Goal: Task Accomplishment & Management: Manage account settings

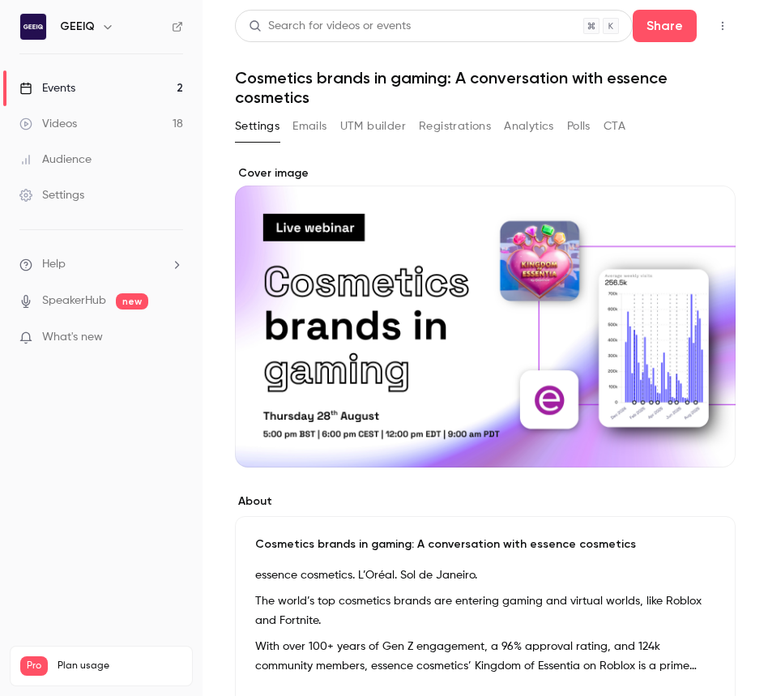
click at [438, 125] on button "Registrations" at bounding box center [455, 126] width 72 height 26
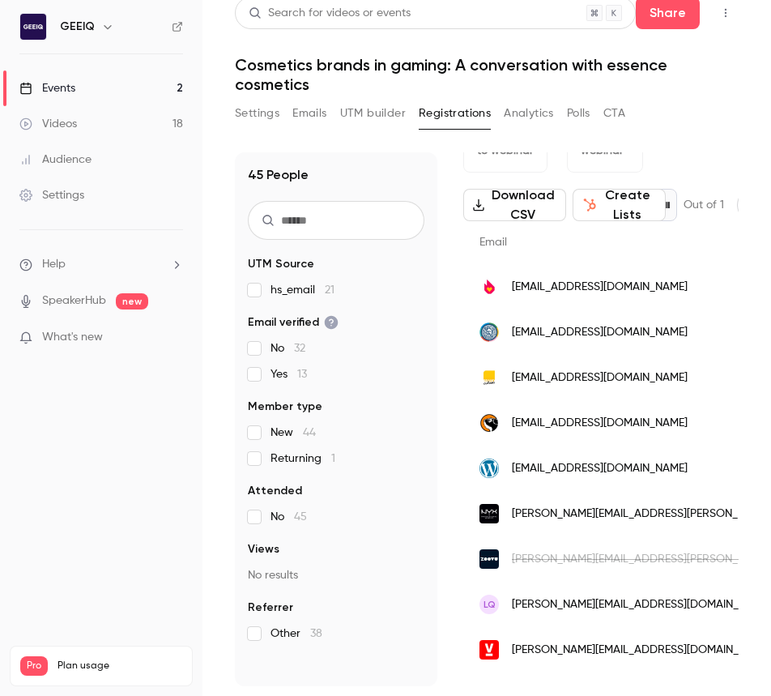
scroll to position [81, 0]
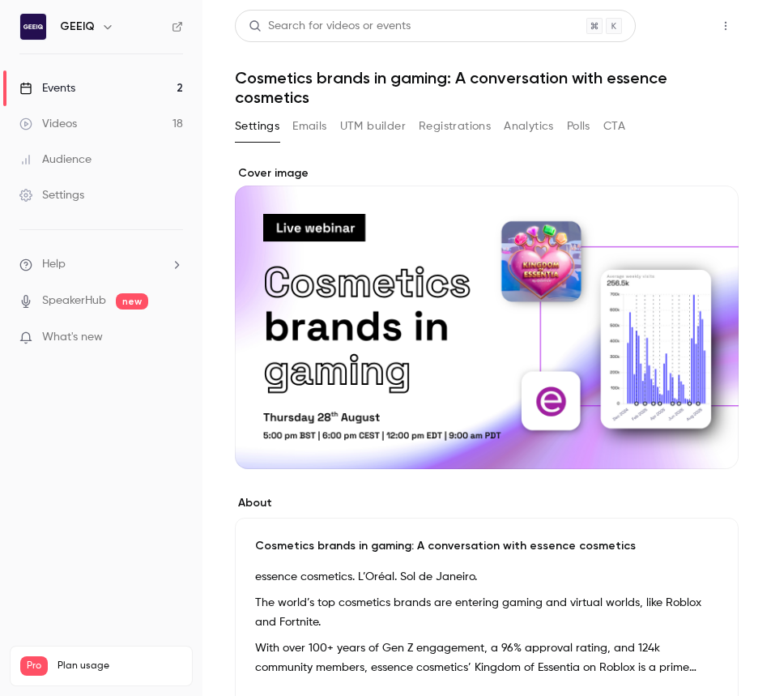
click at [692, 22] on button "Share" at bounding box center [668, 26] width 64 height 32
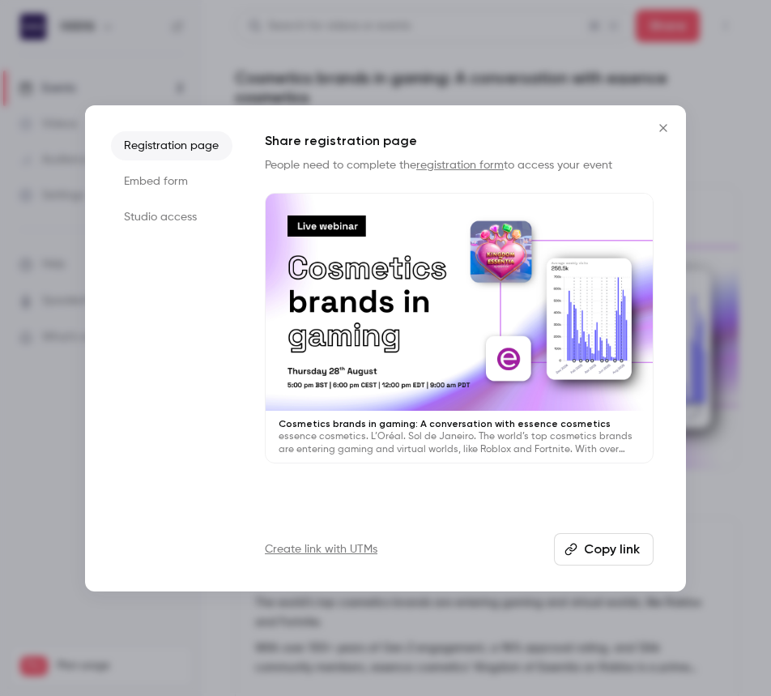
click at [588, 562] on button "Copy link" at bounding box center [604, 549] width 100 height 32
drag, startPoint x: 345, startPoint y: 127, endPoint x: 344, endPoint y: 106, distance: 21.1
click at [346, 126] on div "Registration page Embed form Studio access Share registration page People need …" at bounding box center [385, 348] width 601 height 486
click at [343, 103] on div at bounding box center [385, 348] width 771 height 696
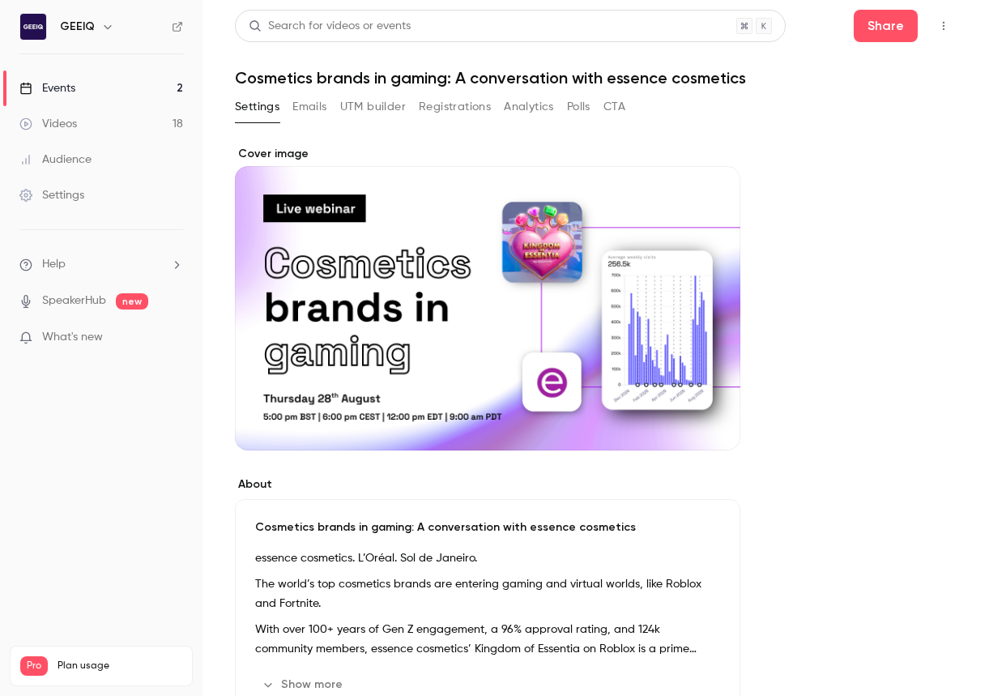
click at [770, 121] on div "Settings Emails UTM builder Registrations Analytics Polls CTA" at bounding box center [596, 110] width 722 height 32
click at [110, 84] on link "Events 2" at bounding box center [101, 88] width 202 height 36
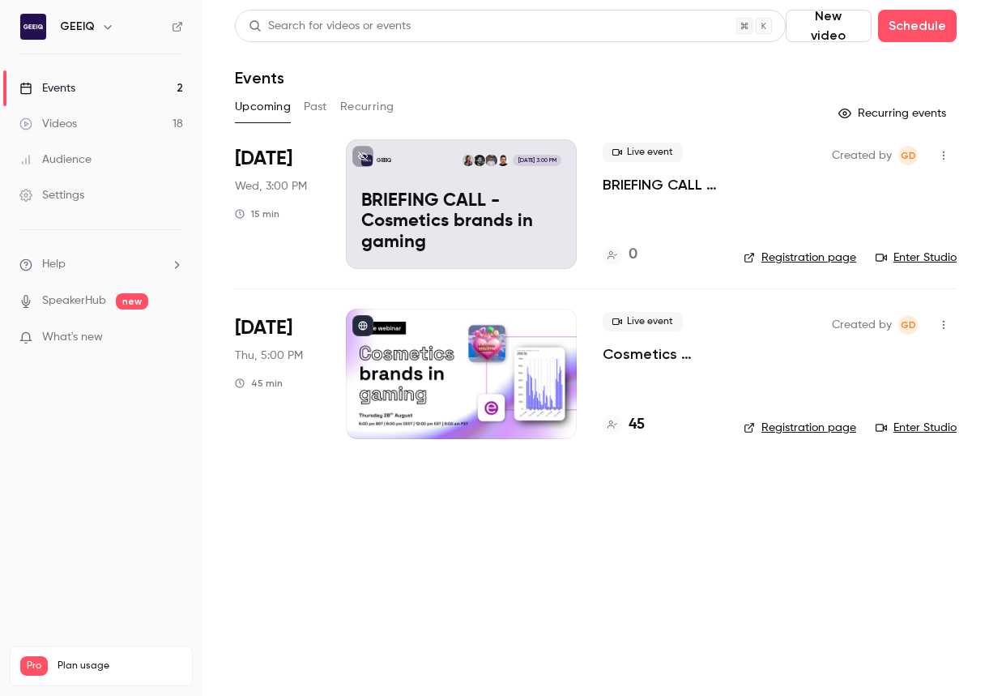
click at [665, 177] on p "BRIEFING CALL - Cosmetics brands in gaming" at bounding box center [660, 184] width 115 height 19
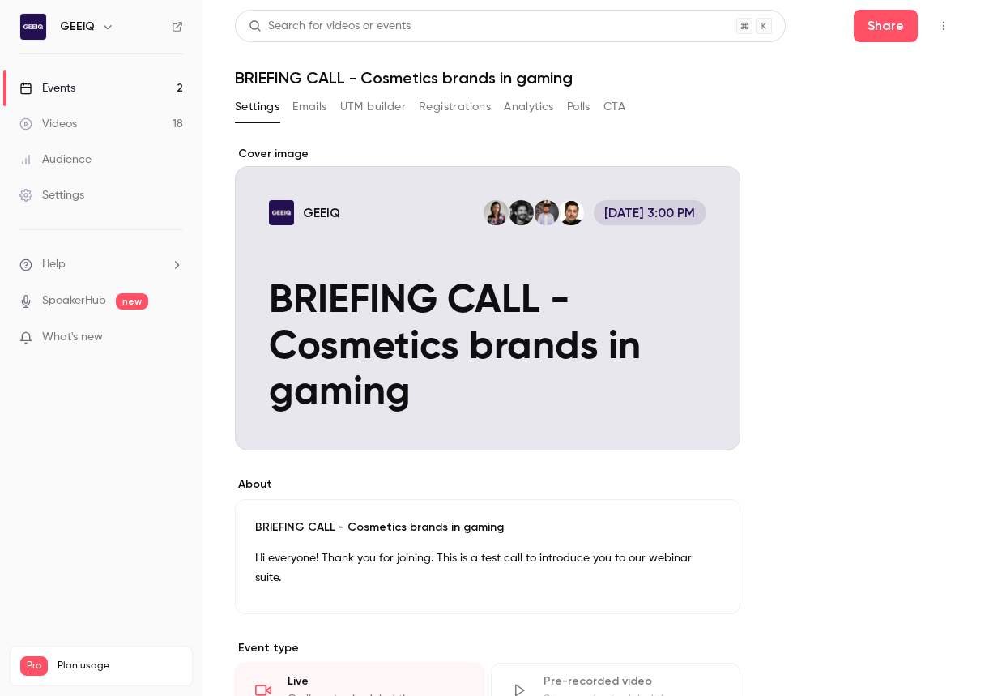
click at [770, 24] on icon "button" at bounding box center [943, 25] width 13 height 11
click at [770, 140] on li "Invite to Studio" at bounding box center [868, 151] width 175 height 42
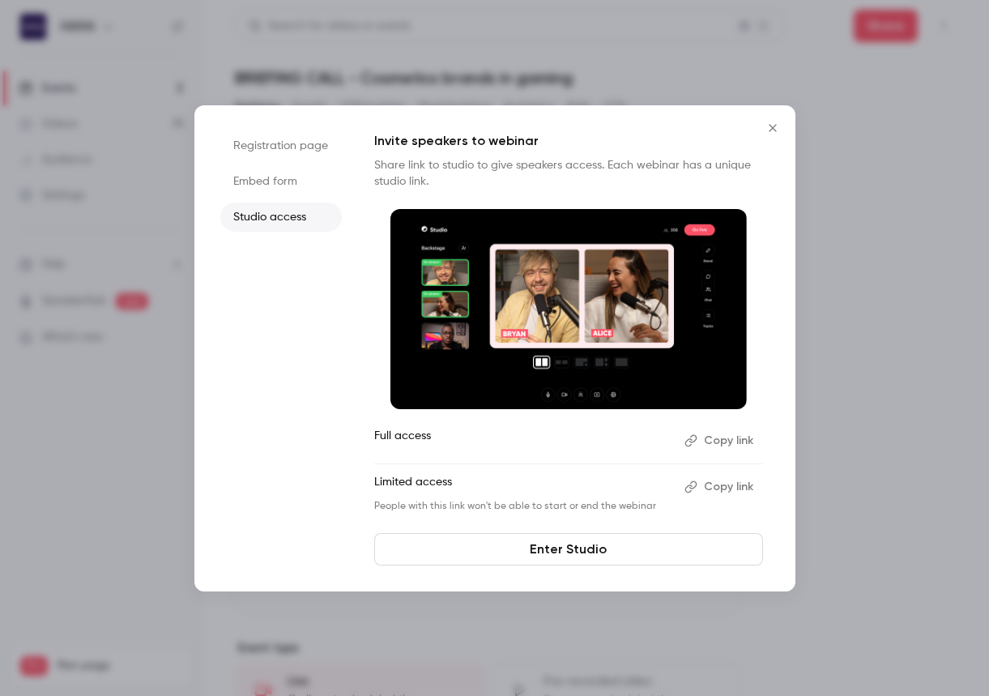
click at [770, 123] on icon "Close" at bounding box center [772, 127] width 19 height 13
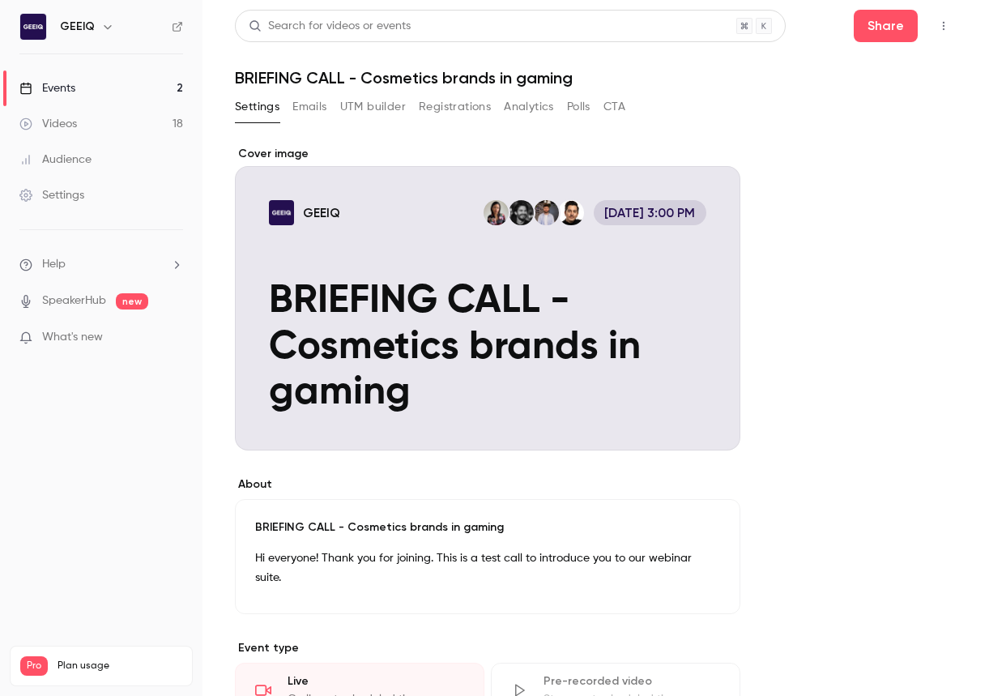
click at [770, 24] on icon "button" at bounding box center [943, 25] width 13 height 11
click at [770, 111] on div "Enter Studio" at bounding box center [881, 109] width 123 height 16
click at [770, 23] on icon "button" at bounding box center [943, 25] width 13 height 11
click at [770, 23] on div at bounding box center [494, 348] width 989 height 696
click at [770, 27] on icon "button" at bounding box center [943, 25] width 13 height 11
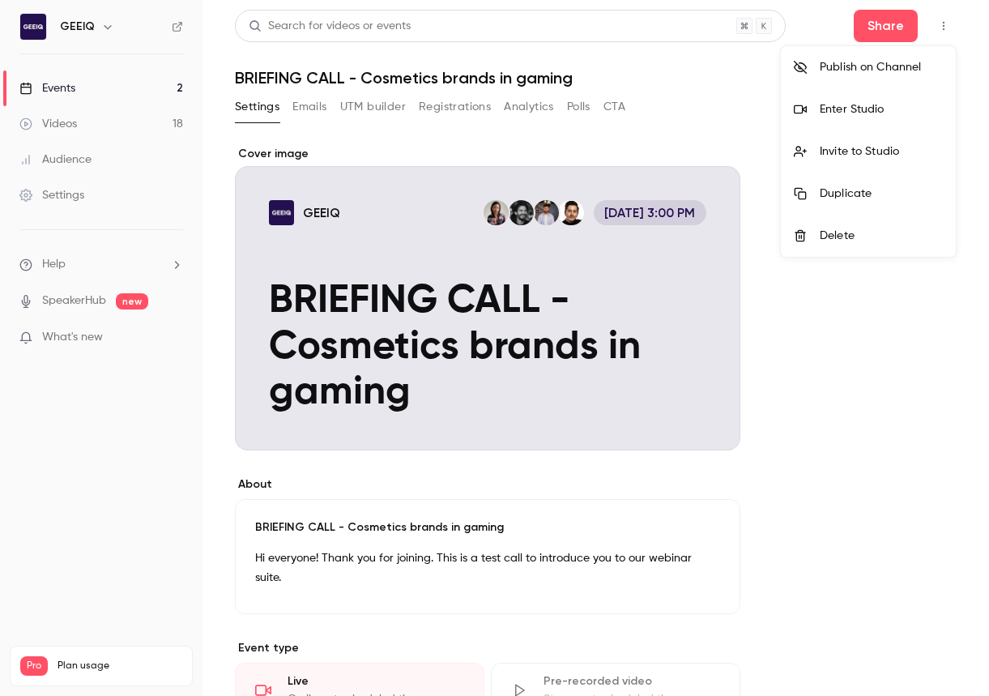
click at [770, 117] on div "Enter Studio" at bounding box center [881, 109] width 123 height 16
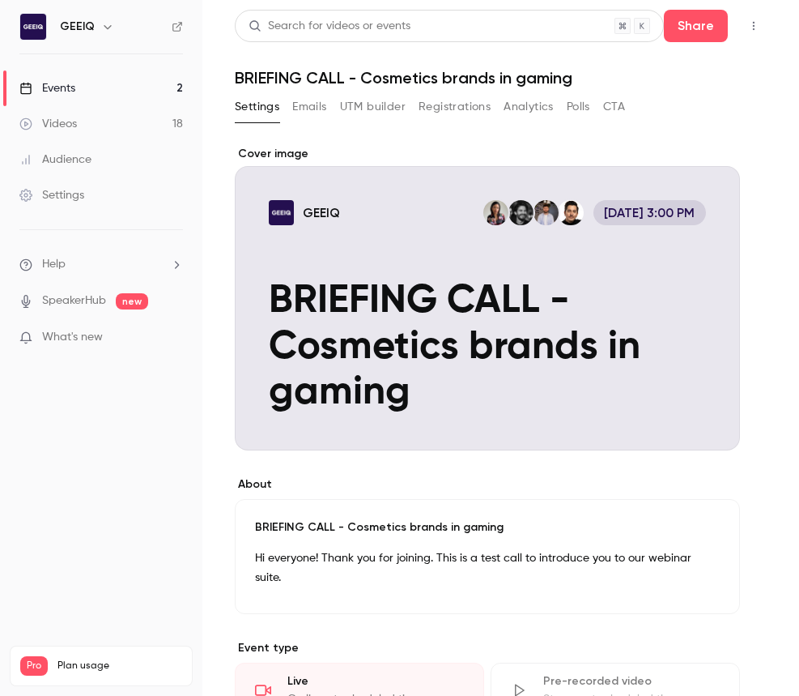
click at [763, 26] on button "button" at bounding box center [754, 26] width 26 height 26
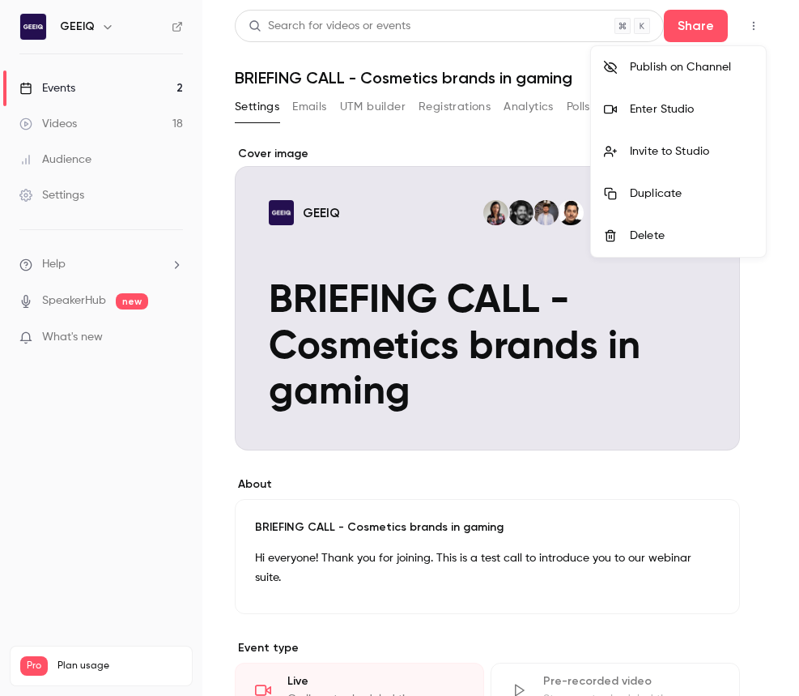
click at [689, 112] on div "Enter Studio" at bounding box center [691, 109] width 123 height 16
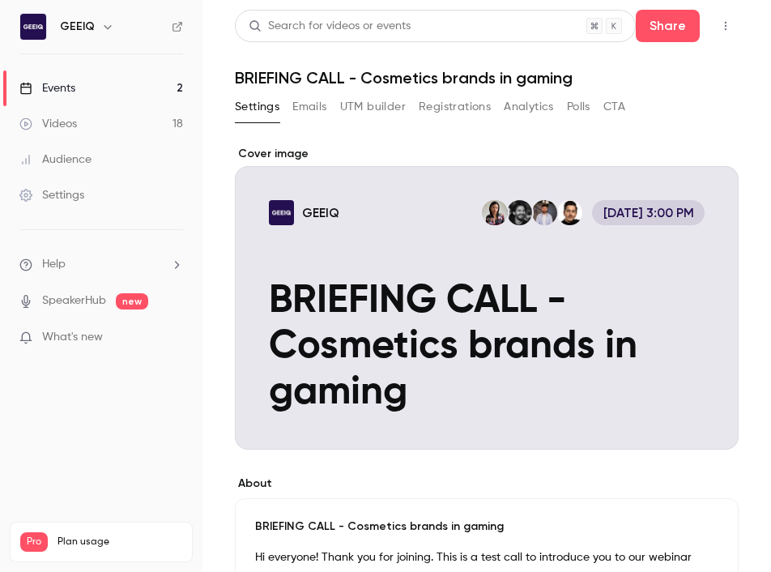
click at [724, 19] on button "button" at bounding box center [726, 26] width 26 height 26
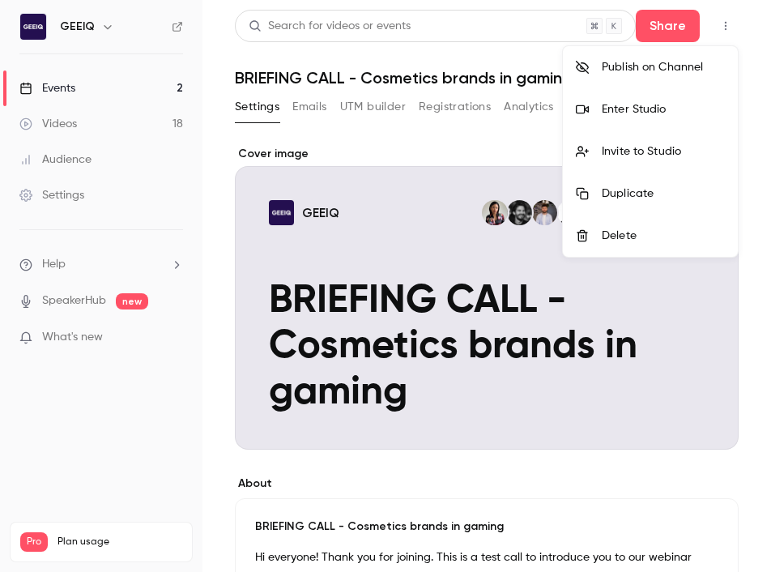
click at [632, 116] on div "Enter Studio" at bounding box center [663, 109] width 123 height 16
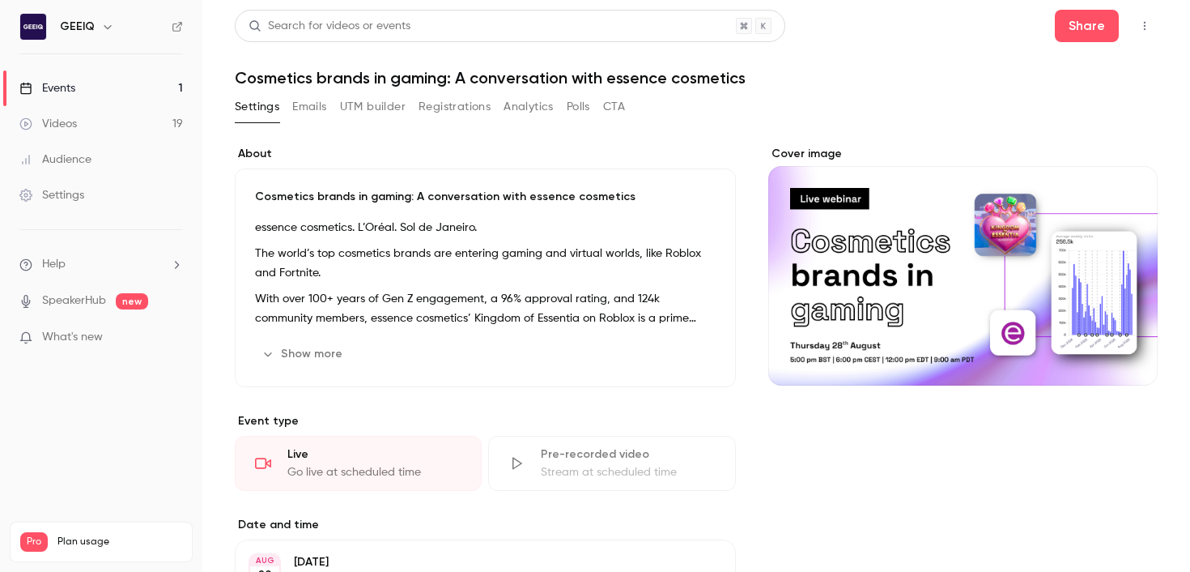
click at [89, 87] on link "Events 1" at bounding box center [101, 88] width 202 height 36
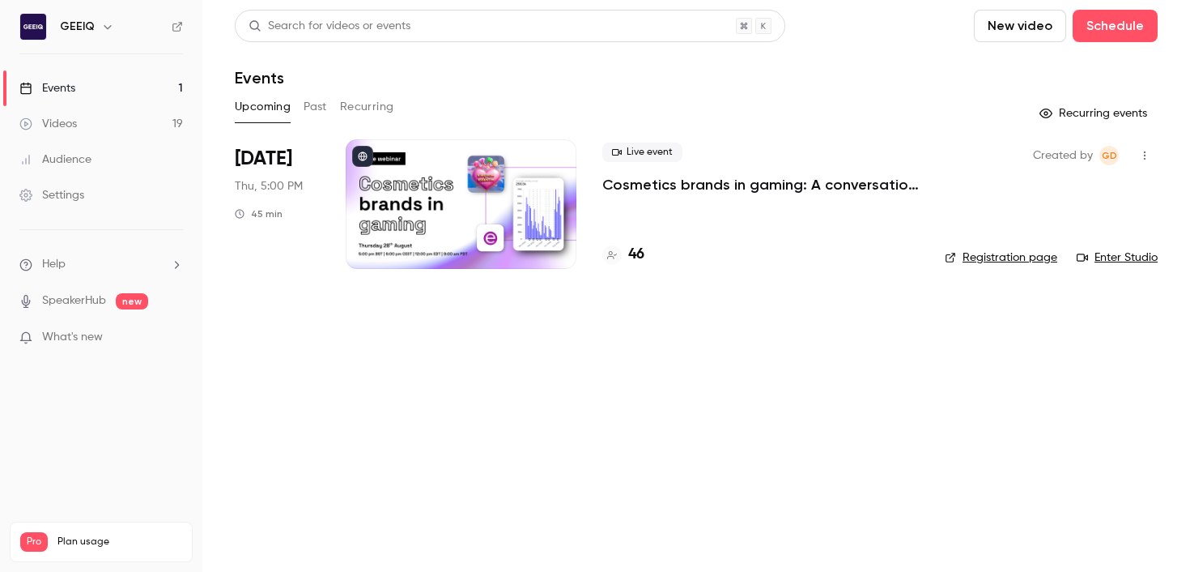
click at [314, 109] on button "Past" at bounding box center [315, 107] width 23 height 26
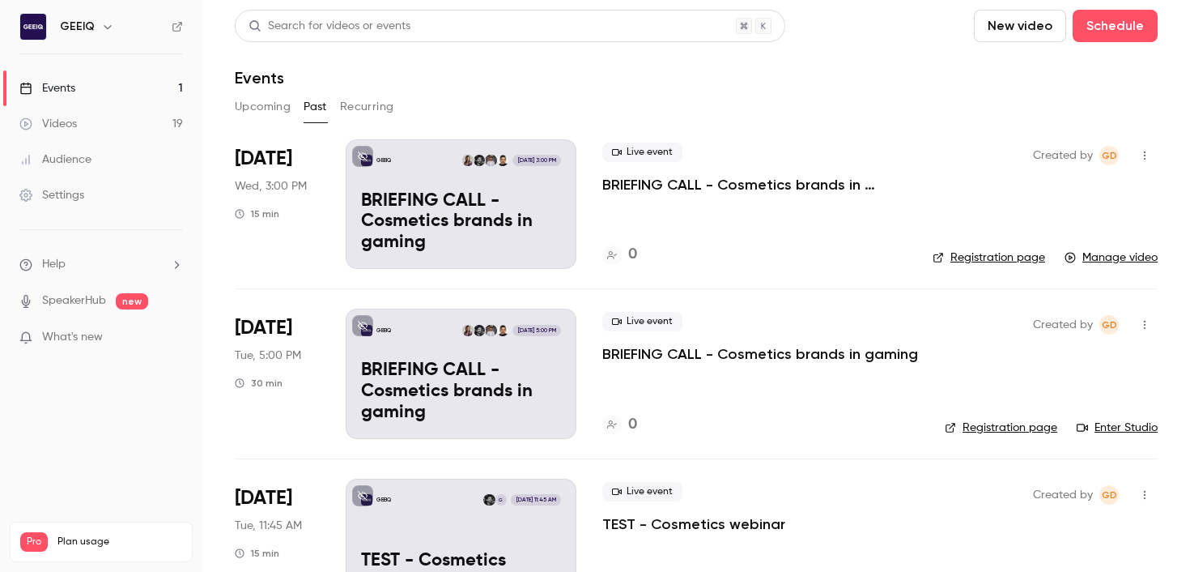
click at [264, 103] on button "Upcoming" at bounding box center [263, 107] width 56 height 26
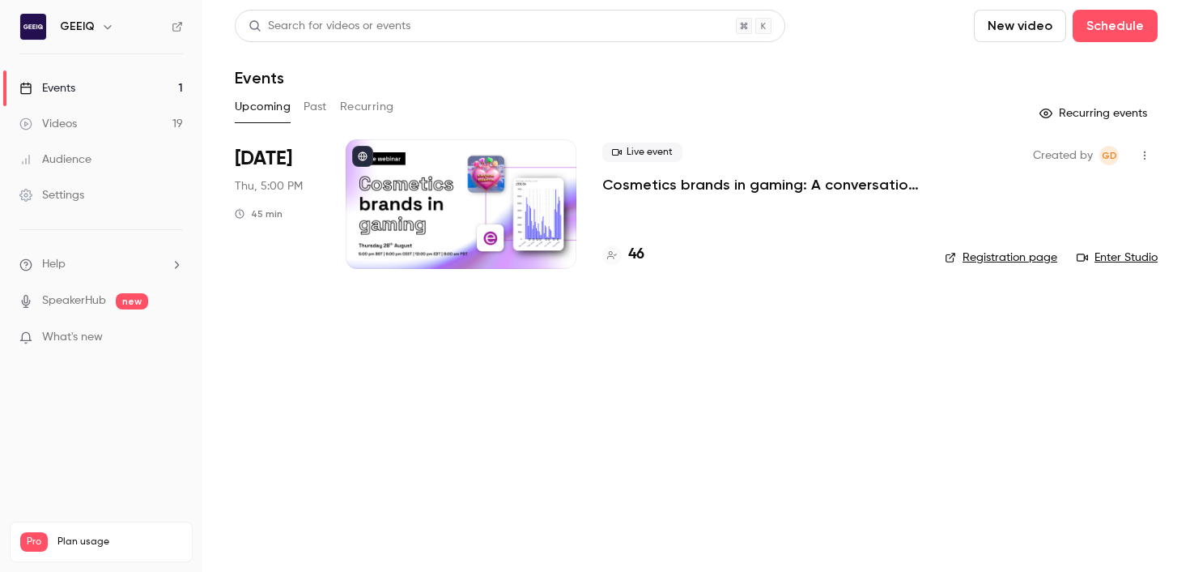
click at [693, 186] on p "Cosmetics brands in gaming: A conversation with essence cosmetics" at bounding box center [761, 184] width 317 height 19
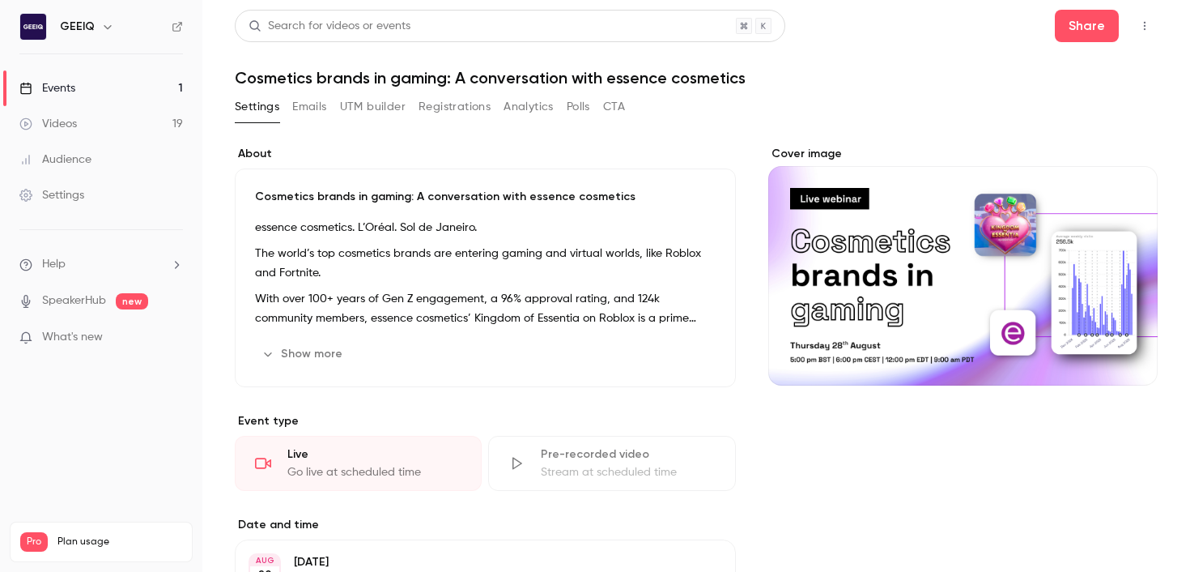
click at [449, 113] on button "Registrations" at bounding box center [455, 107] width 72 height 26
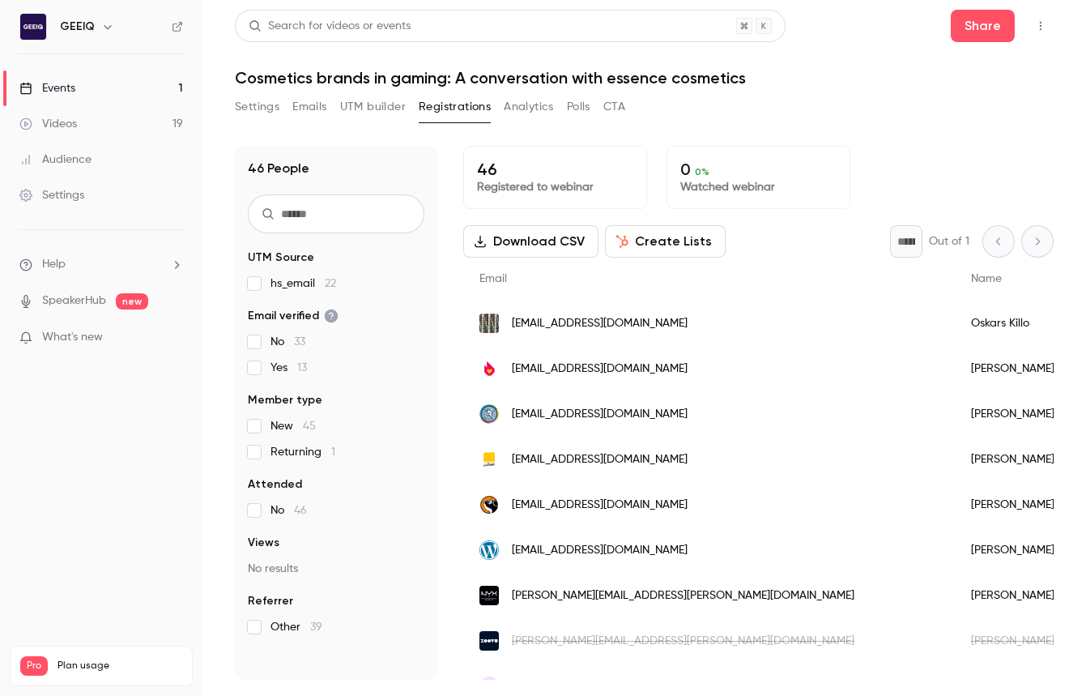
click at [883, 154] on div "46 Registered to webinar 0 0 % Watched webinar" at bounding box center [758, 177] width 590 height 63
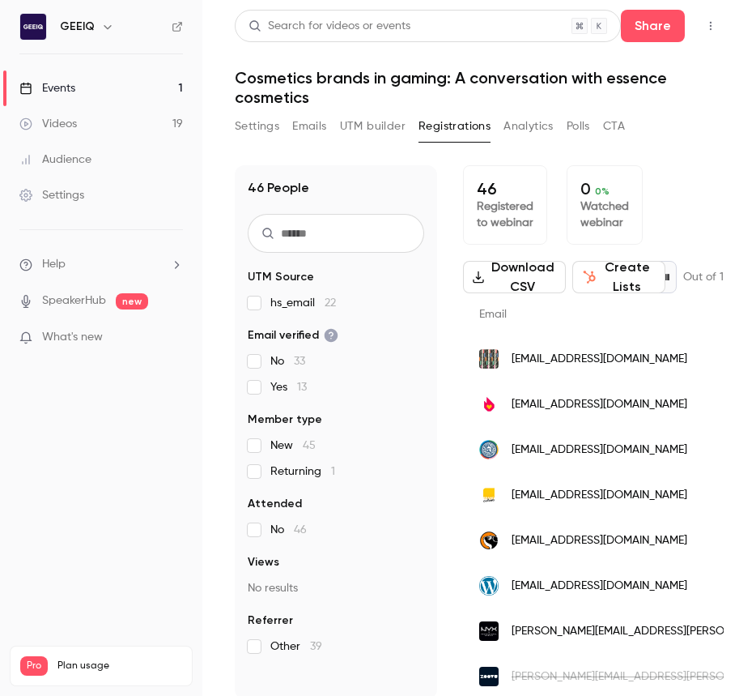
click at [75, 415] on nav "GEEIQ Events 1 Videos 19 Audience Settings Help SpeakerHub new What's new Pro P…" at bounding box center [101, 348] width 202 height 696
click at [55, 199] on div "Settings" at bounding box center [51, 195] width 65 height 16
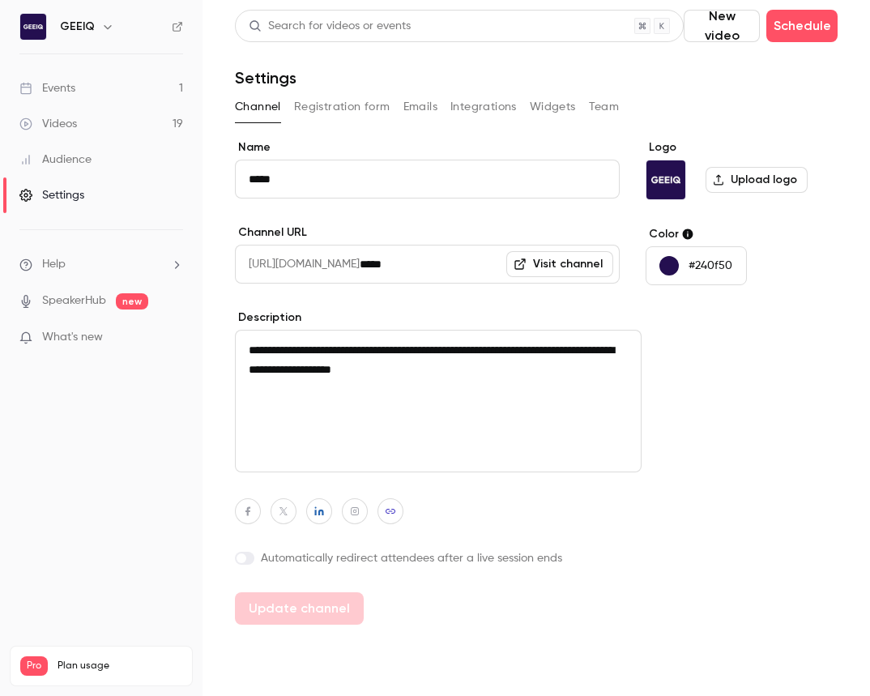
click at [356, 110] on button "Registration form" at bounding box center [342, 107] width 96 height 26
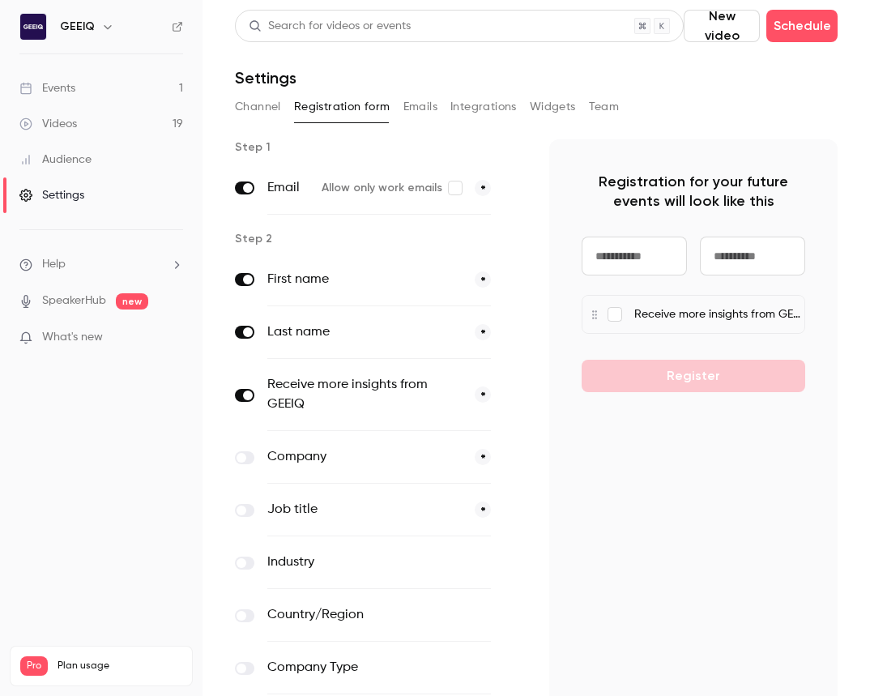
click at [83, 296] on link "SpeakerHub" at bounding box center [74, 300] width 64 height 17
click at [36, 201] on div "Settings" at bounding box center [51, 195] width 65 height 16
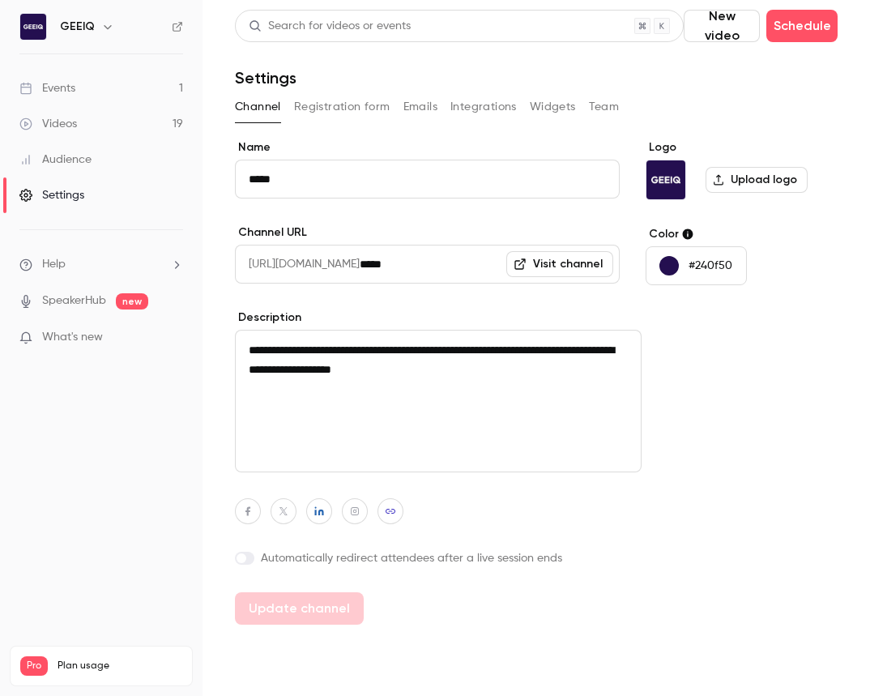
click at [326, 101] on button "Registration form" at bounding box center [342, 107] width 96 height 26
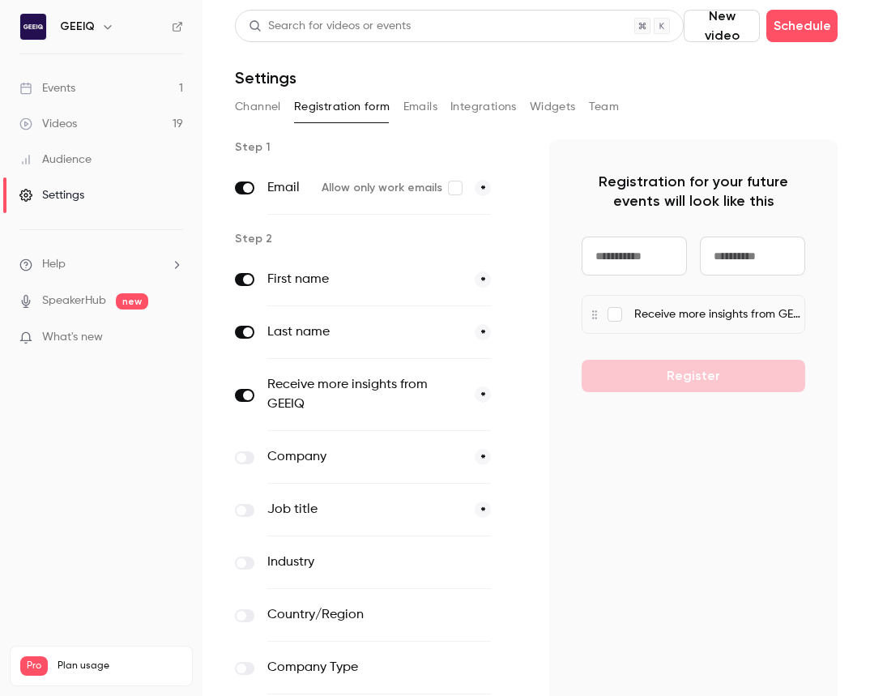
click at [416, 109] on button "Emails" at bounding box center [420, 107] width 34 height 26
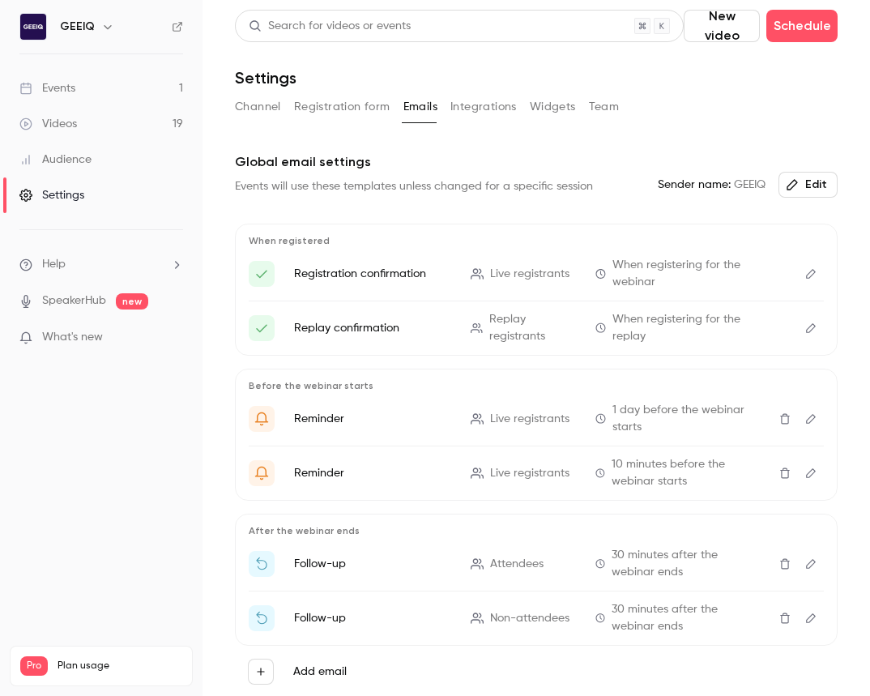
click at [471, 105] on button "Integrations" at bounding box center [483, 107] width 66 height 26
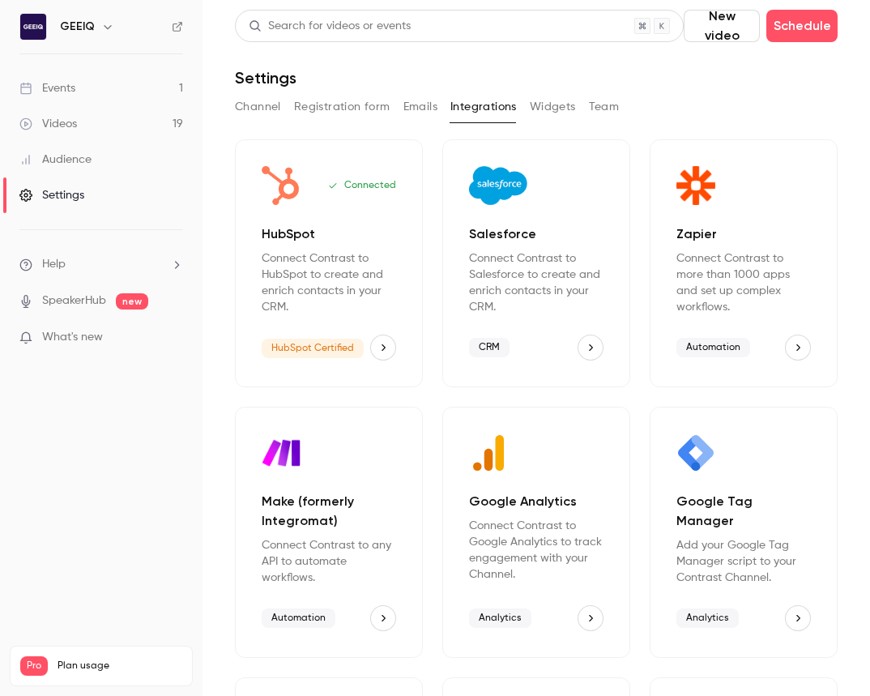
click at [550, 104] on button "Widgets" at bounding box center [553, 107] width 46 height 26
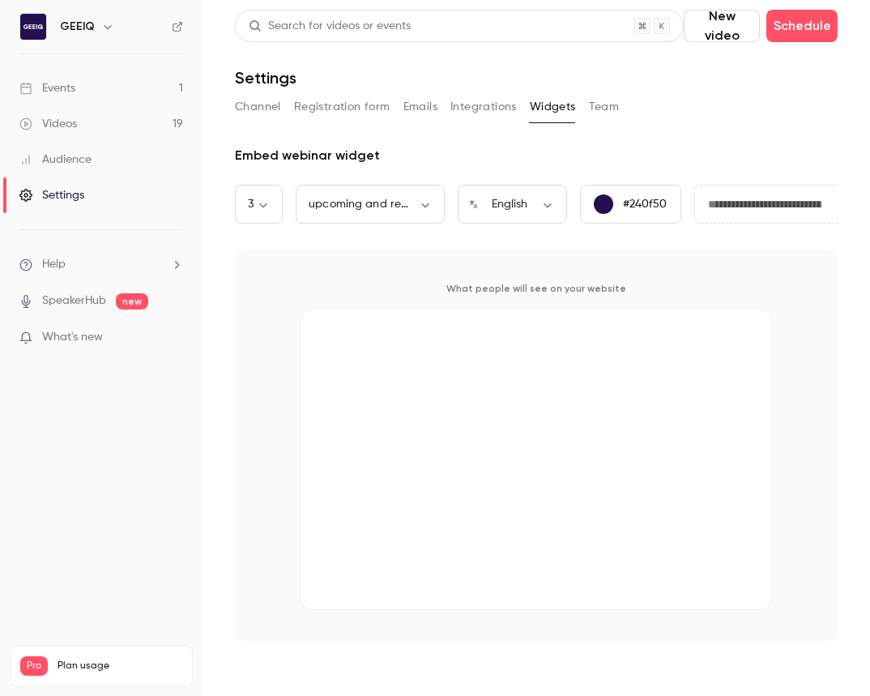
click at [605, 106] on button "Team" at bounding box center [604, 107] width 31 height 26
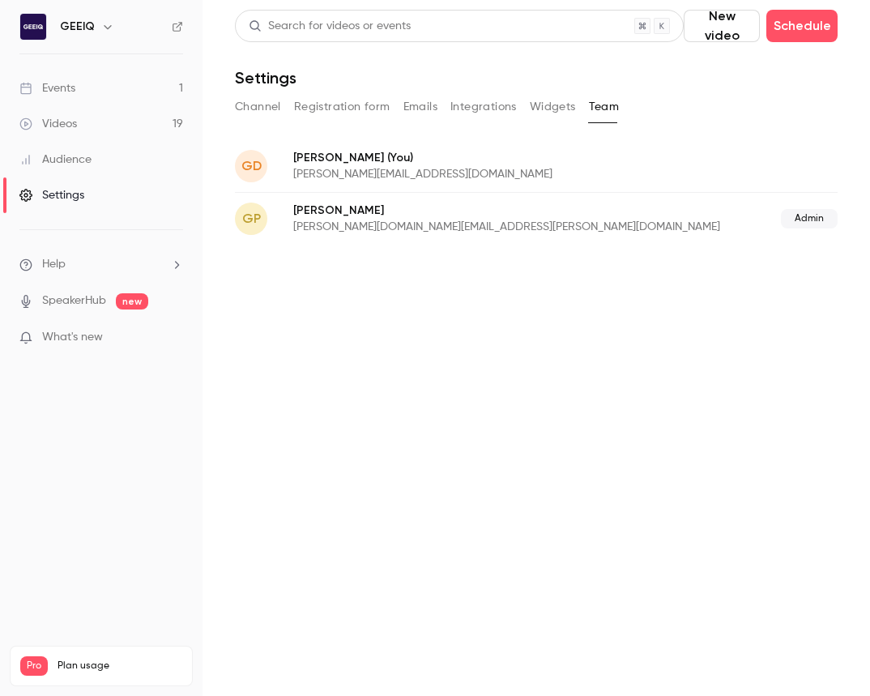
click at [98, 152] on link "Audience" at bounding box center [101, 160] width 202 height 36
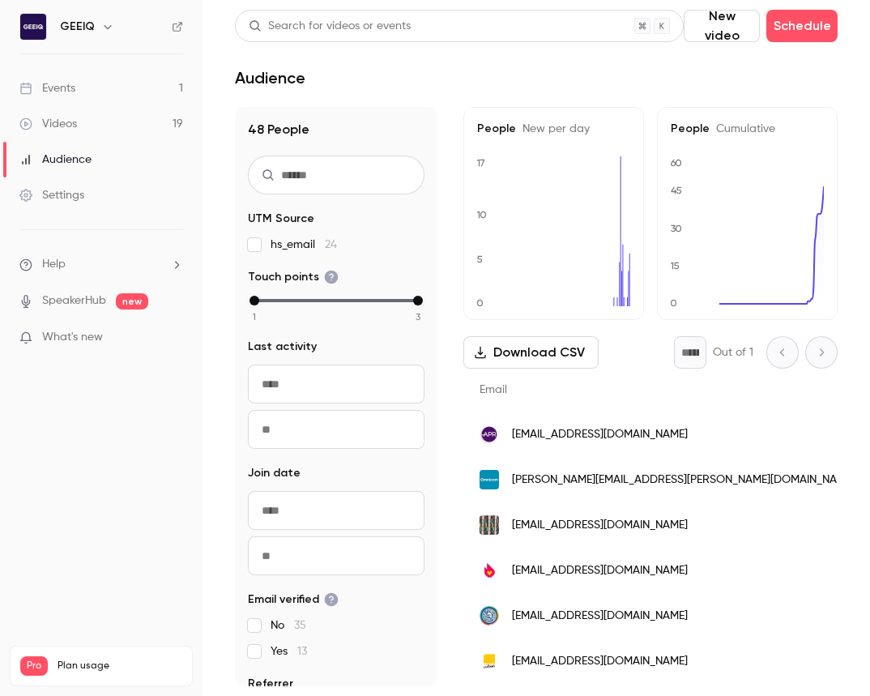
click at [100, 129] on link "Videos 19" at bounding box center [101, 124] width 202 height 36
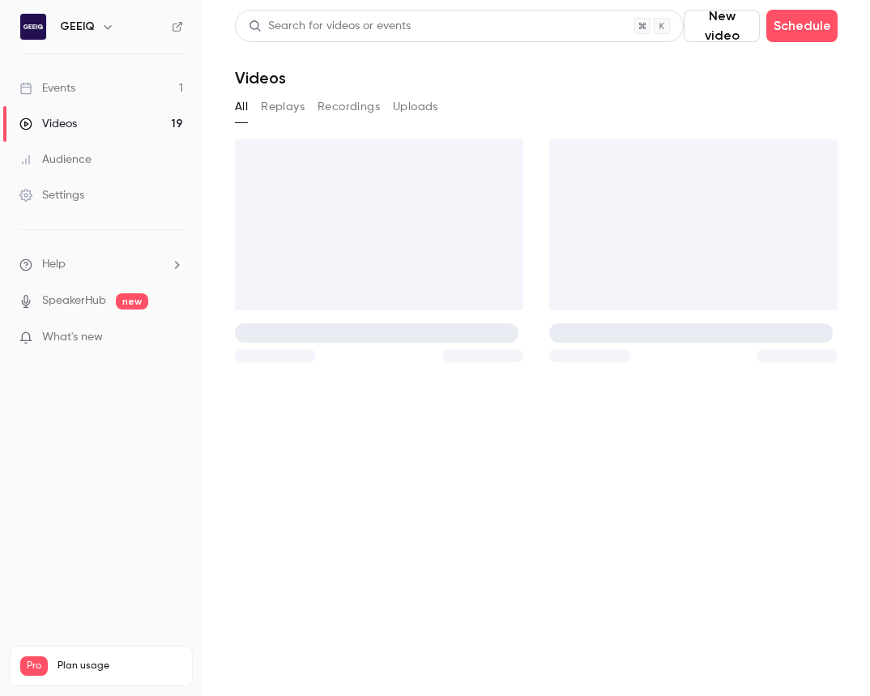
click at [98, 90] on link "Events 1" at bounding box center [101, 88] width 202 height 36
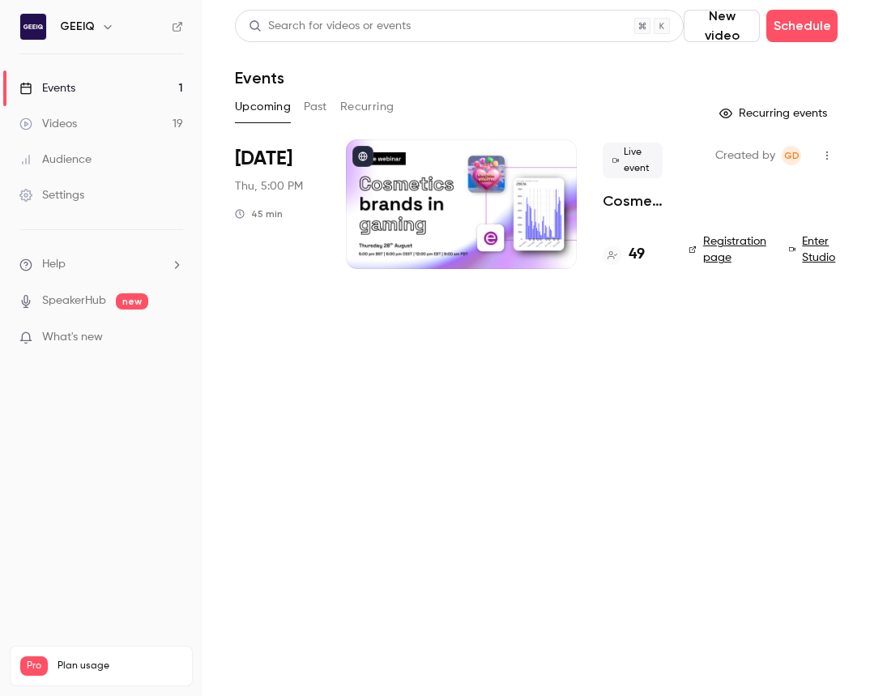
click at [833, 158] on button "button" at bounding box center [827, 156] width 26 height 26
click at [836, 144] on div at bounding box center [435, 348] width 870 height 696
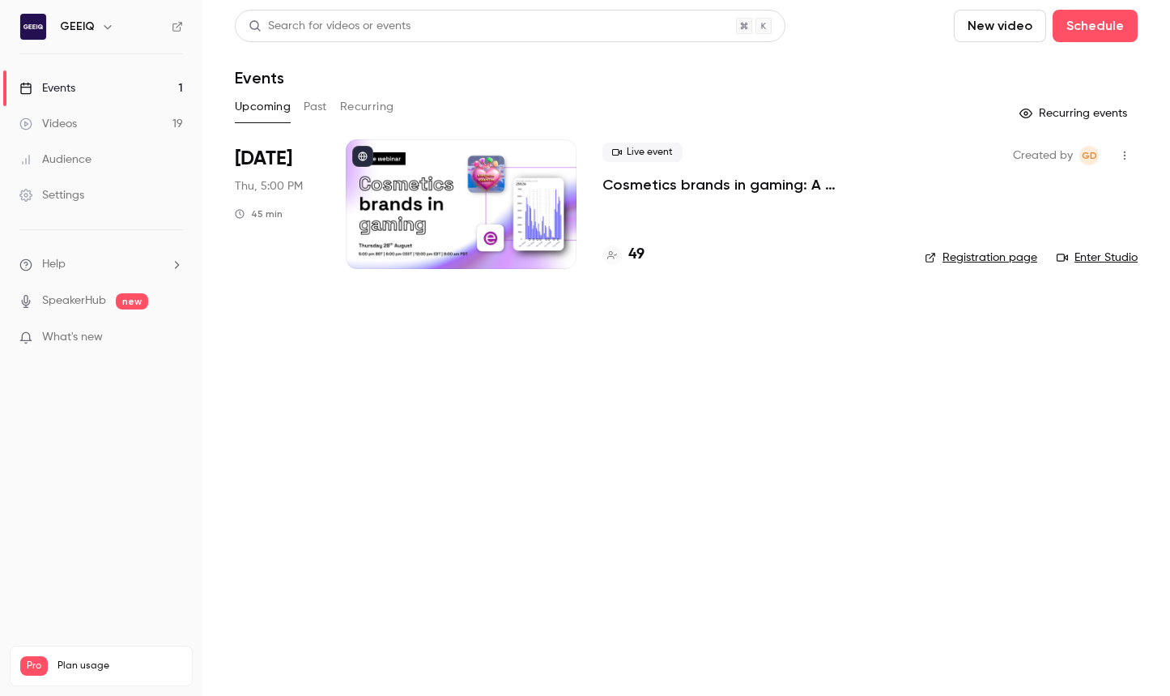
click at [657, 177] on p "Cosmetics brands in gaming: A conversation with essence cosmetics" at bounding box center [751, 184] width 296 height 19
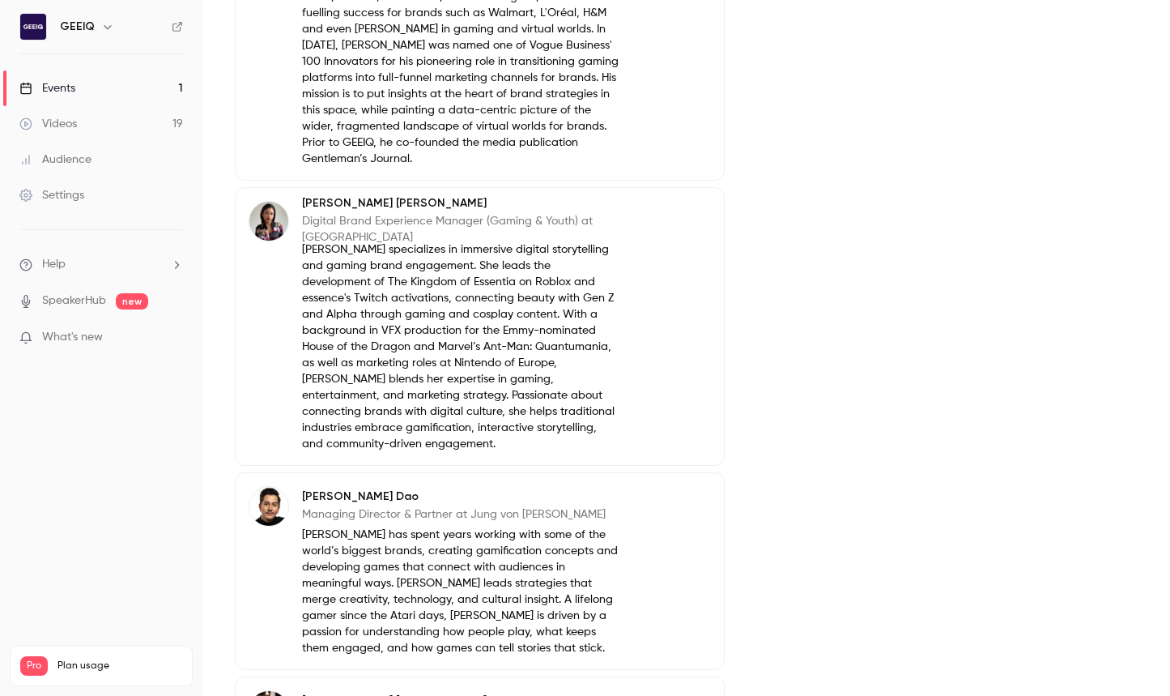
scroll to position [1049, 0]
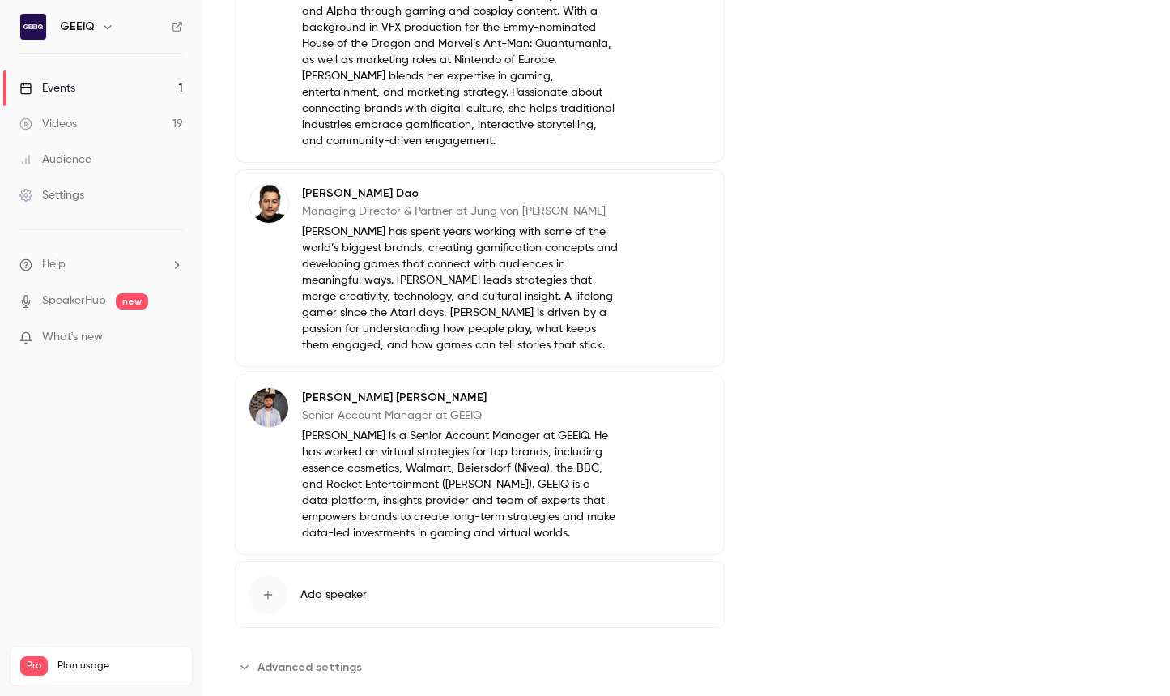
click at [267, 658] on span "Advanced settings" at bounding box center [310, 666] width 104 height 17
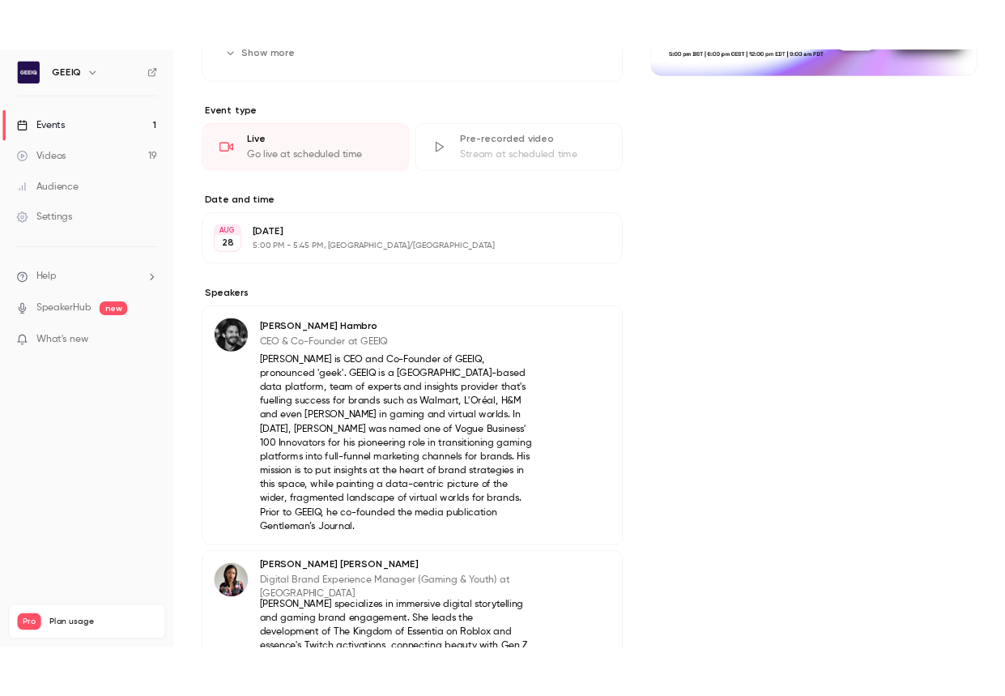
scroll to position [0, 0]
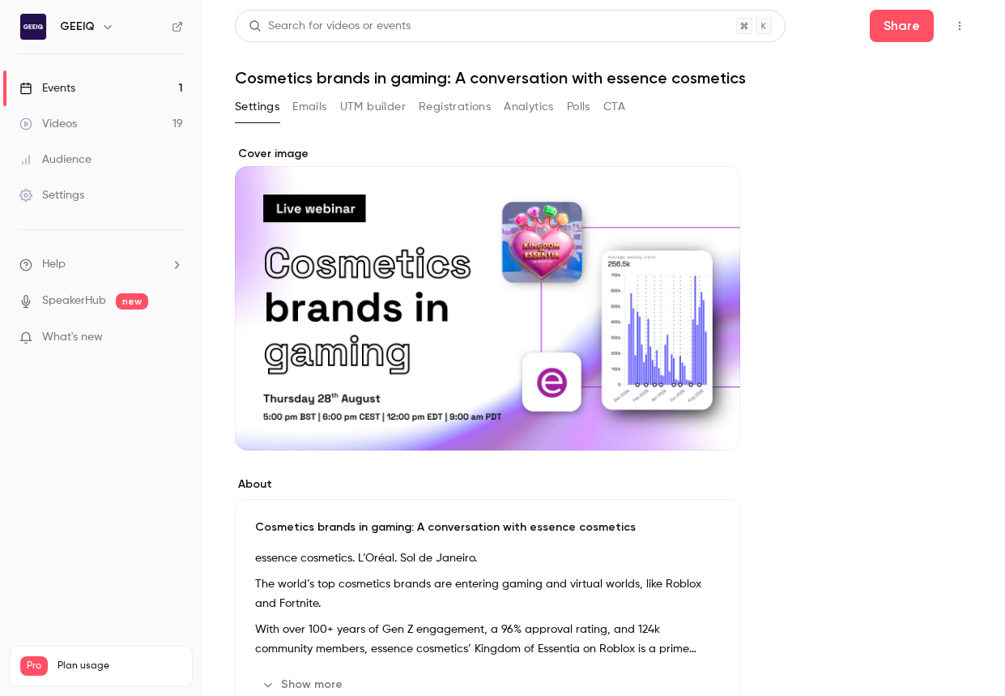
click at [458, 115] on button "Registrations" at bounding box center [455, 107] width 72 height 26
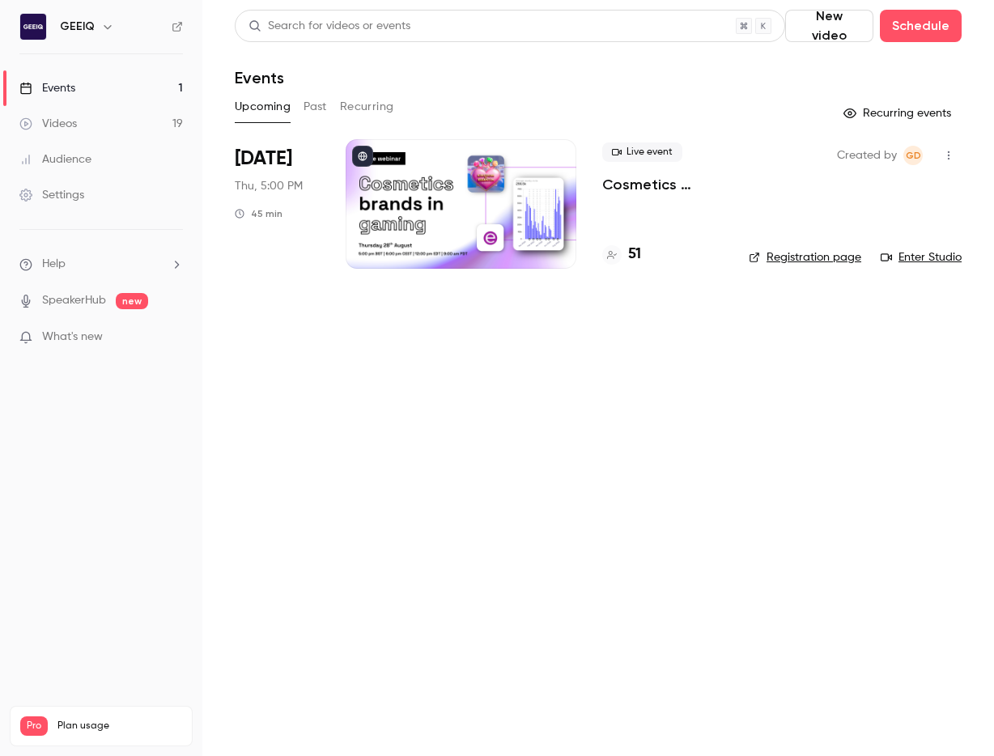
click at [643, 181] on p "Cosmetics brands in gaming: A conversation with essence cosmetics" at bounding box center [663, 184] width 121 height 19
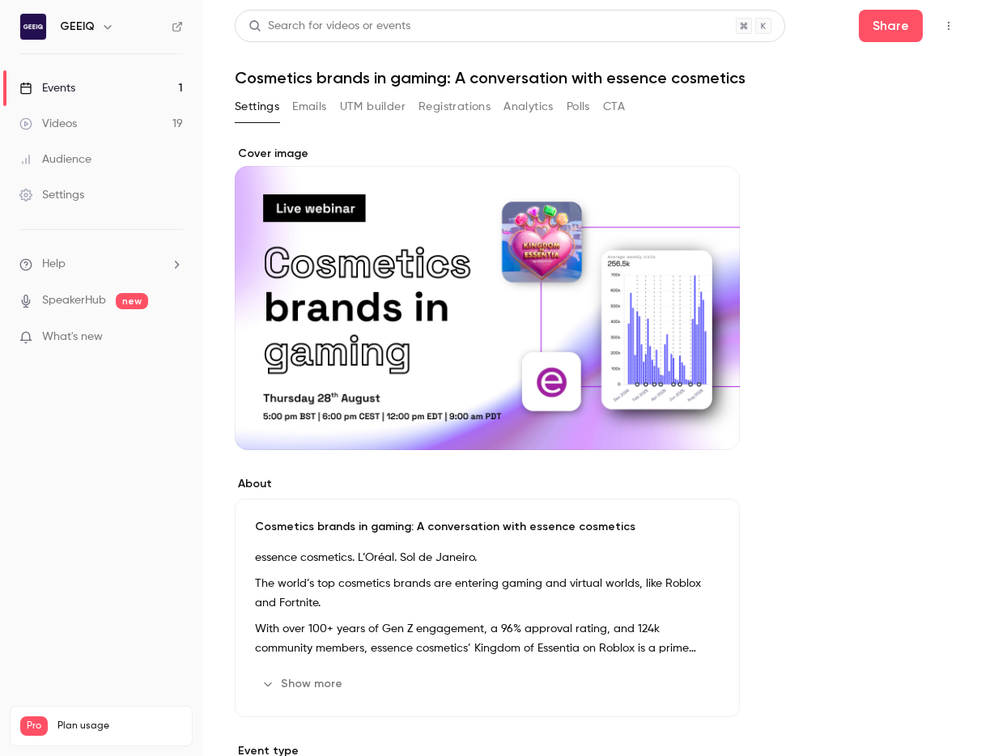
click at [423, 117] on button "Registrations" at bounding box center [455, 107] width 72 height 26
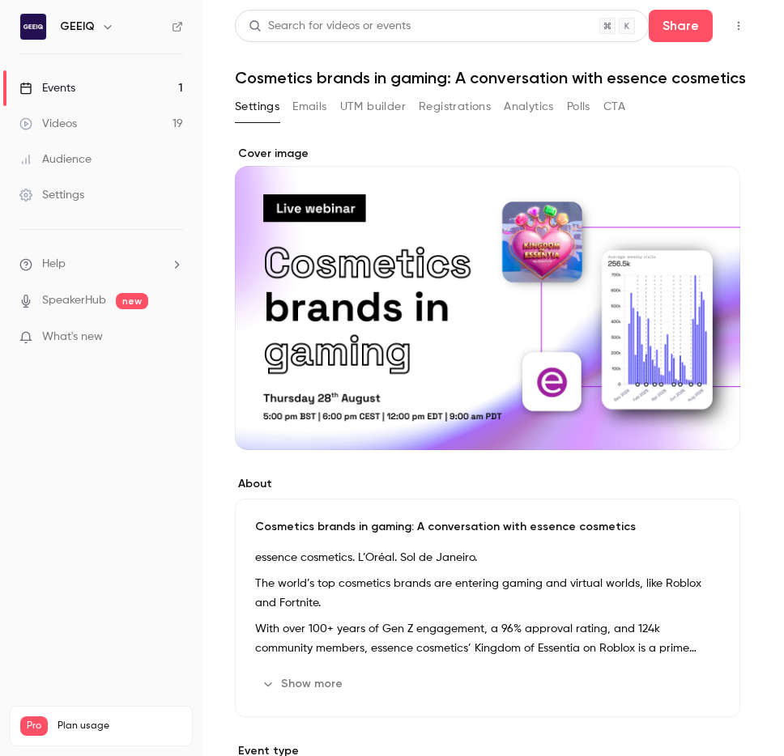
click at [458, 107] on button "Registrations" at bounding box center [455, 107] width 72 height 26
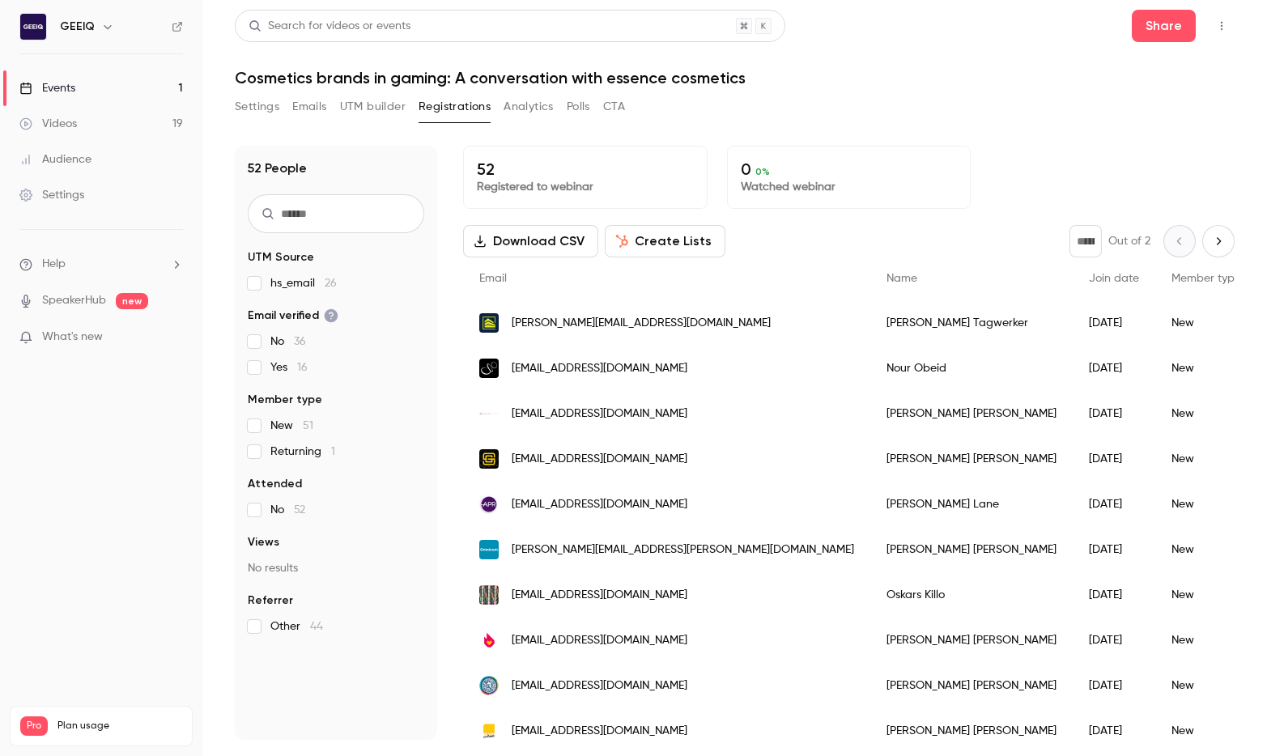
click at [250, 100] on button "Settings" at bounding box center [257, 107] width 45 height 26
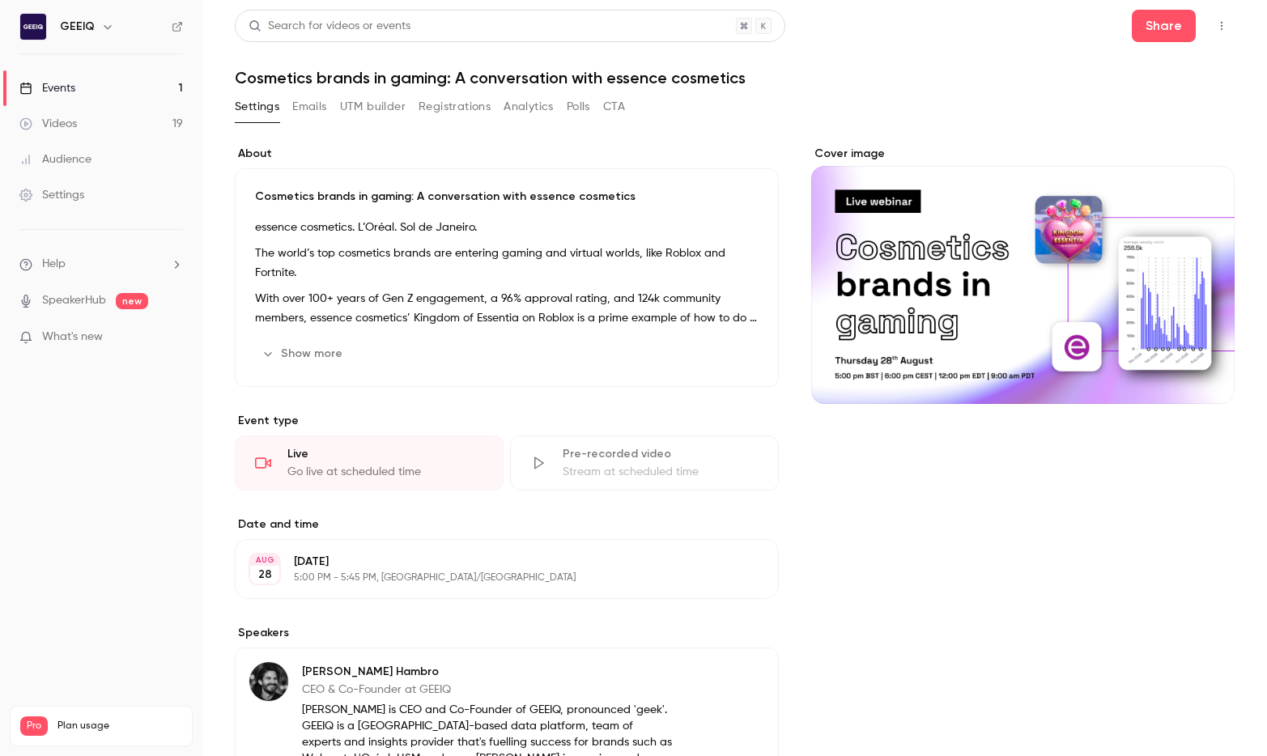
click at [783, 25] on icon "button" at bounding box center [1222, 25] width 13 height 11
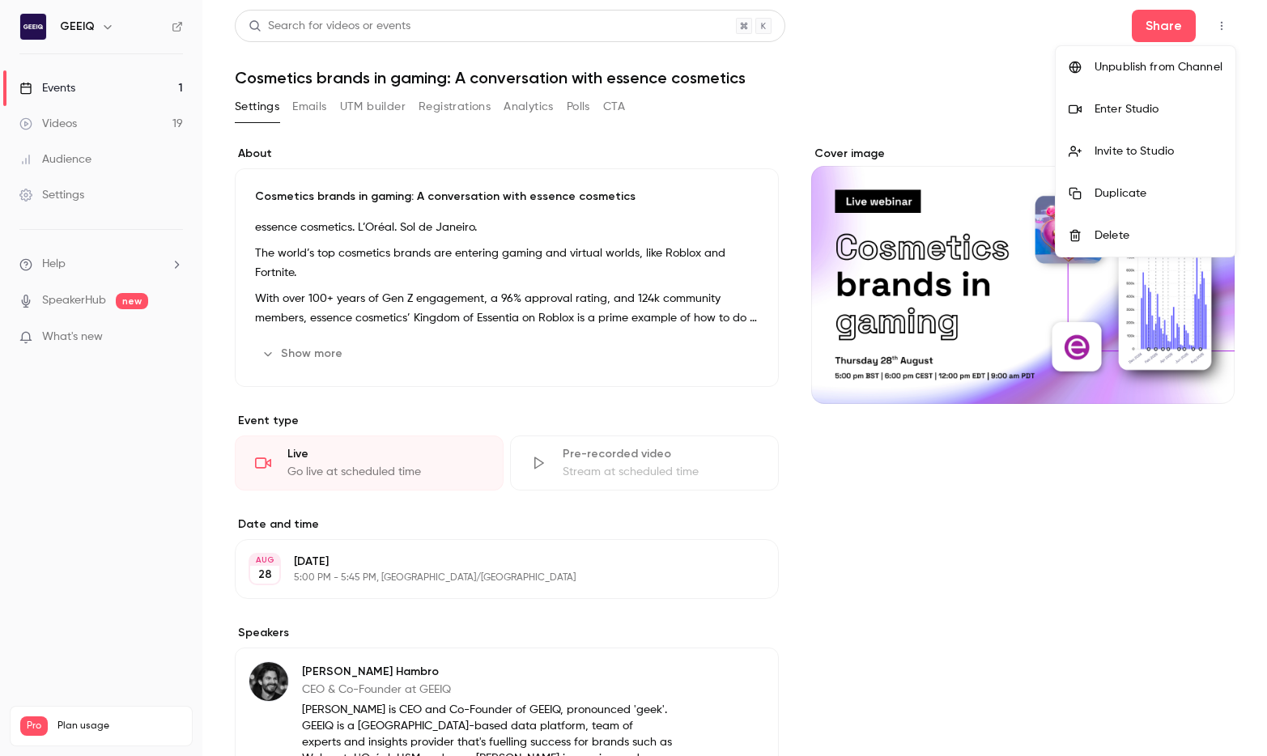
click at [783, 109] on div "Enter Studio" at bounding box center [1159, 109] width 128 height 16
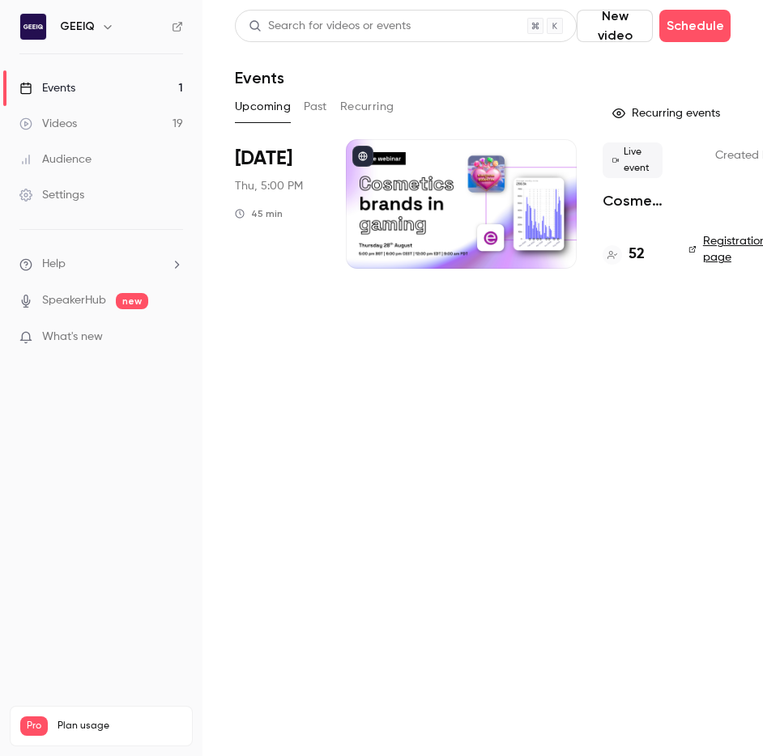
click at [411, 189] on div at bounding box center [461, 204] width 231 height 130
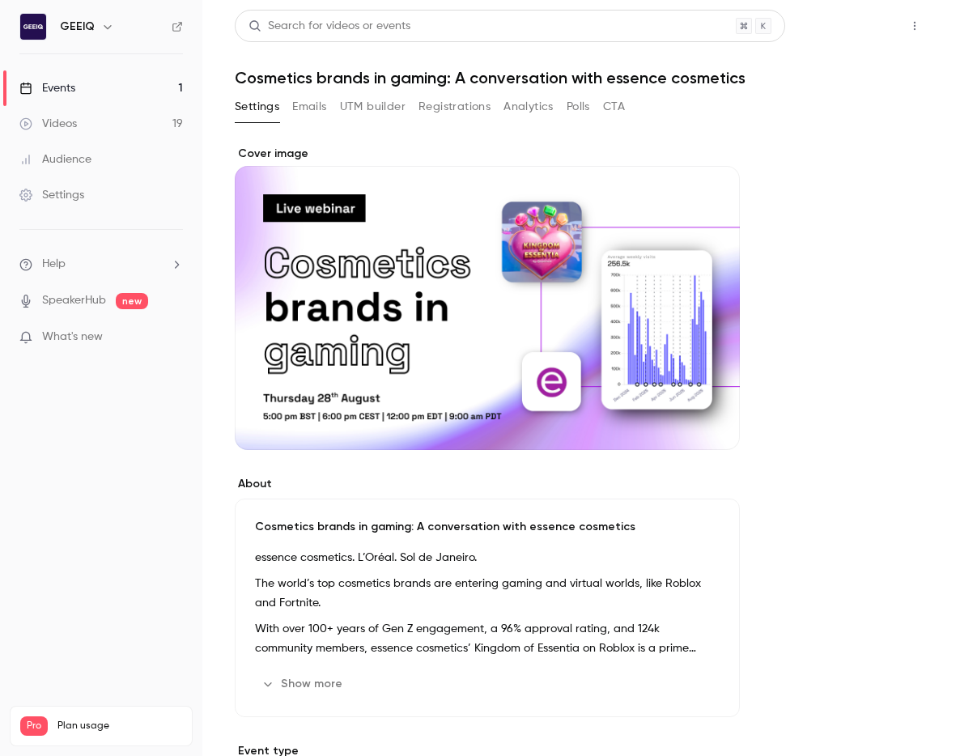
click at [877, 19] on button "Share" at bounding box center [857, 26] width 64 height 32
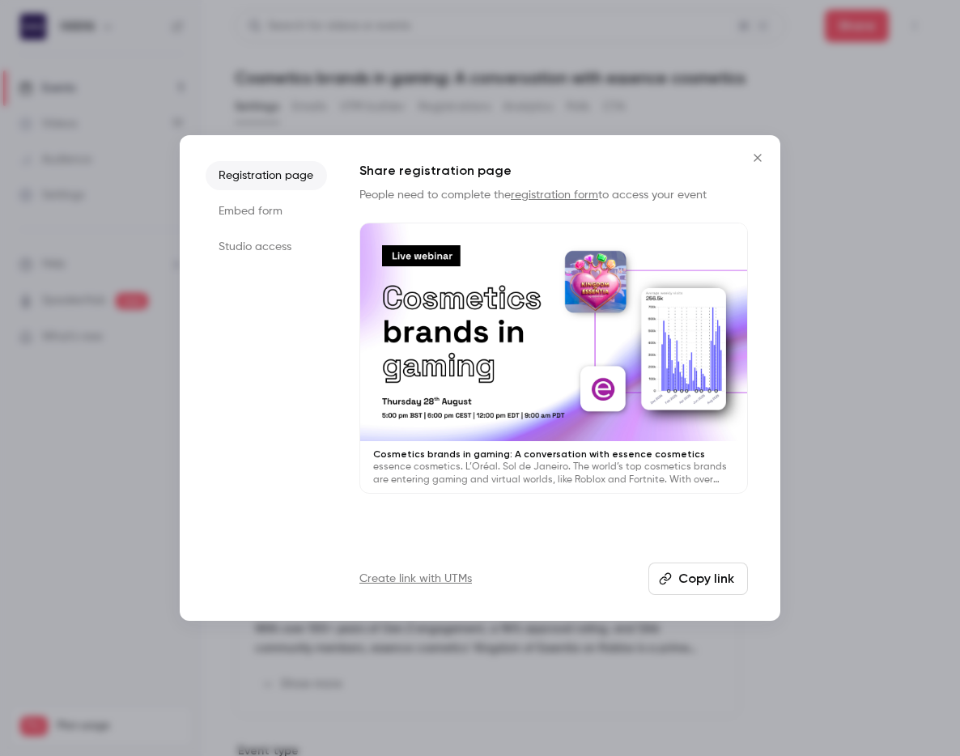
click at [756, 150] on button "Close" at bounding box center [758, 158] width 32 height 32
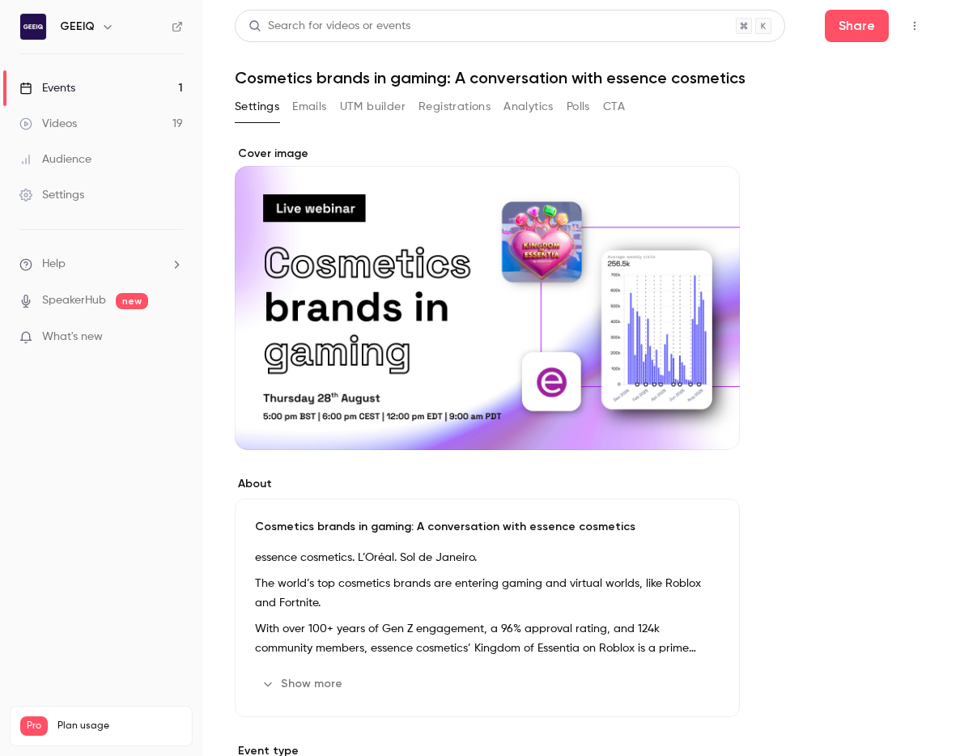
click at [912, 24] on icon "button" at bounding box center [915, 25] width 13 height 11
click at [826, 116] on div "Enter Studio" at bounding box center [852, 109] width 128 height 16
click at [434, 109] on button "Registrations" at bounding box center [455, 107] width 72 height 26
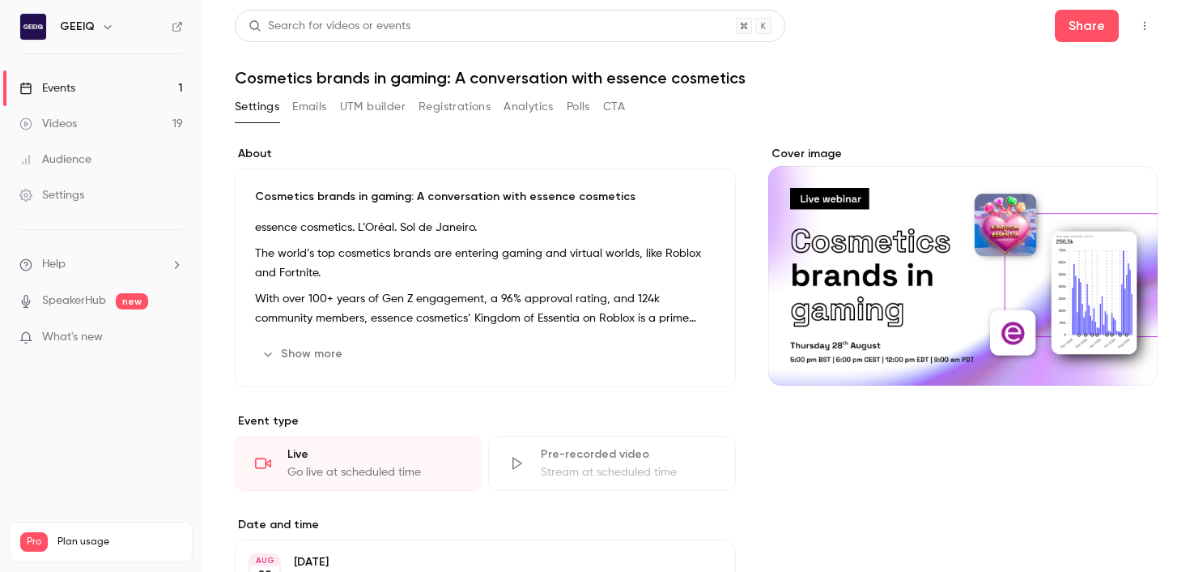
click at [448, 103] on button "Registrations" at bounding box center [455, 107] width 72 height 26
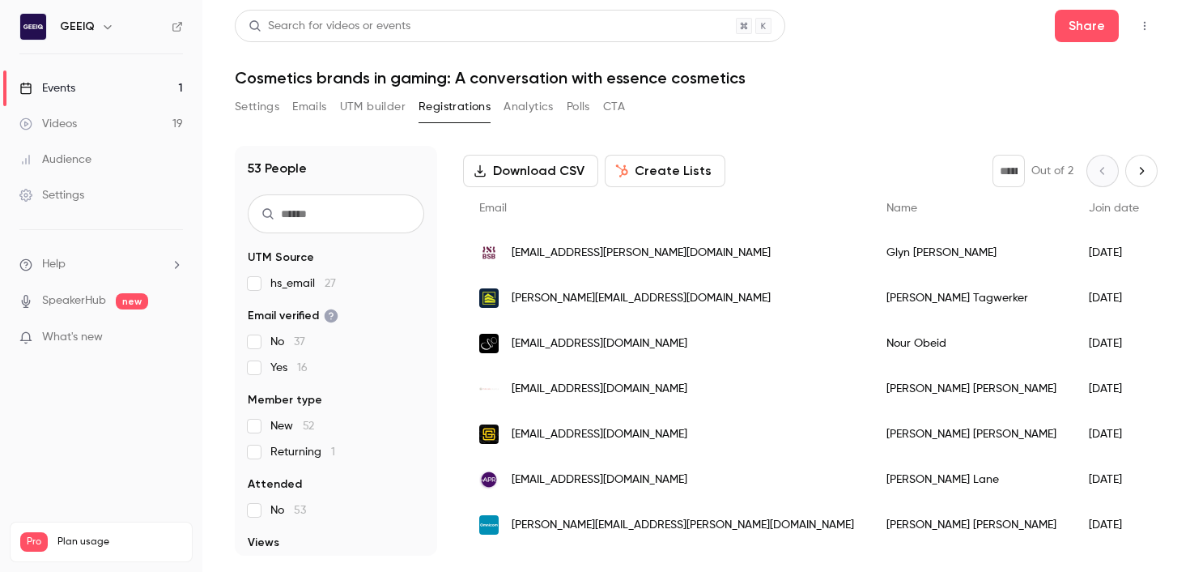
scroll to position [66, 0]
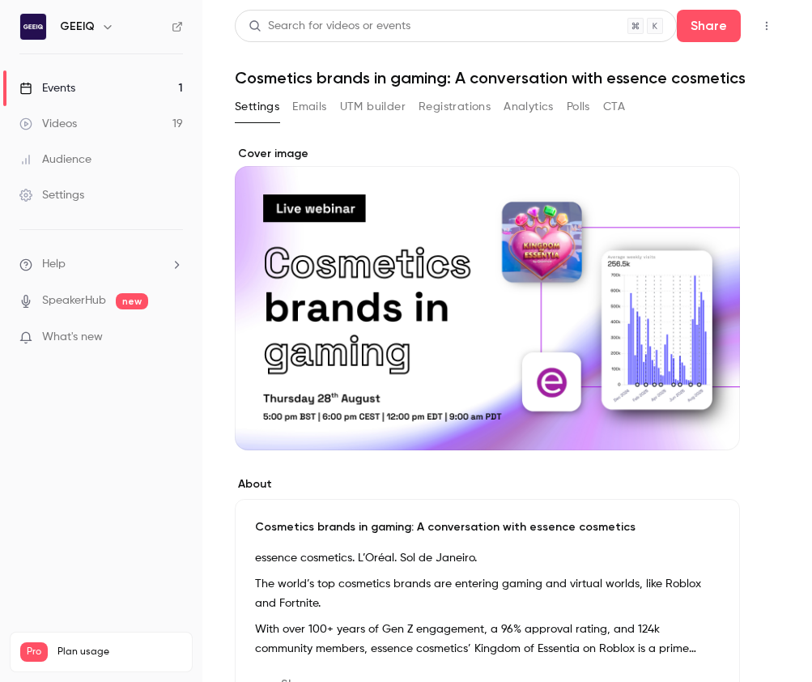
click at [317, 106] on button "Emails" at bounding box center [309, 107] width 34 height 26
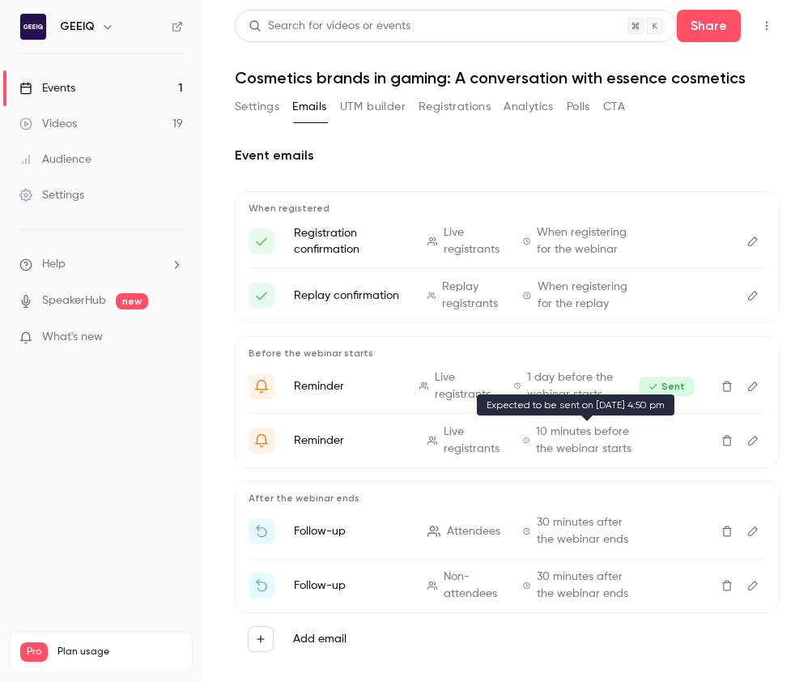
click at [555, 438] on span "10 minutes before the webinar starts" at bounding box center [586, 441] width 101 height 34
click at [760, 442] on button "Edit" at bounding box center [753, 441] width 26 height 26
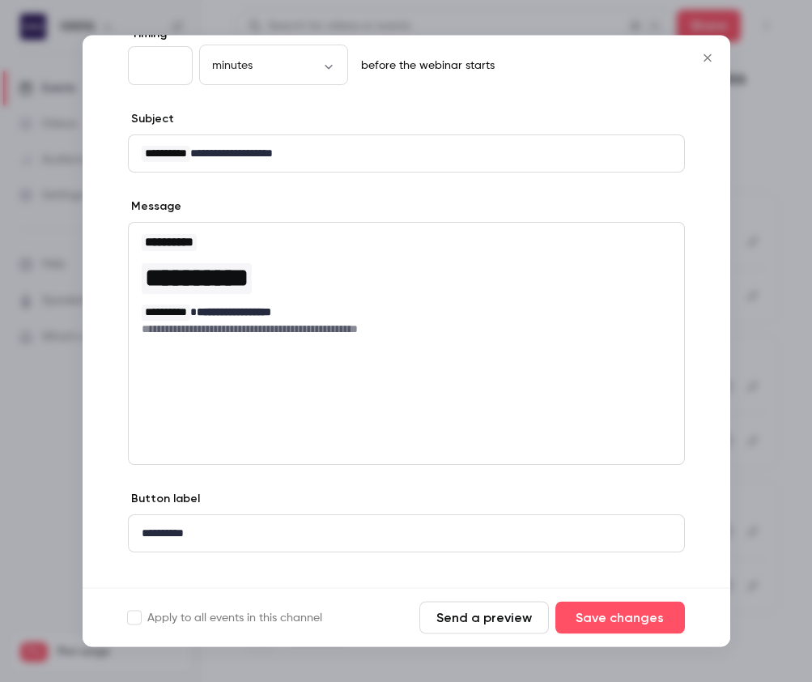
scroll to position [104, 0]
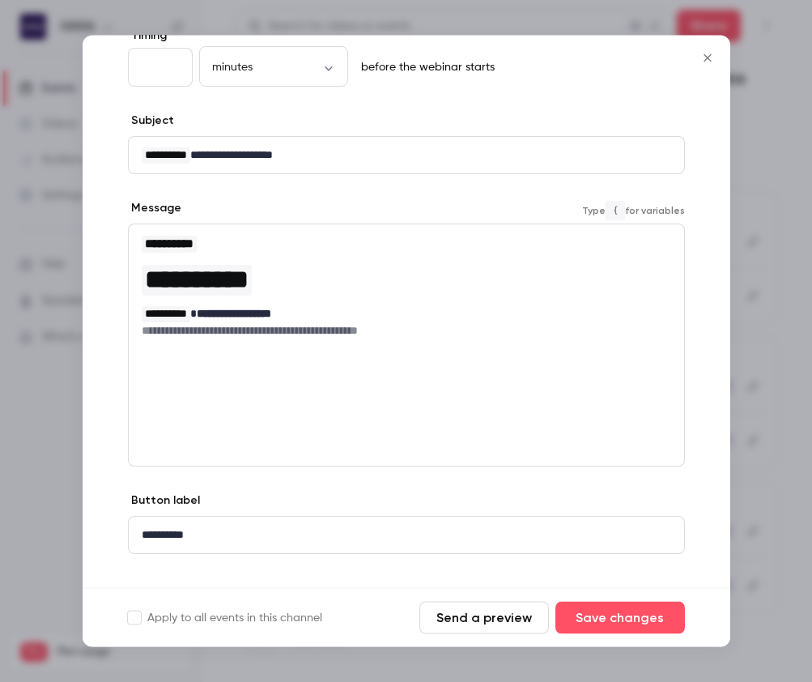
click at [310, 313] on p "**********" at bounding box center [407, 314] width 530 height 17
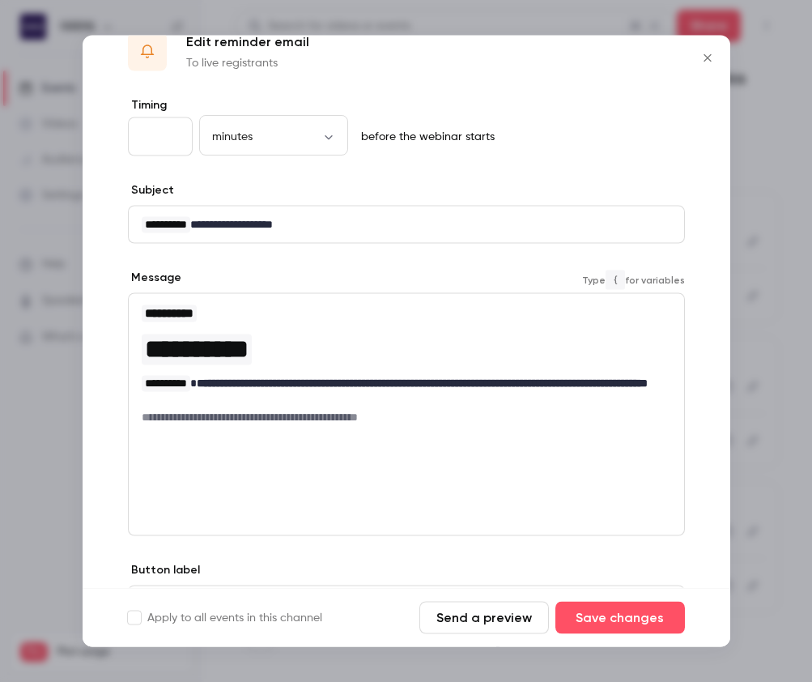
scroll to position [130, 0]
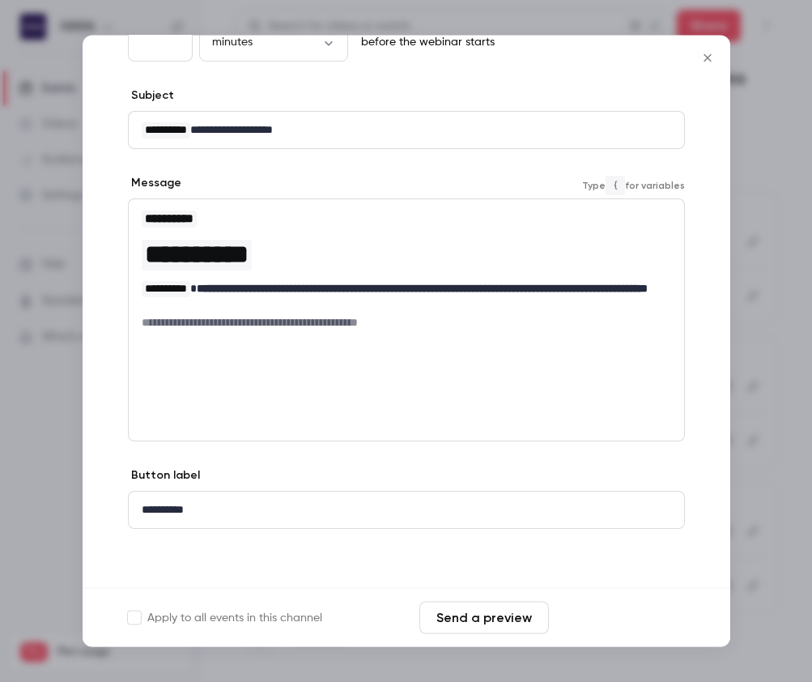
click at [625, 620] on button "Save changes" at bounding box center [621, 618] width 130 height 32
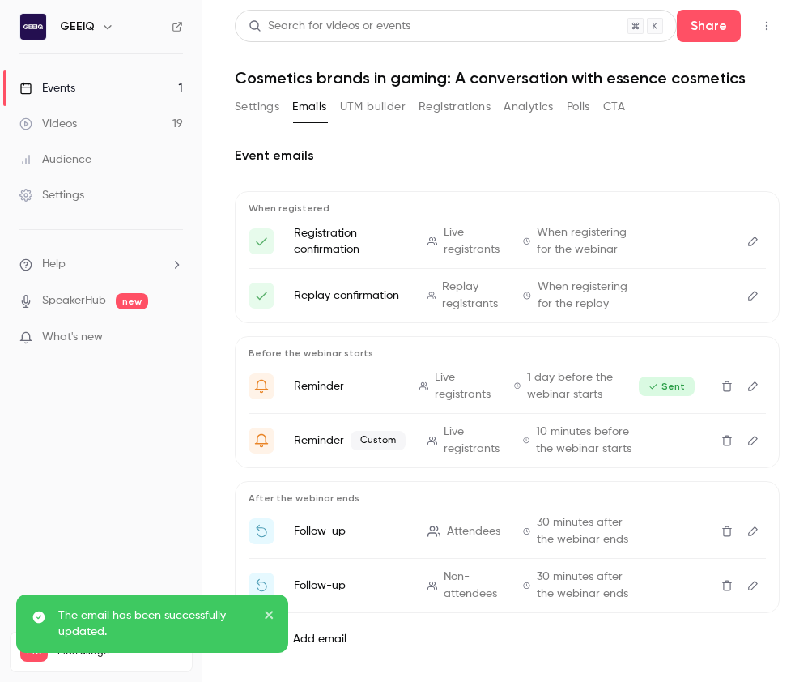
click at [760, 441] on button "Edit" at bounding box center [753, 441] width 26 height 26
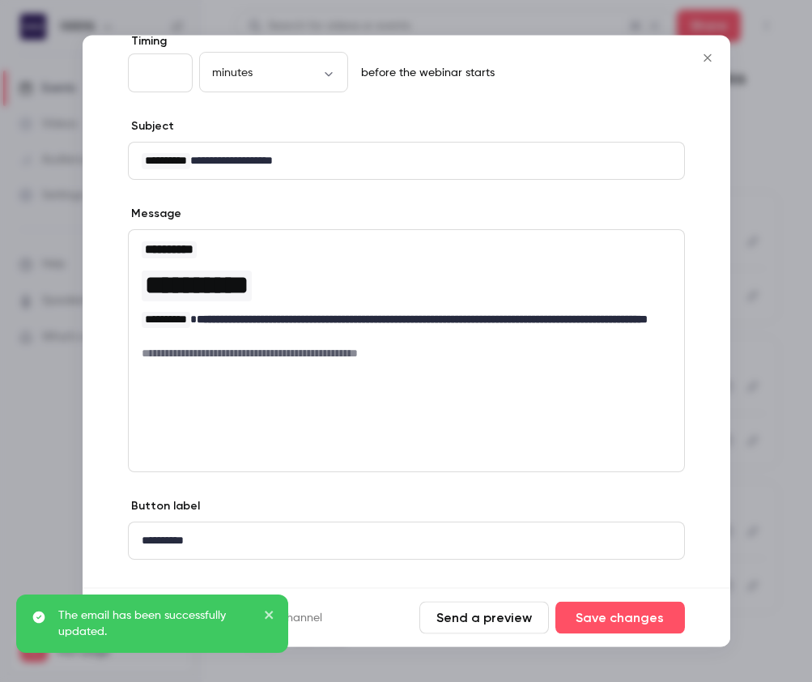
scroll to position [103, 0]
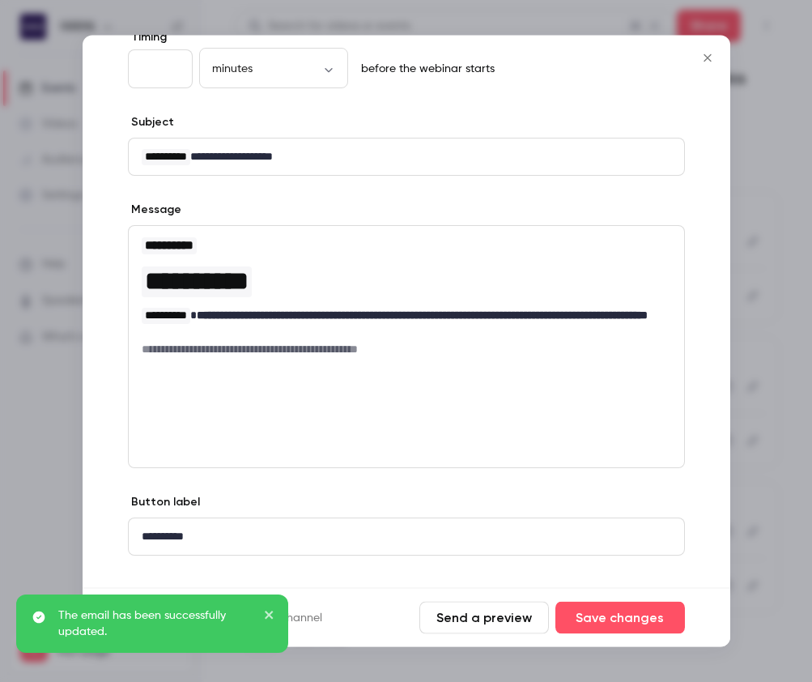
click at [400, 155] on p "**********" at bounding box center [407, 157] width 530 height 17
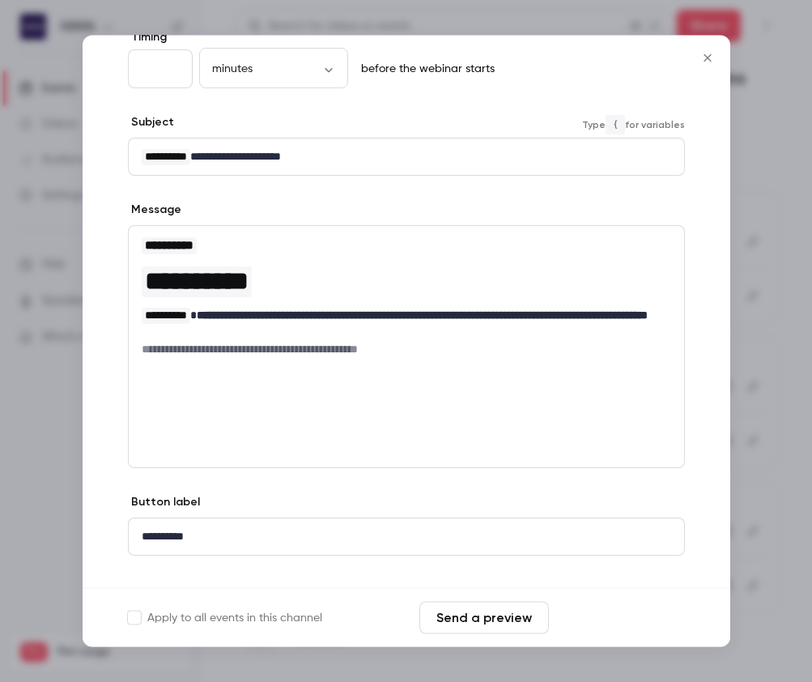
click at [592, 617] on button "Save changes" at bounding box center [621, 618] width 130 height 32
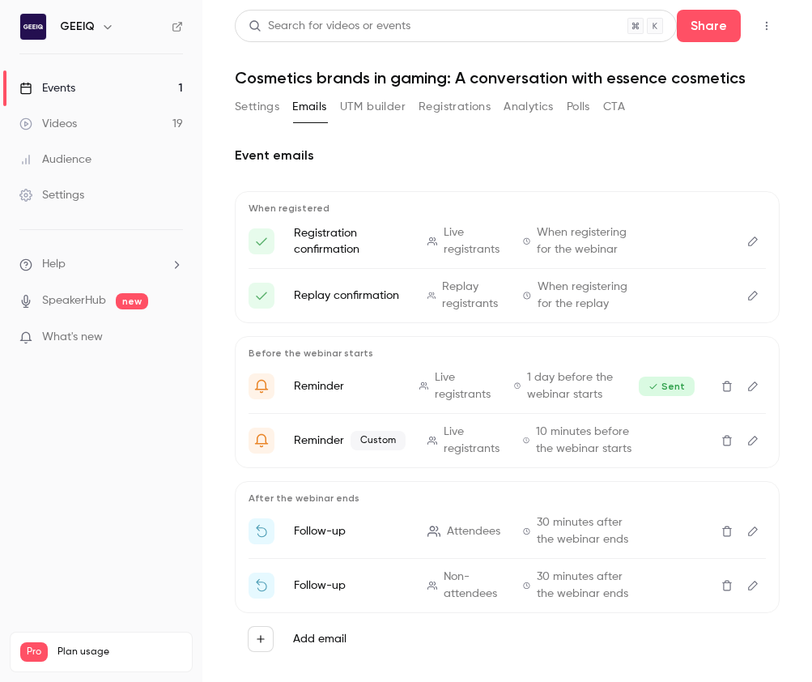
click at [270, 117] on button "Settings" at bounding box center [257, 107] width 45 height 26
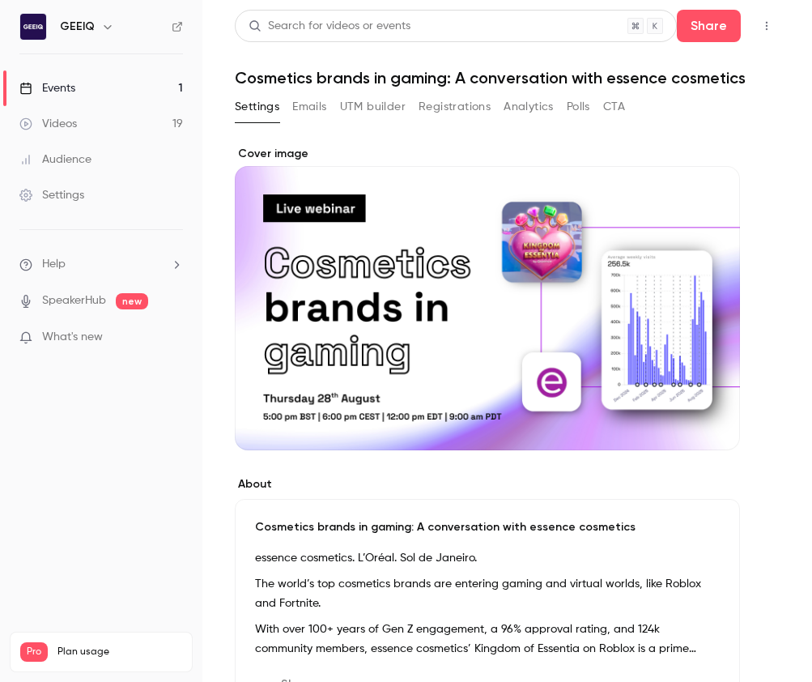
click at [305, 106] on button "Emails" at bounding box center [309, 107] width 34 height 26
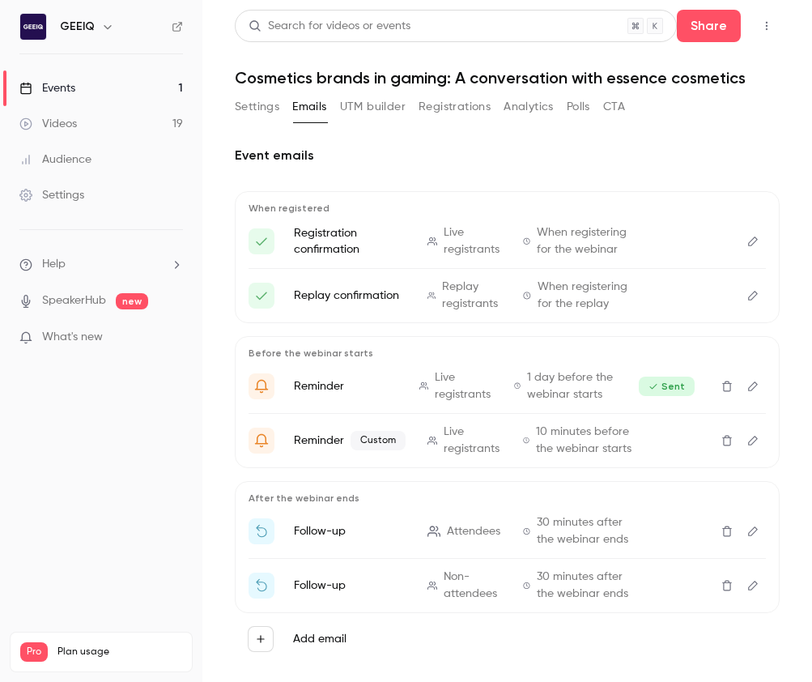
click at [755, 381] on icon "Edit" at bounding box center [753, 386] width 13 height 11
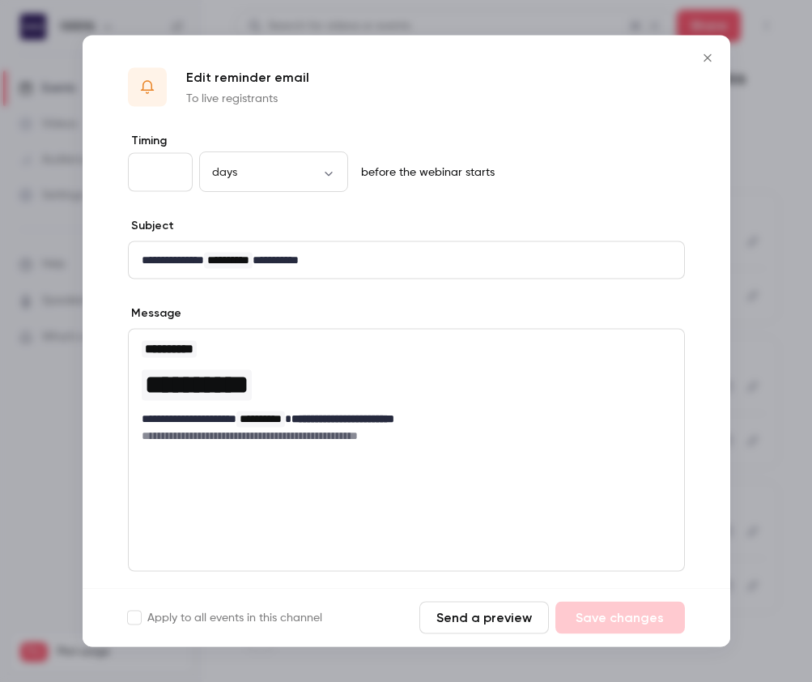
click at [781, 292] on div at bounding box center [406, 341] width 812 height 682
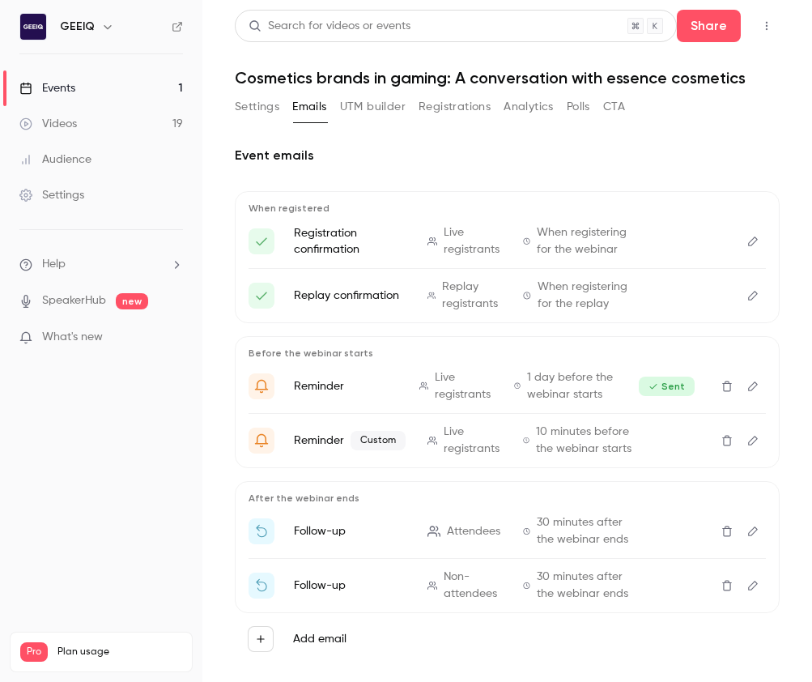
click at [752, 438] on icon "Edit" at bounding box center [753, 441] width 10 height 10
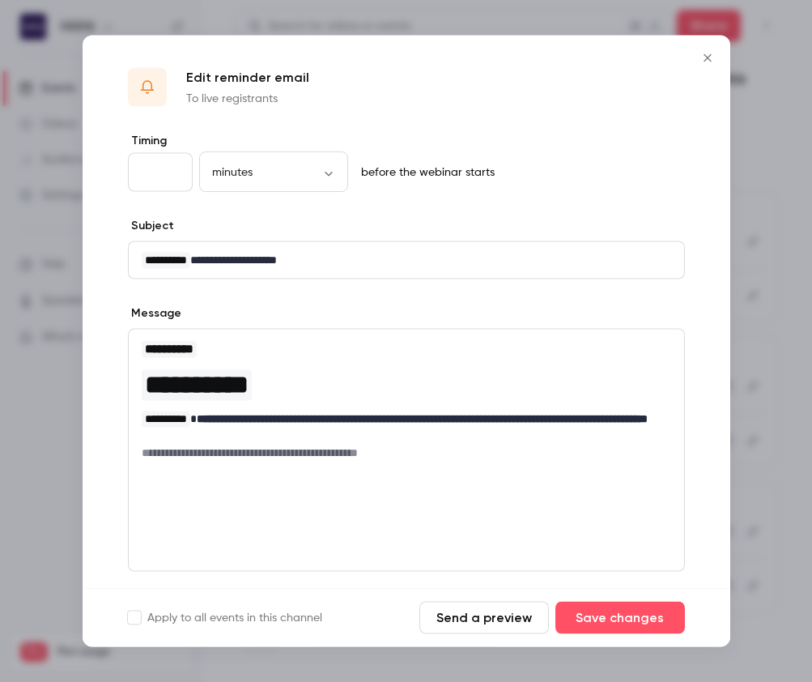
click at [764, 262] on div at bounding box center [406, 341] width 812 height 682
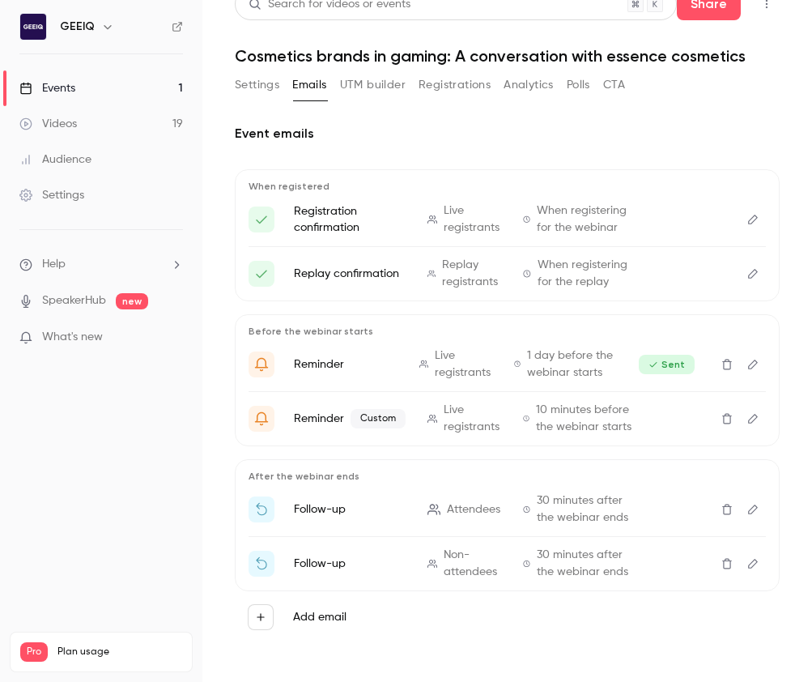
scroll to position [25, 0]
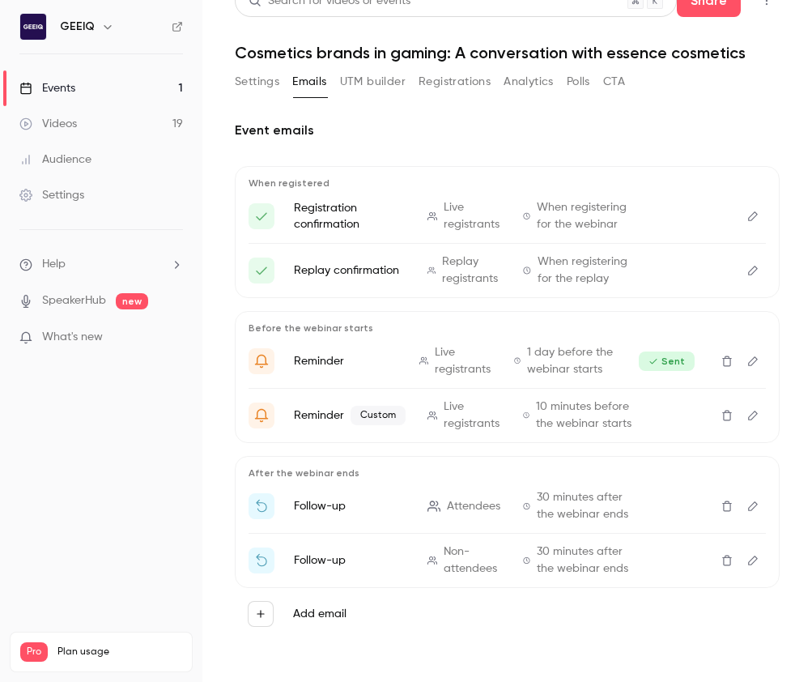
click at [755, 411] on icon "Edit" at bounding box center [753, 416] width 10 height 10
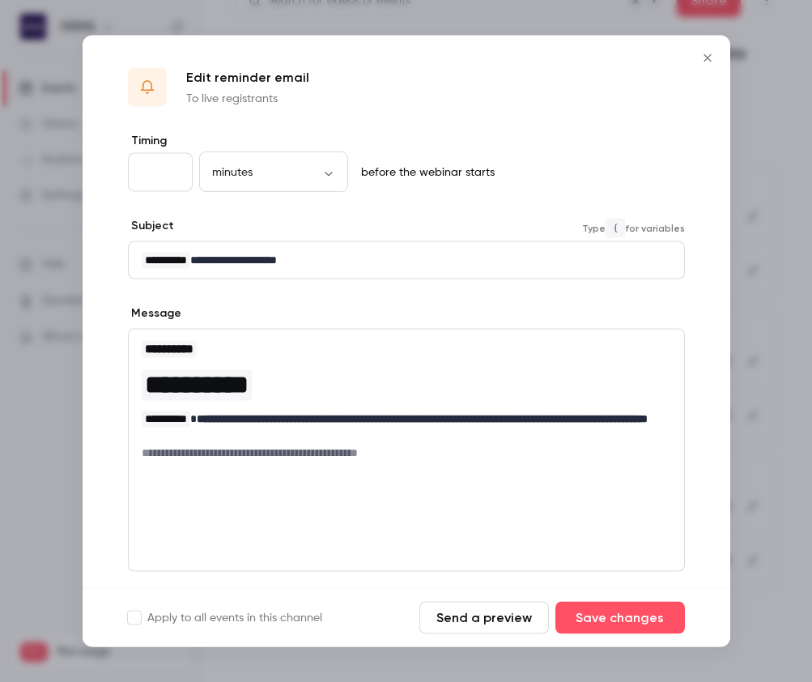
click at [420, 266] on p "**********" at bounding box center [407, 260] width 530 height 17
click at [421, 266] on p "**********" at bounding box center [407, 260] width 530 height 17
click at [624, 620] on button "Save changes" at bounding box center [621, 618] width 130 height 32
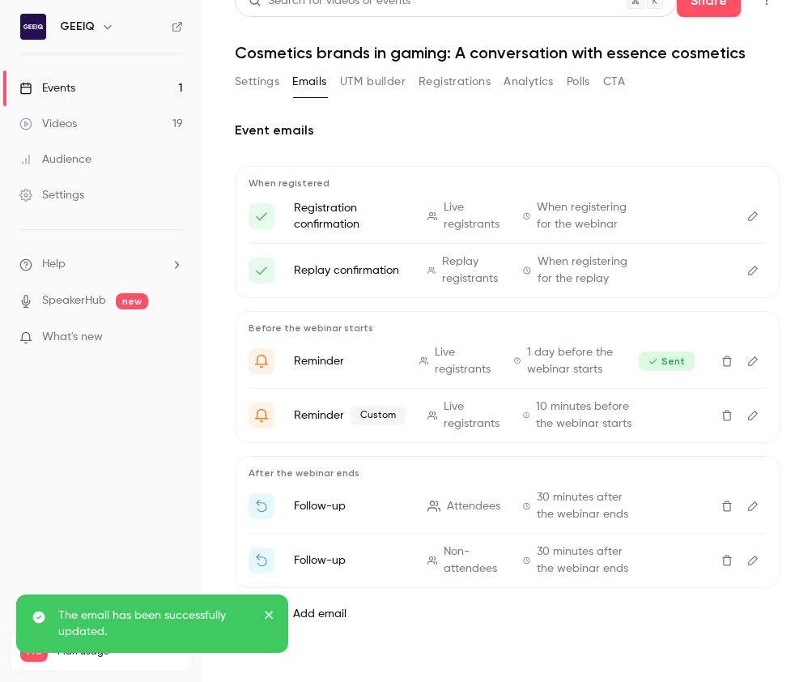
click at [754, 417] on icon "Edit" at bounding box center [753, 415] width 13 height 11
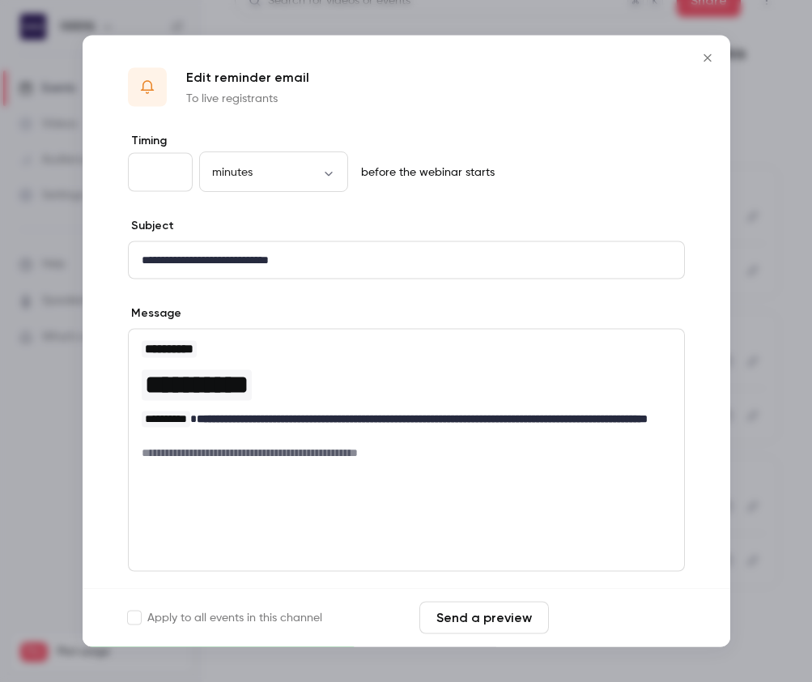
click at [640, 607] on button "Save changes" at bounding box center [621, 618] width 130 height 32
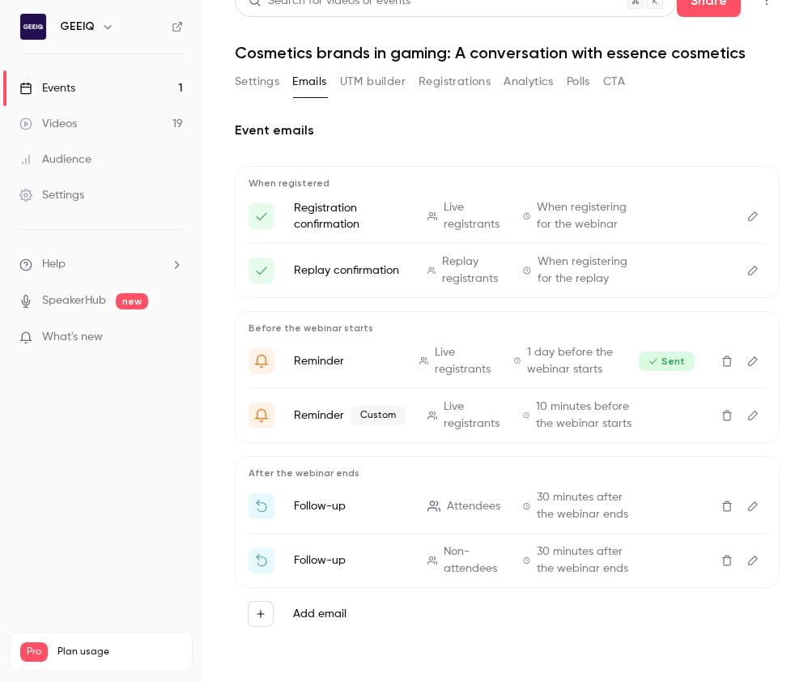
click at [756, 503] on icon "Edit" at bounding box center [753, 506] width 10 height 10
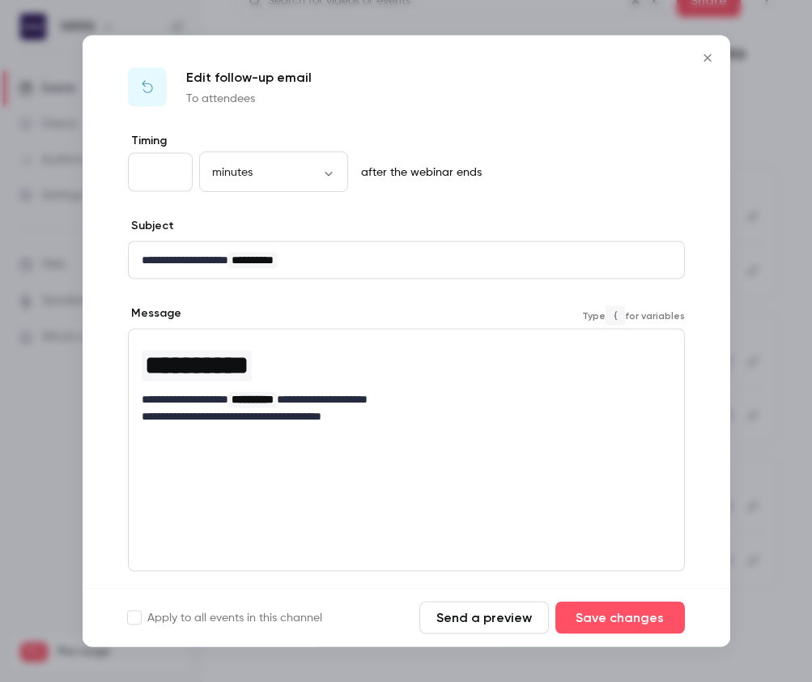
click at [464, 423] on p "**********" at bounding box center [407, 416] width 530 height 17
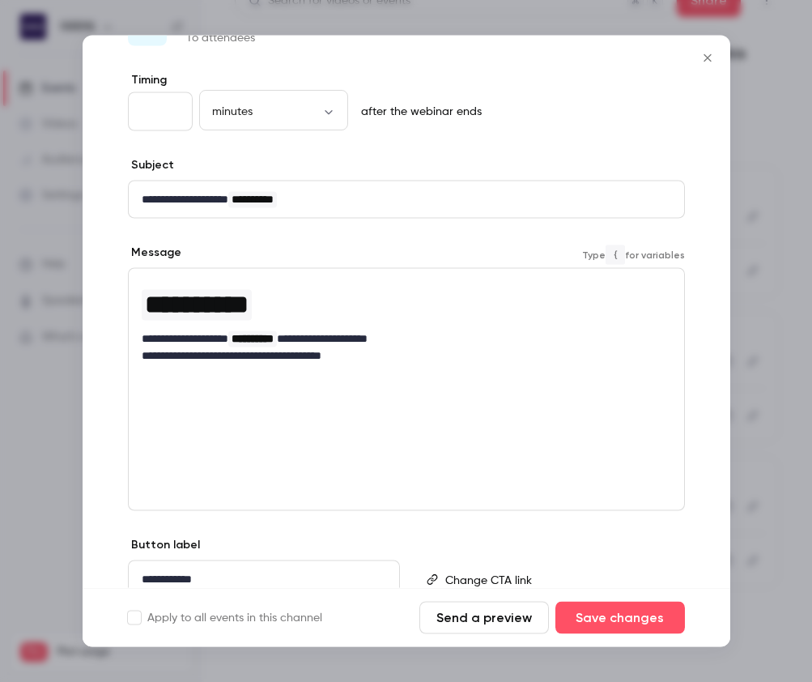
scroll to position [51, 0]
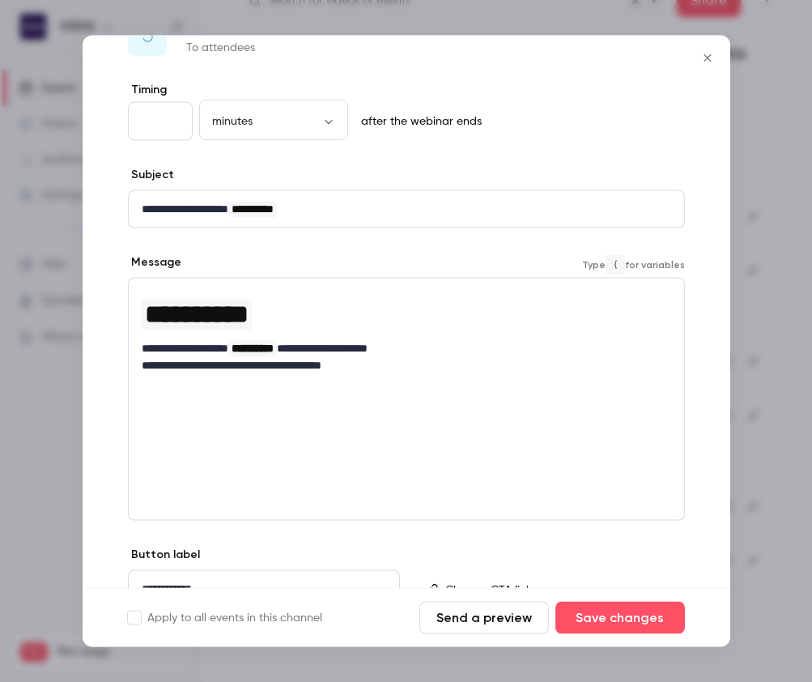
click at [486, 352] on p "**********" at bounding box center [407, 348] width 530 height 17
click at [491, 369] on p "**********" at bounding box center [407, 365] width 530 height 17
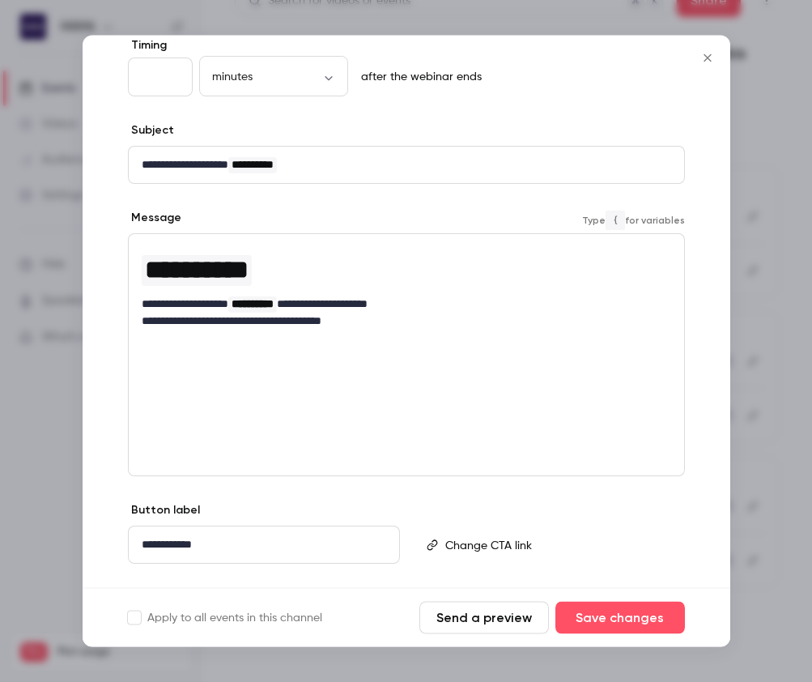
scroll to position [130, 0]
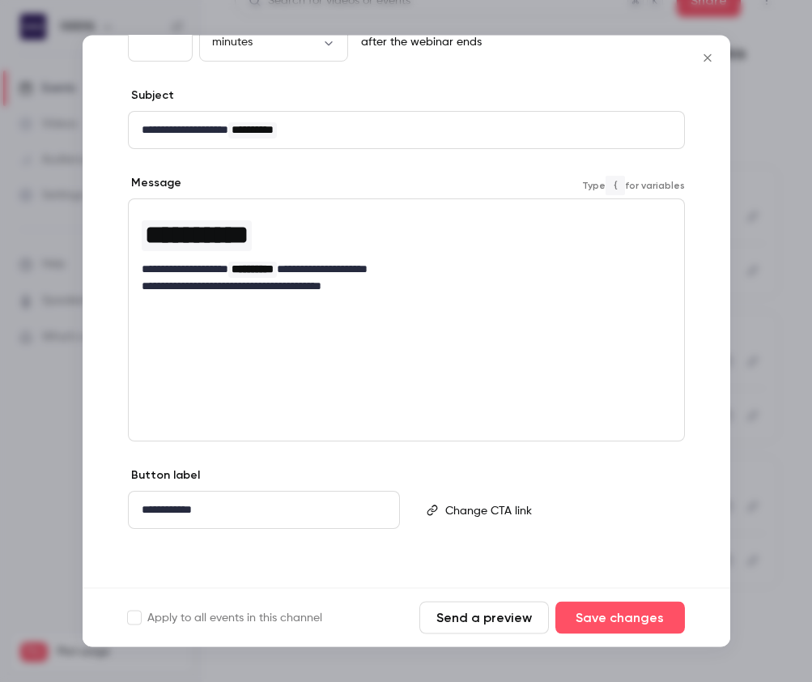
click at [437, 398] on div "**********" at bounding box center [406, 320] width 557 height 243
click at [456, 411] on div "**********" at bounding box center [406, 320] width 557 height 243
click at [511, 447] on div "**********" at bounding box center [407, 295] width 648 height 585
click at [607, 462] on div "**********" at bounding box center [407, 295] width 648 height 585
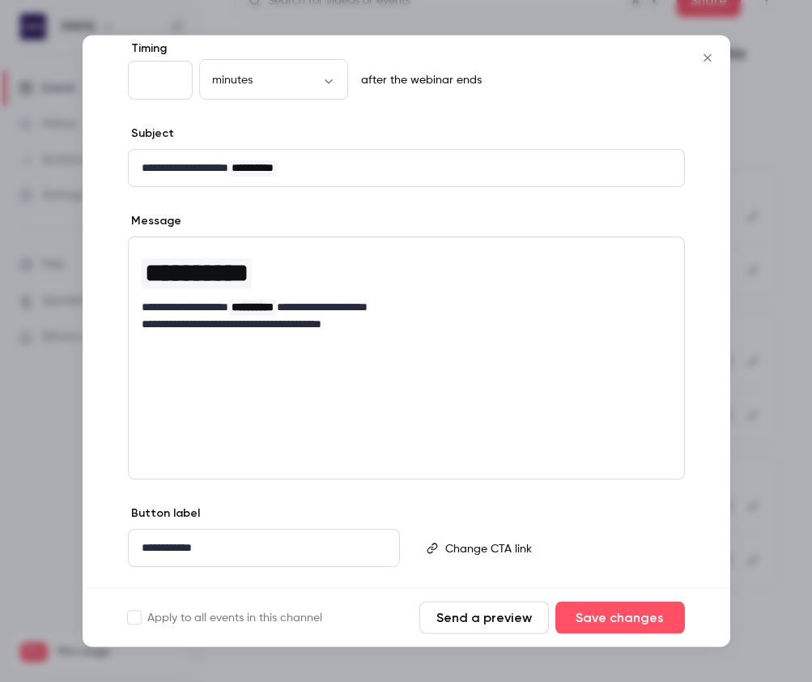
scroll to position [92, 0]
click at [387, 322] on p "**********" at bounding box center [407, 324] width 530 height 17
click at [471, 309] on p "**********" at bounding box center [407, 307] width 530 height 17
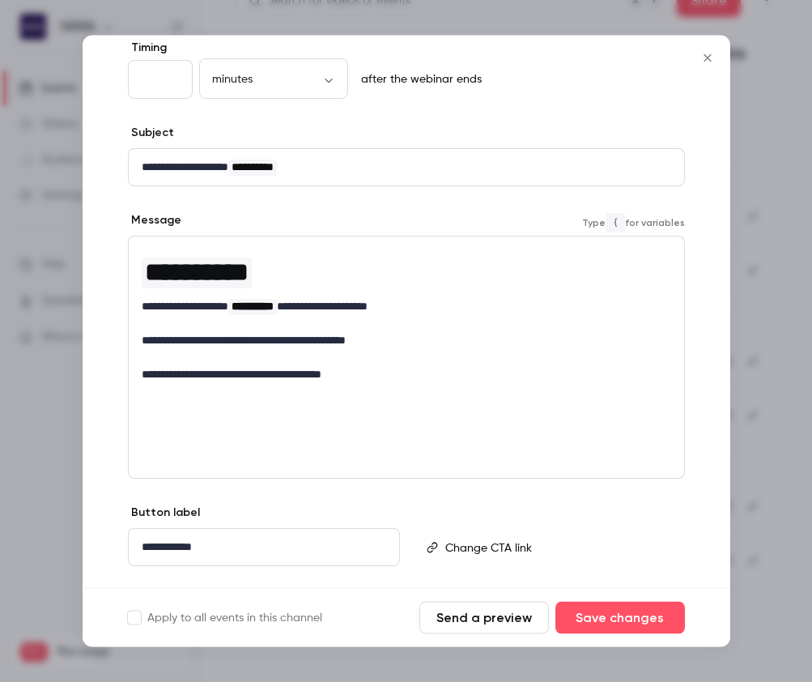
scroll to position [130, 0]
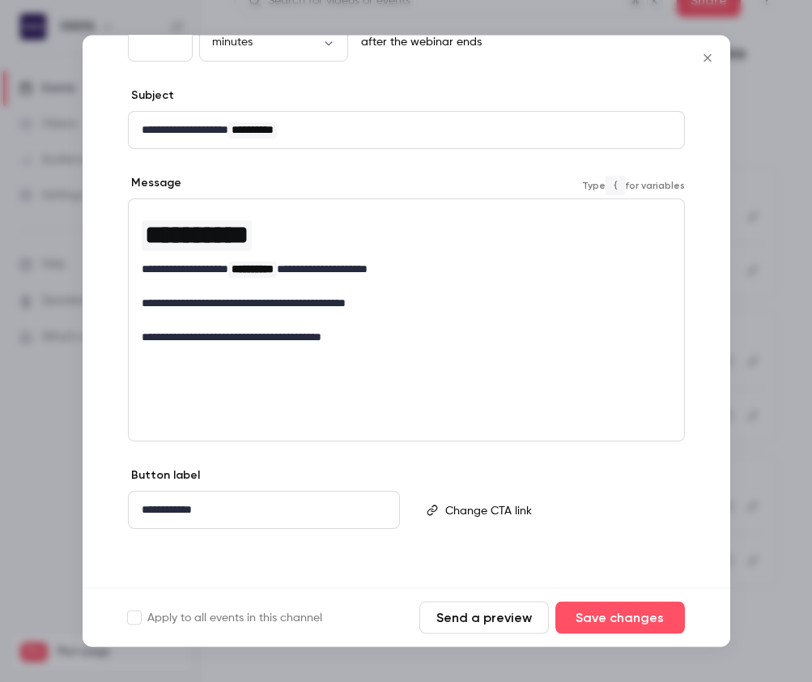
click at [405, 313] on p "editor" at bounding box center [407, 321] width 530 height 17
click at [407, 301] on p "**********" at bounding box center [407, 304] width 530 height 17
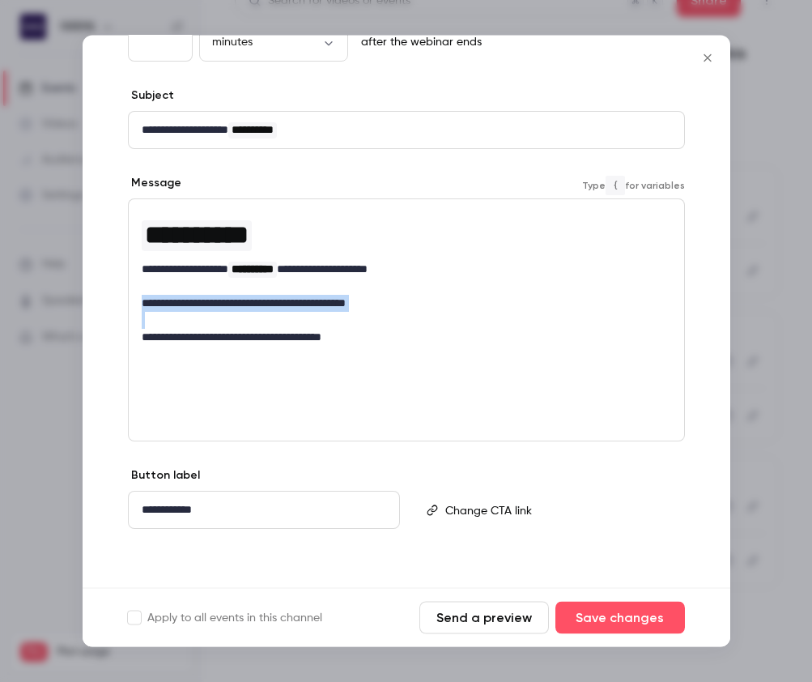
click at [407, 301] on p "**********" at bounding box center [407, 304] width 530 height 17
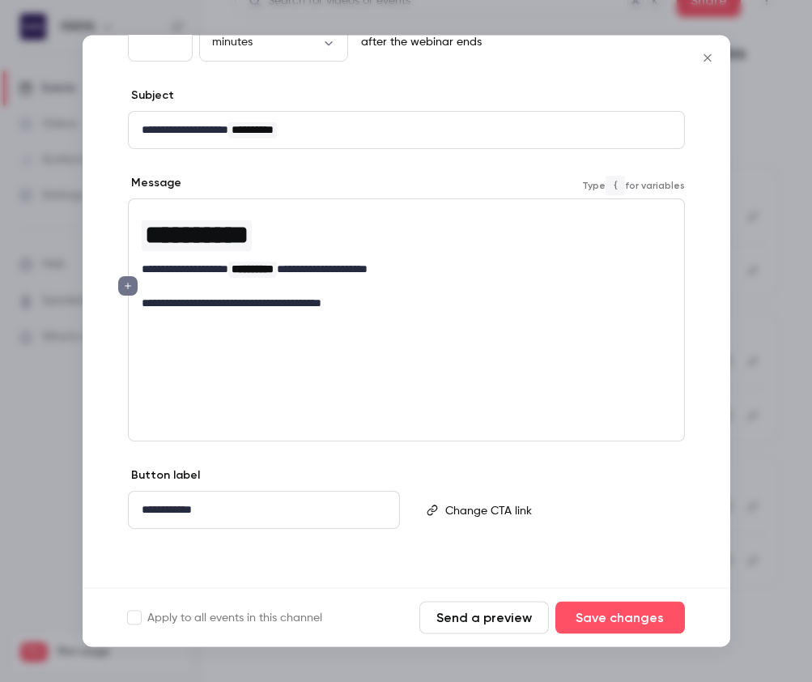
scroll to position [0, 0]
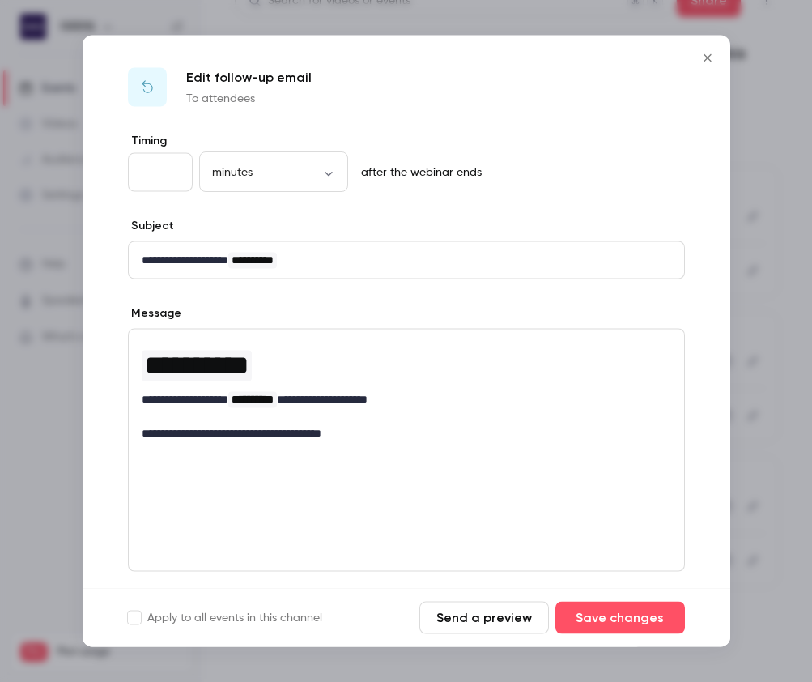
click at [709, 54] on icon "Close" at bounding box center [707, 57] width 7 height 7
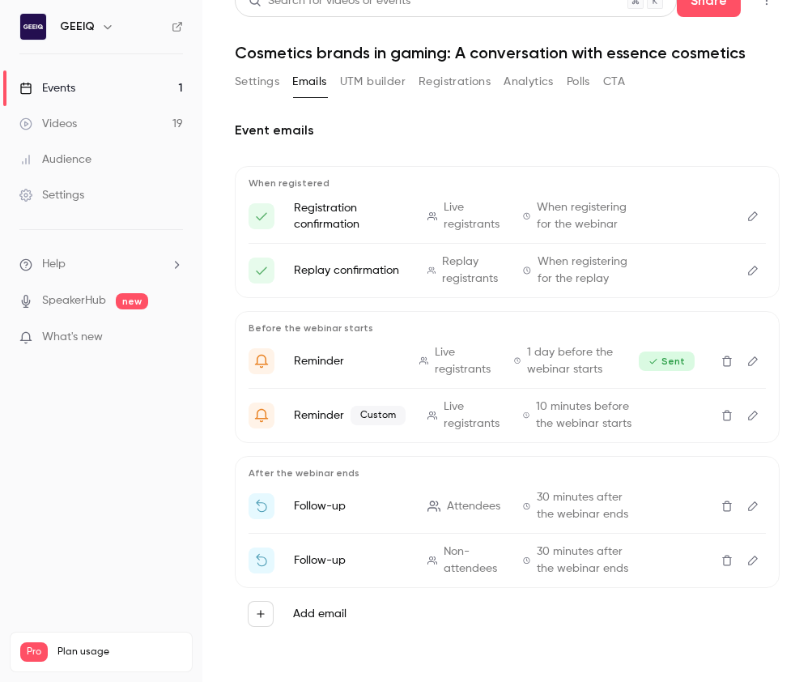
click at [257, 618] on icon "button" at bounding box center [260, 613] width 11 height 11
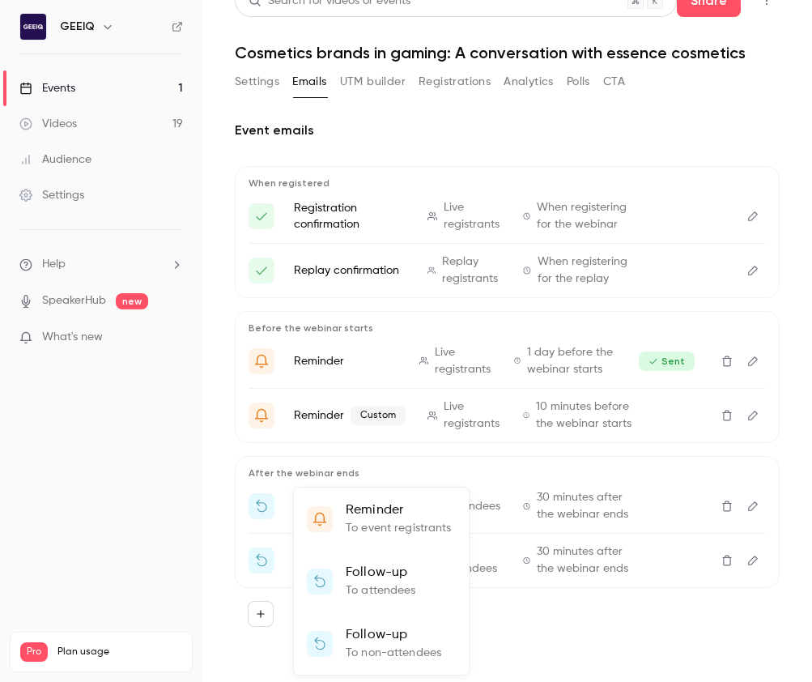
click at [385, 588] on p "To attendees" at bounding box center [381, 590] width 70 height 17
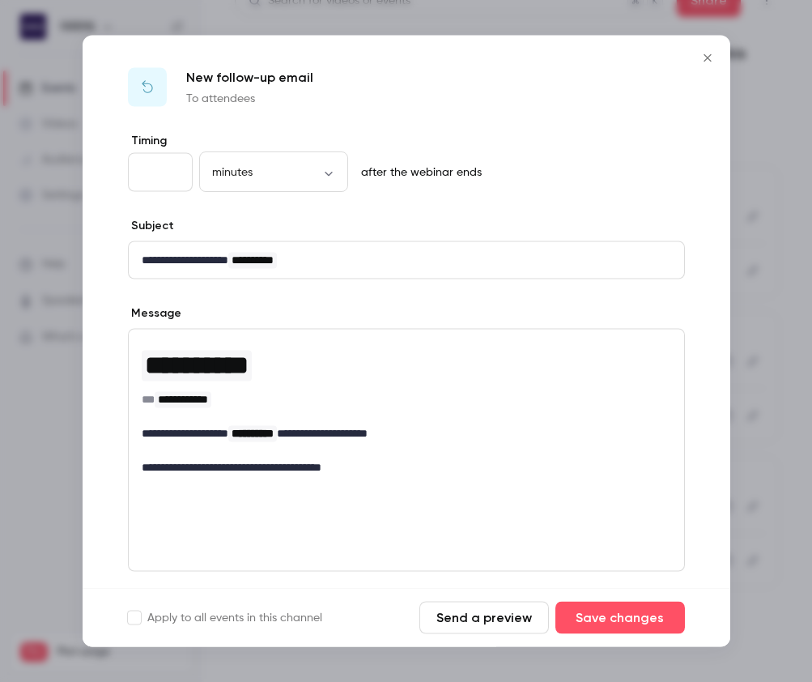
click at [709, 53] on icon "Close" at bounding box center [707, 58] width 19 height 13
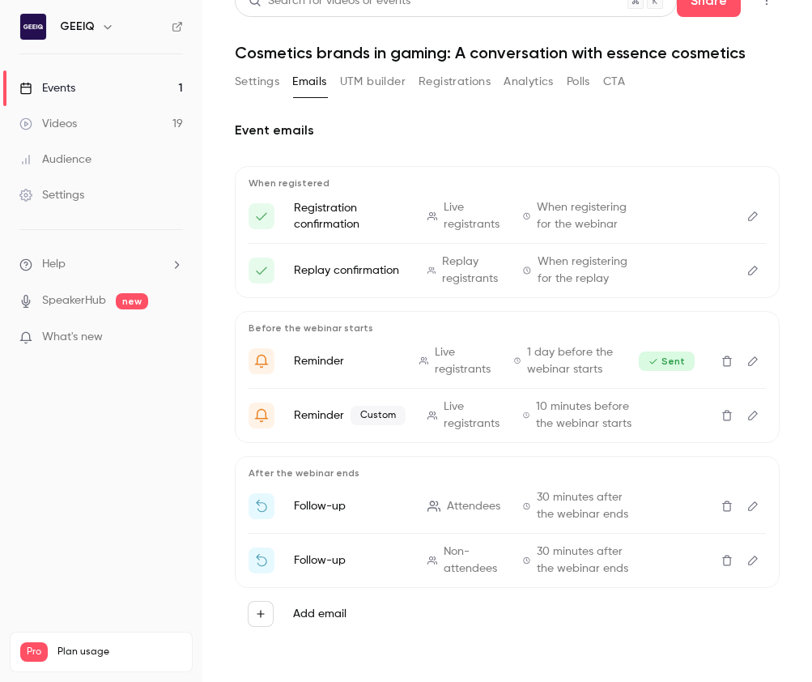
click at [270, 610] on button "Add email" at bounding box center [261, 614] width 26 height 26
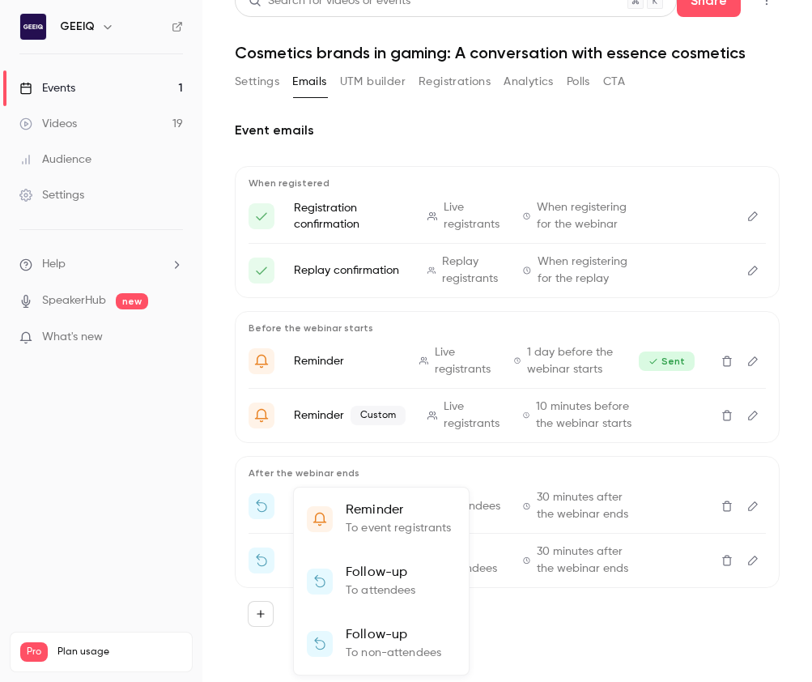
click at [566, 624] on div at bounding box center [406, 341] width 812 height 682
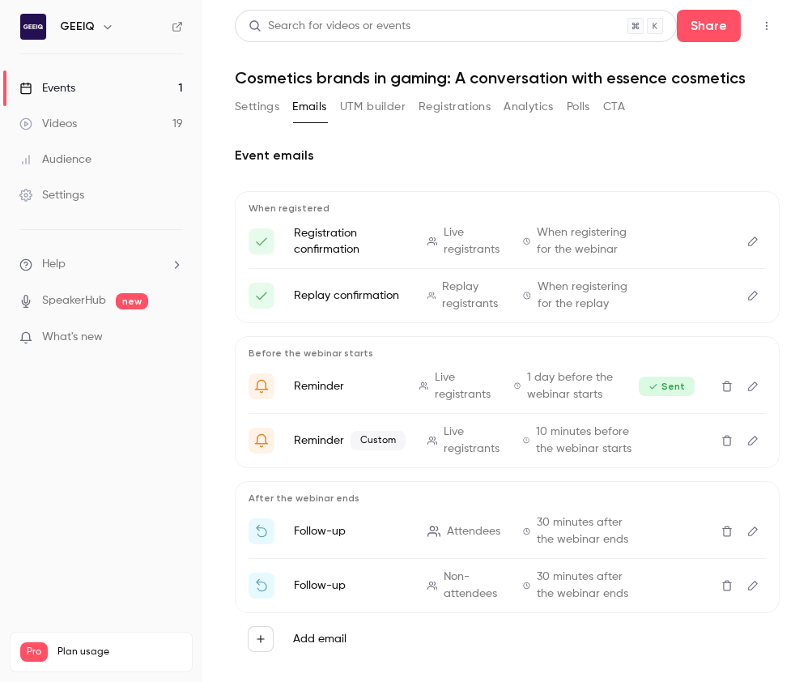
scroll to position [1, 0]
click at [604, 512] on div "After the webinar ends Follow-up Attendees 30 minutes after the webinar ends Fo…" at bounding box center [507, 546] width 545 height 132
click at [747, 529] on icon "Edit" at bounding box center [753, 530] width 13 height 11
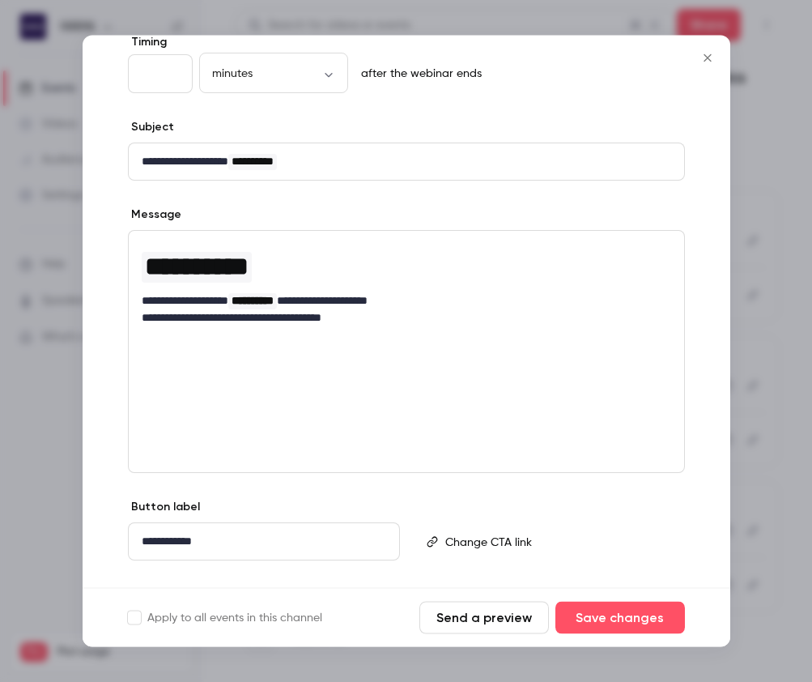
scroll to position [130, 0]
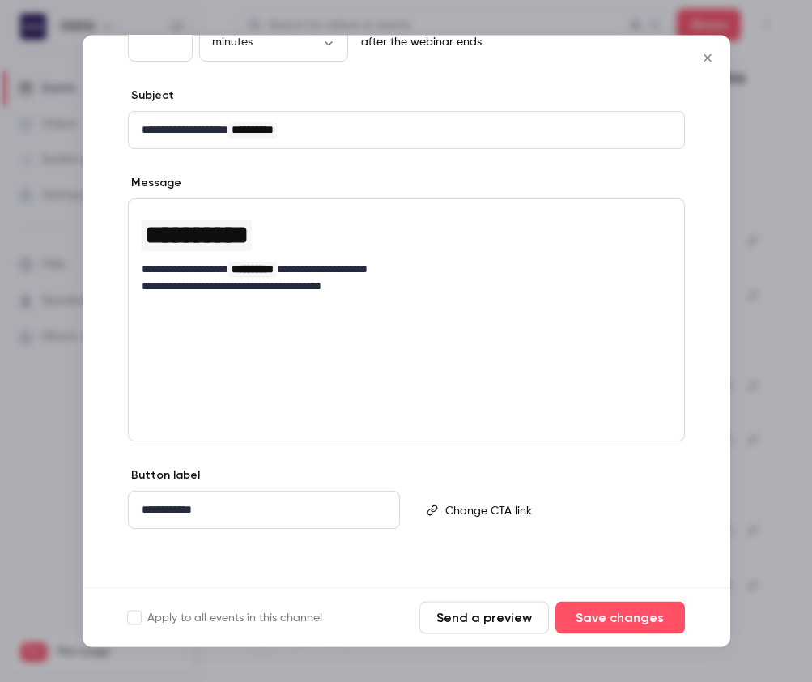
click at [339, 384] on div "**********" at bounding box center [406, 320] width 557 height 243
click at [377, 412] on div "**********" at bounding box center [406, 320] width 557 height 243
click at [471, 515] on p "editor" at bounding box center [557, 510] width 225 height 17
click at [414, 458] on div "**********" at bounding box center [407, 295] width 648 height 585
click at [487, 279] on p "**********" at bounding box center [407, 287] width 530 height 17
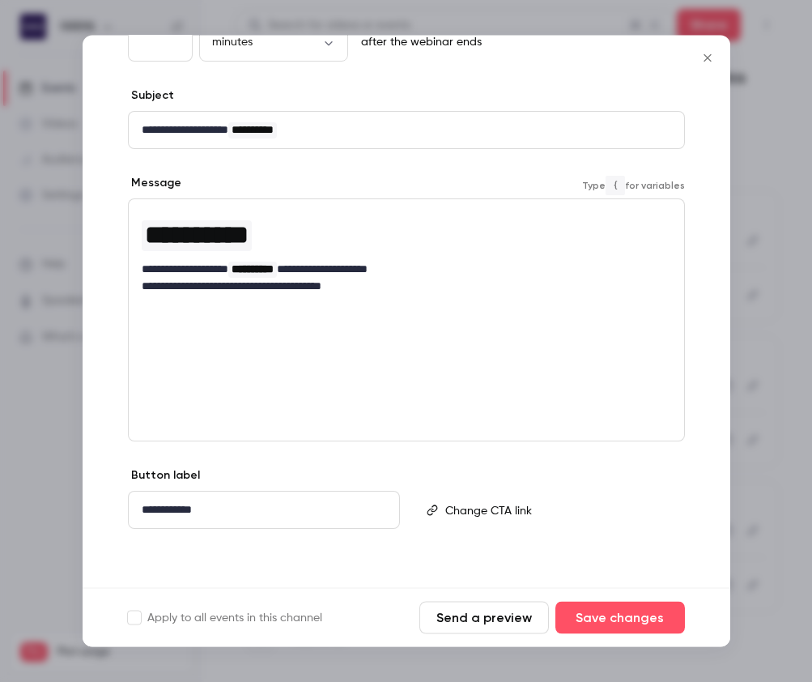
click at [467, 268] on p "**********" at bounding box center [407, 270] width 530 height 17
click at [722, 198] on div "**********" at bounding box center [407, 295] width 648 height 585
click at [759, 219] on div at bounding box center [406, 341] width 812 height 682
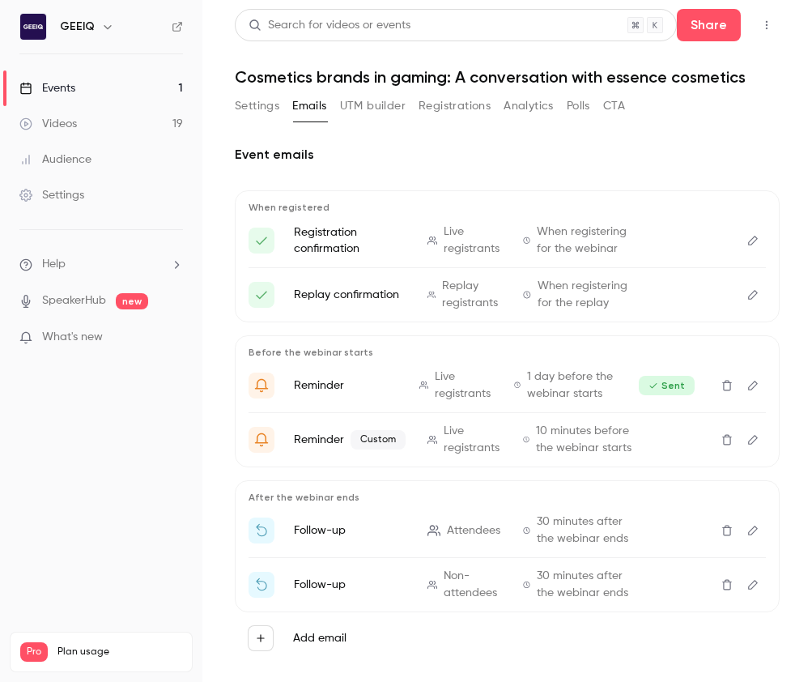
scroll to position [25, 0]
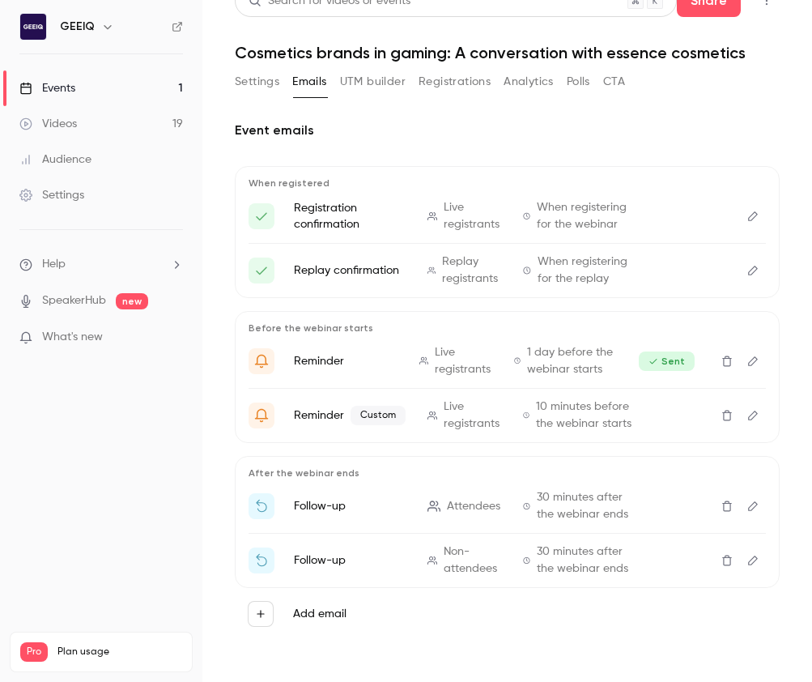
click at [755, 499] on button "Edit" at bounding box center [753, 506] width 26 height 26
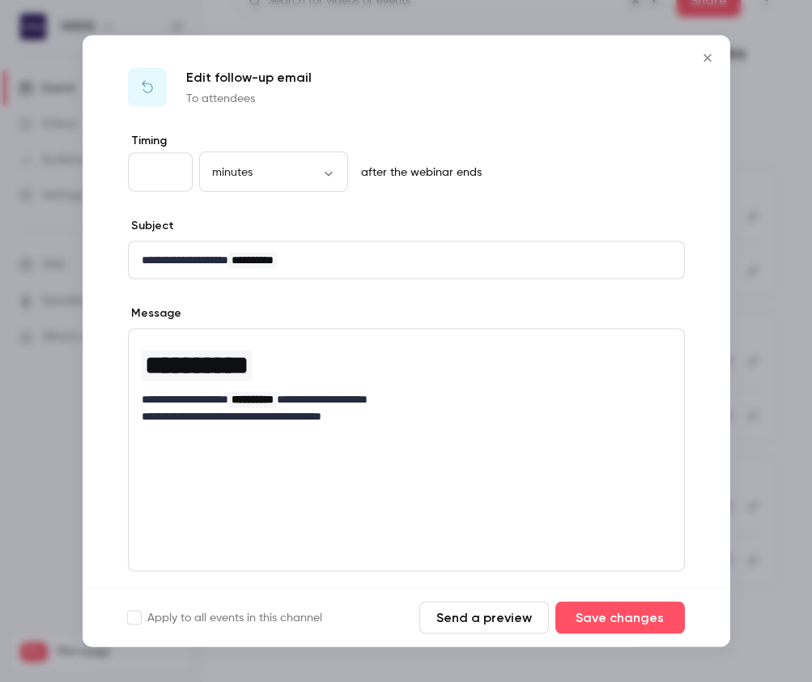
click at [392, 427] on div "**********" at bounding box center [407, 382] width 556 height 105
click at [487, 405] on p "**********" at bounding box center [407, 399] width 530 height 17
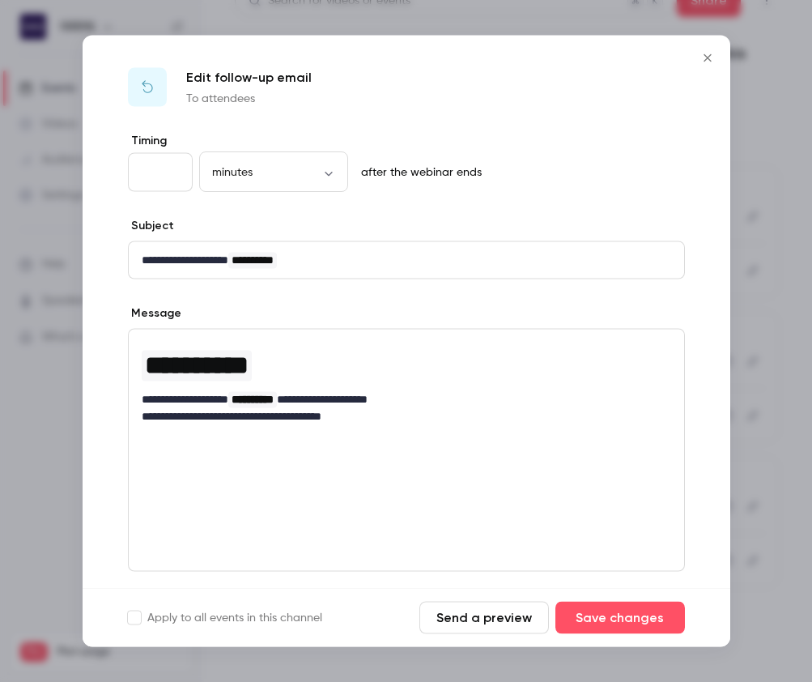
click at [753, 415] on div at bounding box center [406, 341] width 812 height 682
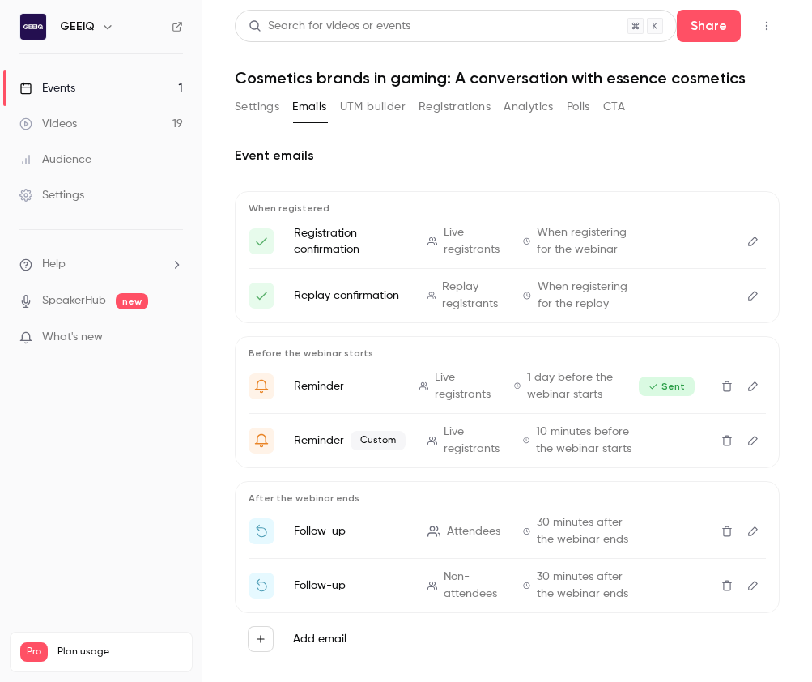
click at [770, 23] on icon "button" at bounding box center [766, 25] width 13 height 11
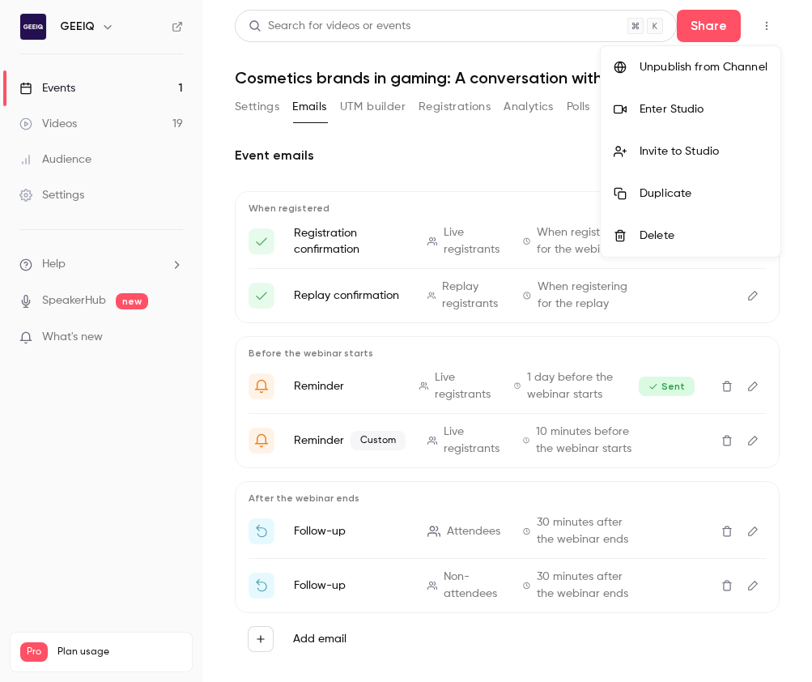
click at [770, 23] on div at bounding box center [406, 341] width 812 height 682
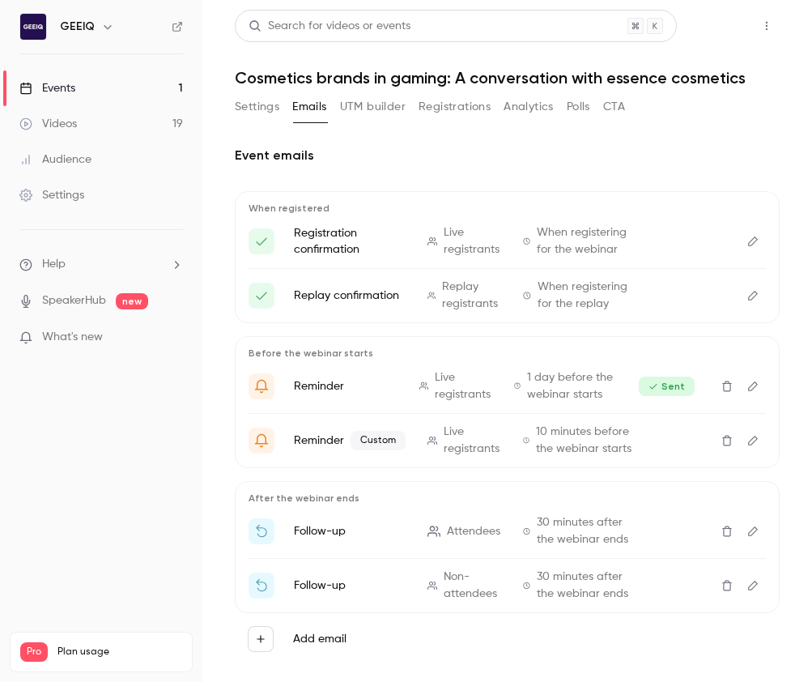
click at [732, 26] on button "Share" at bounding box center [709, 26] width 64 height 32
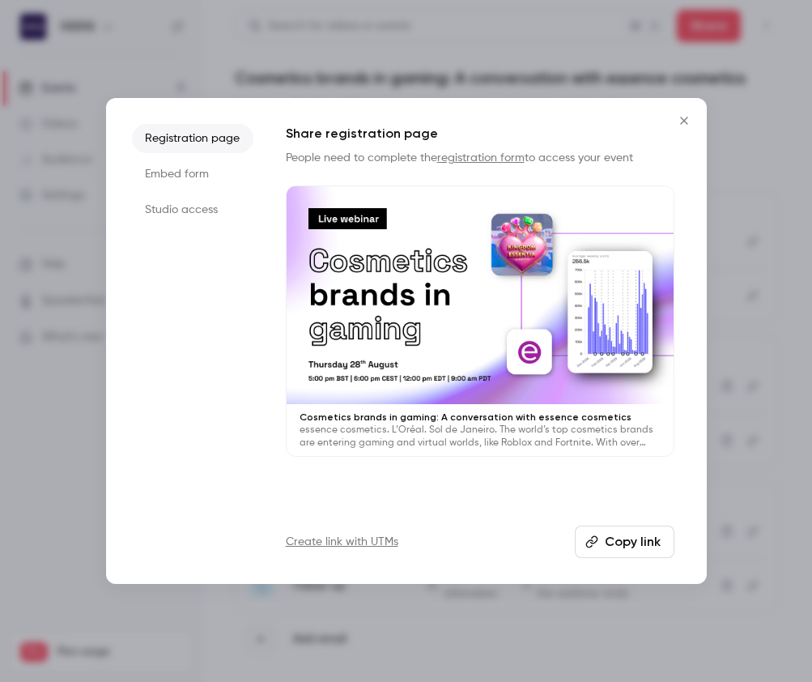
click at [201, 177] on li "Embed form" at bounding box center [192, 174] width 121 height 29
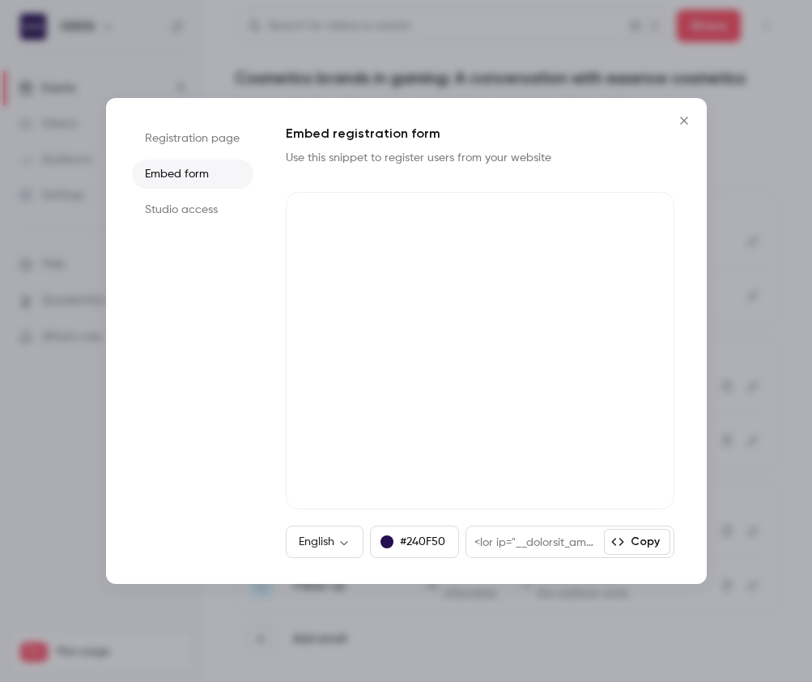
click at [192, 206] on li "Studio access" at bounding box center [192, 209] width 121 height 29
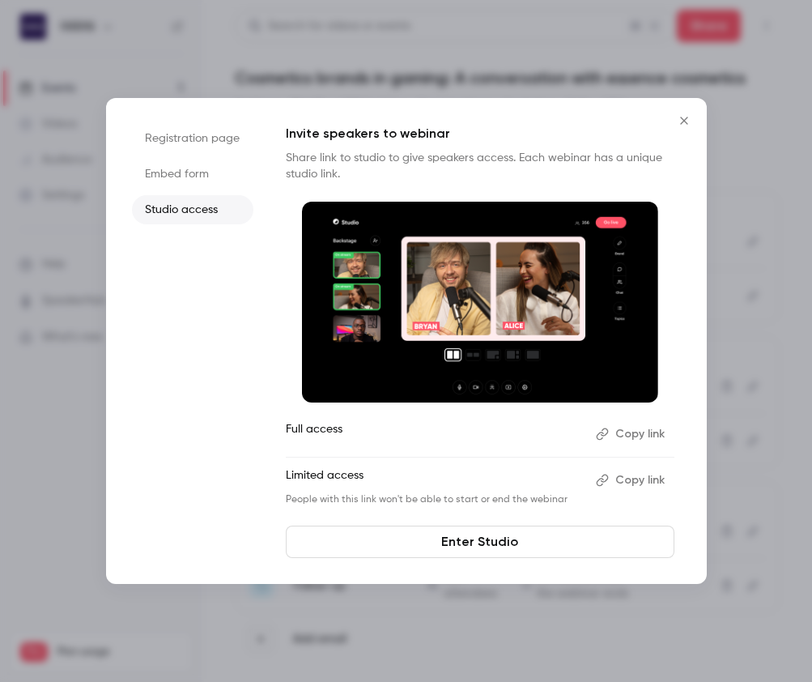
click at [191, 155] on ul "Registration page Embed form Studio access" at bounding box center [192, 341] width 121 height 434
click at [183, 134] on li "Registration page" at bounding box center [192, 138] width 121 height 29
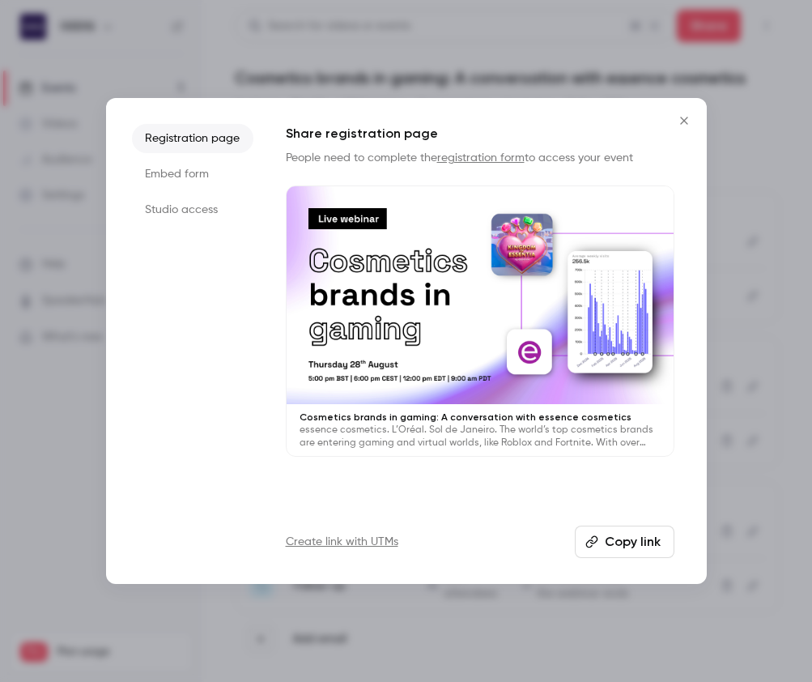
click at [682, 116] on icon "Close" at bounding box center [684, 120] width 19 height 13
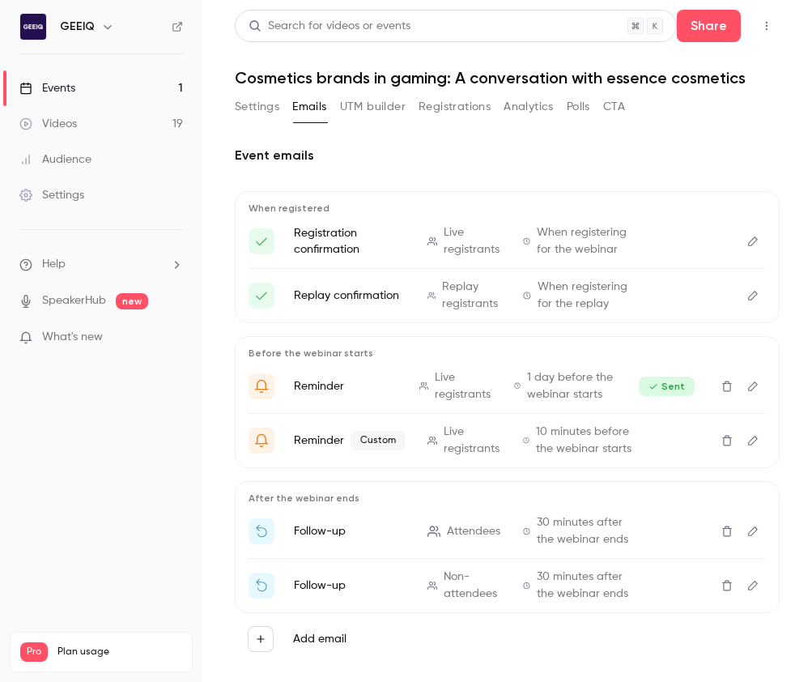
click at [470, 100] on button "Registrations" at bounding box center [455, 107] width 72 height 26
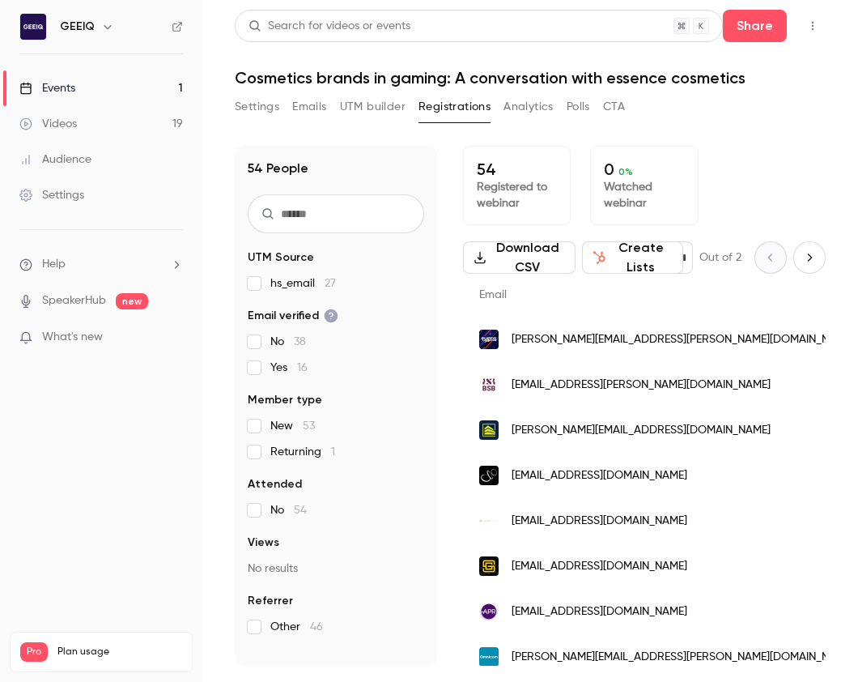
click at [402, 110] on button "UTM builder" at bounding box center [373, 107] width 66 height 26
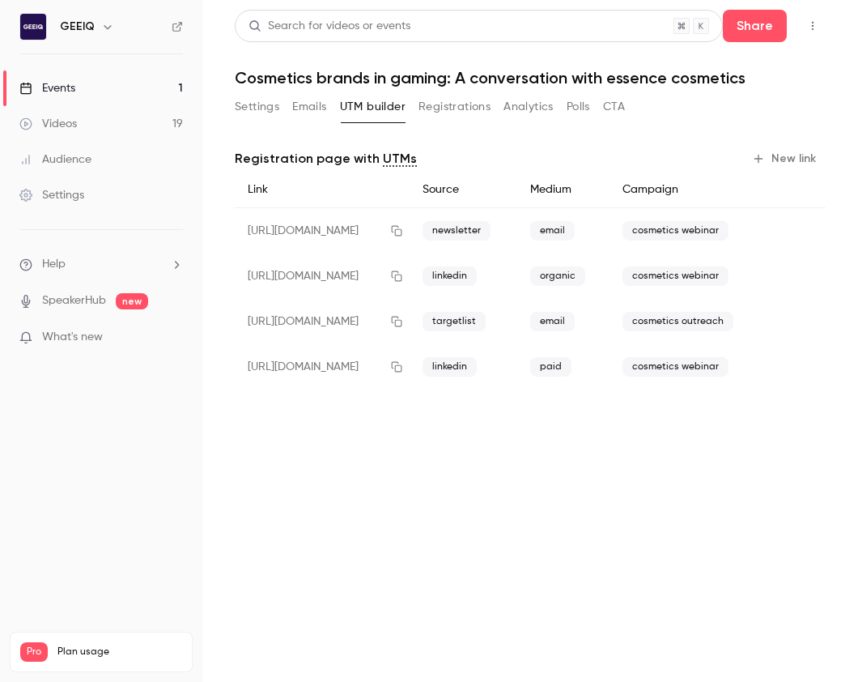
click at [314, 113] on button "Emails" at bounding box center [309, 107] width 34 height 26
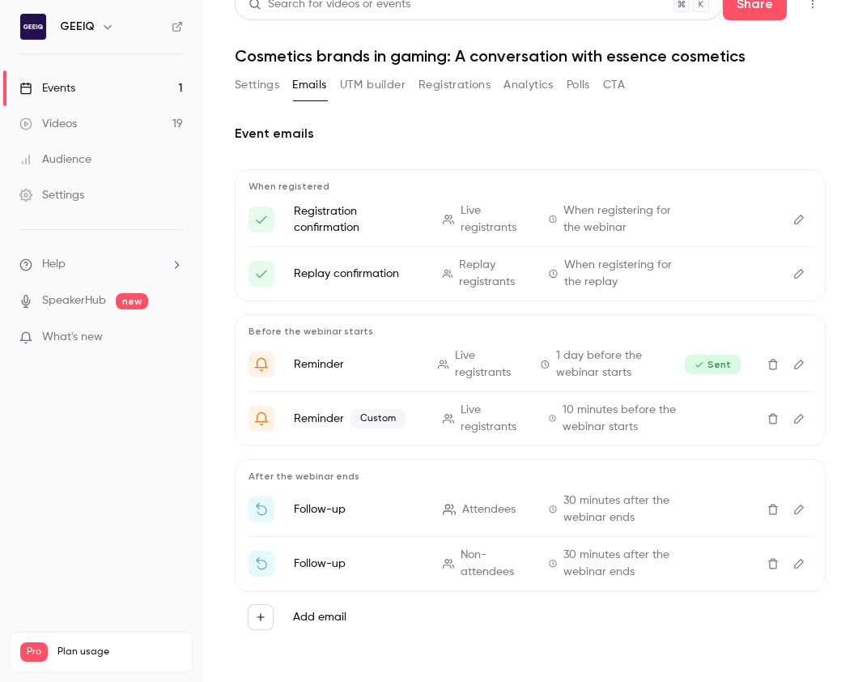
scroll to position [20, 0]
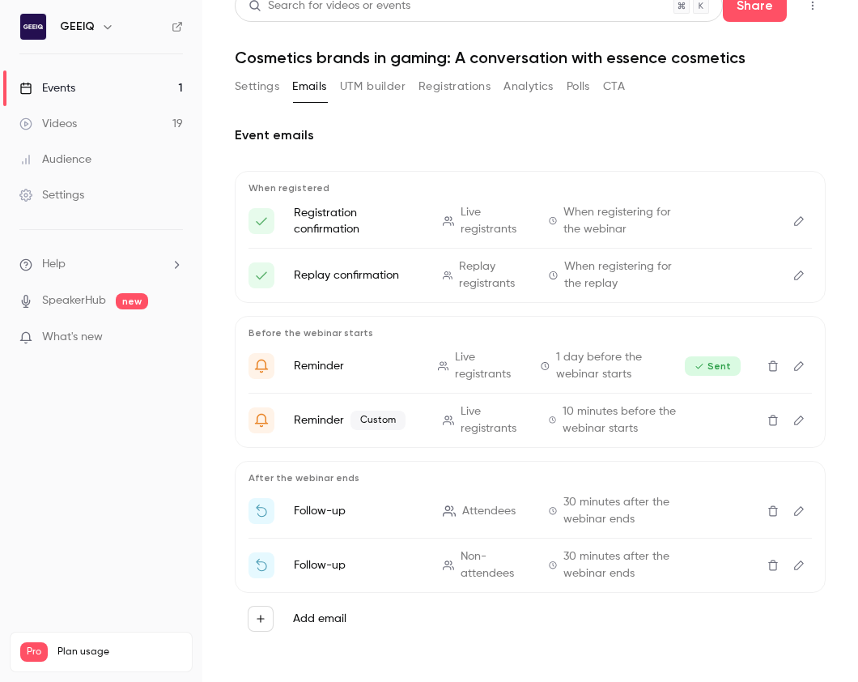
click at [611, 96] on button "CTA" at bounding box center [614, 87] width 22 height 26
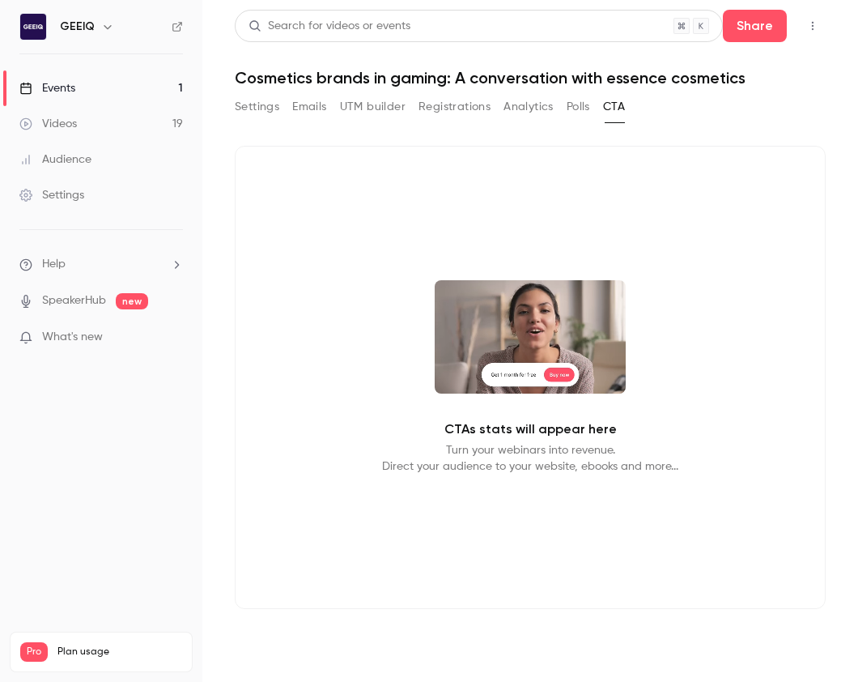
click at [311, 111] on button "Emails" at bounding box center [309, 107] width 34 height 26
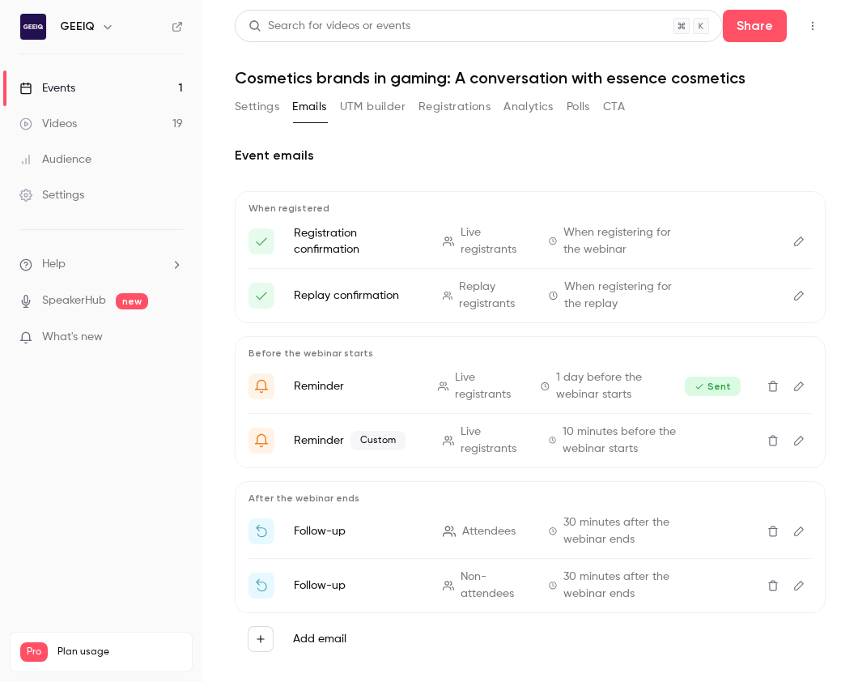
click at [574, 110] on button "Polls" at bounding box center [578, 107] width 23 height 26
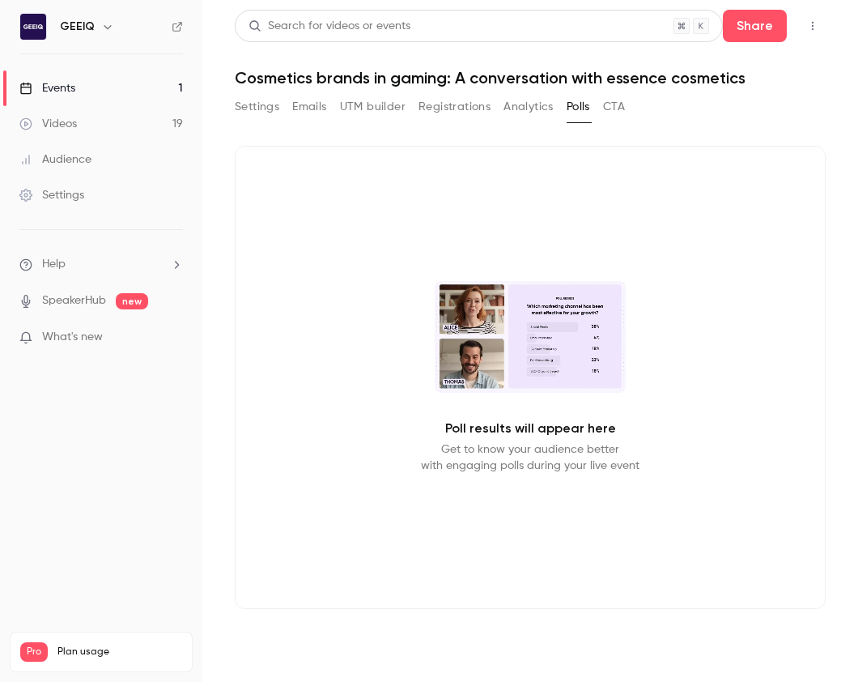
click at [304, 106] on button "Emails" at bounding box center [309, 107] width 34 height 26
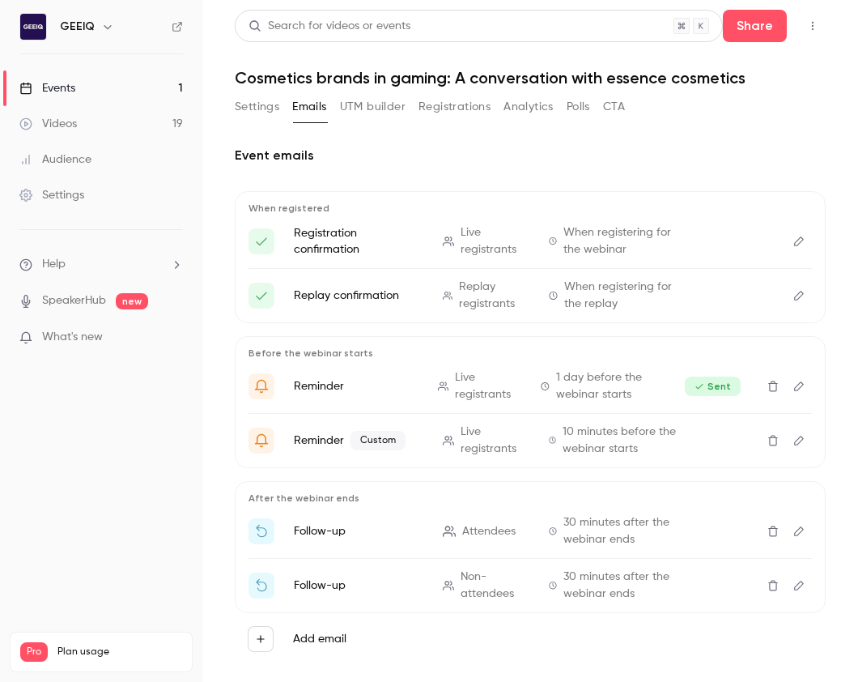
scroll to position [25, 0]
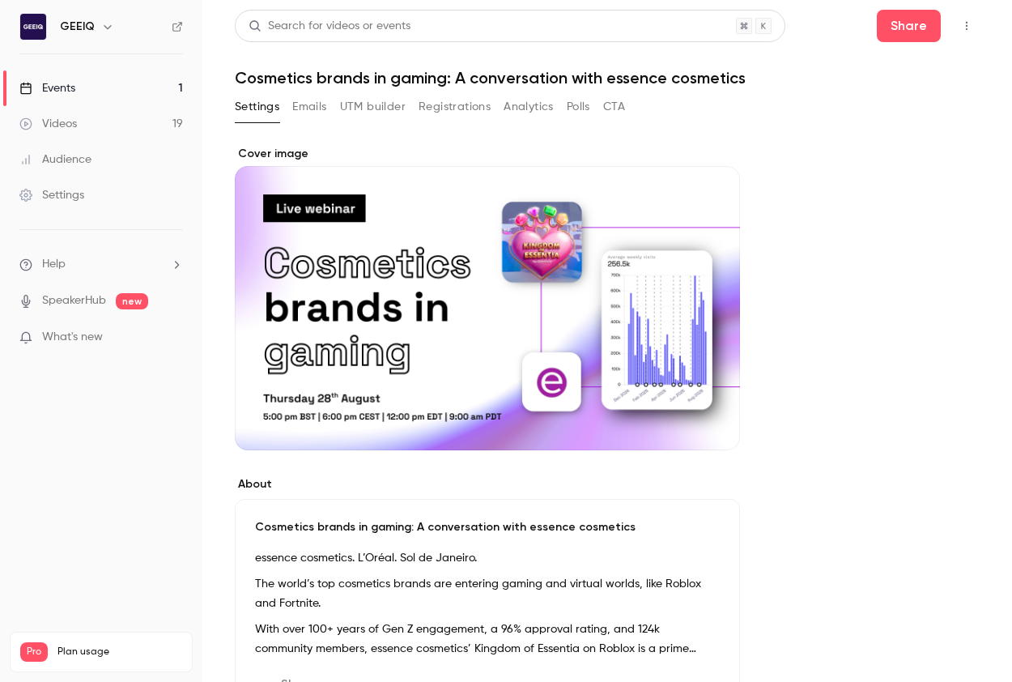
click at [444, 102] on button "Registrations" at bounding box center [455, 107] width 72 height 26
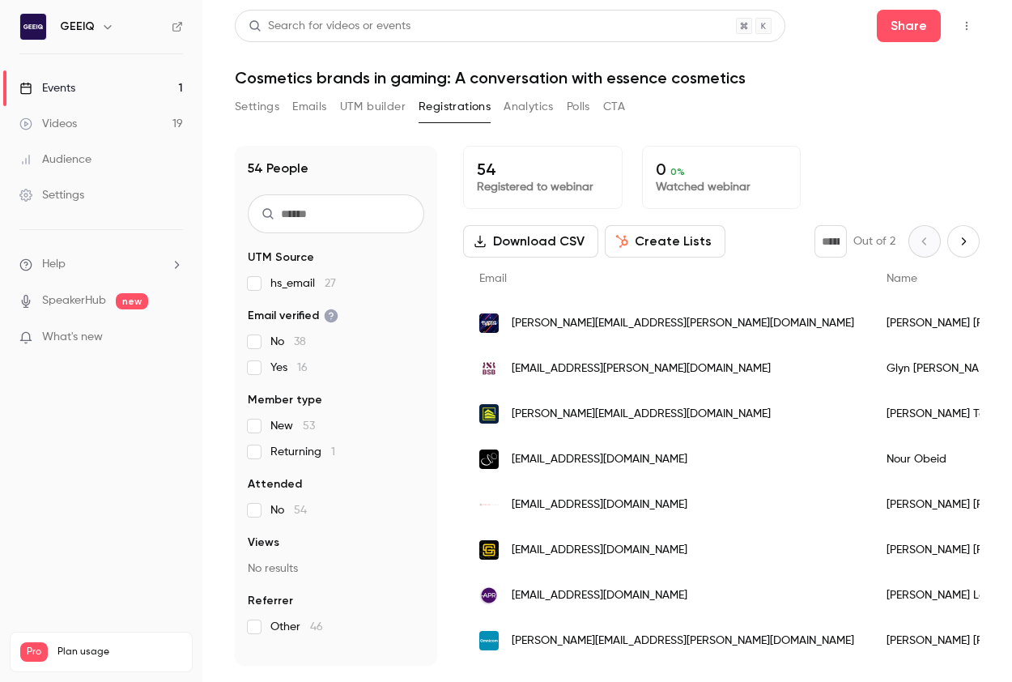
click at [961, 32] on button "button" at bounding box center [967, 26] width 26 height 26
click at [879, 107] on div "Enter Studio" at bounding box center [904, 109] width 128 height 16
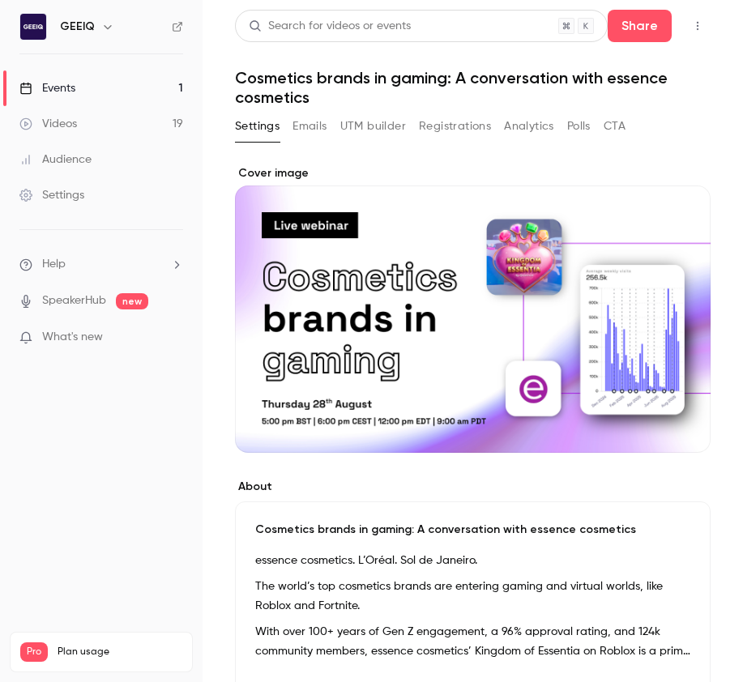
click at [445, 114] on button "Registrations" at bounding box center [455, 126] width 72 height 26
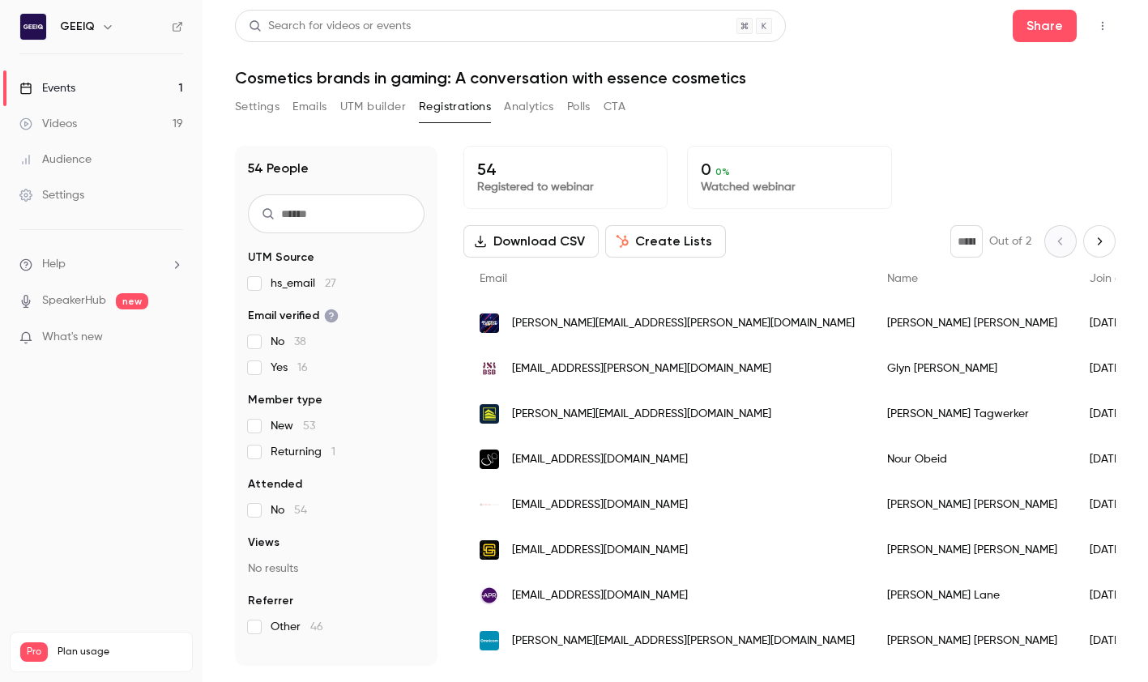
click at [351, 102] on button "UTM builder" at bounding box center [373, 107] width 66 height 26
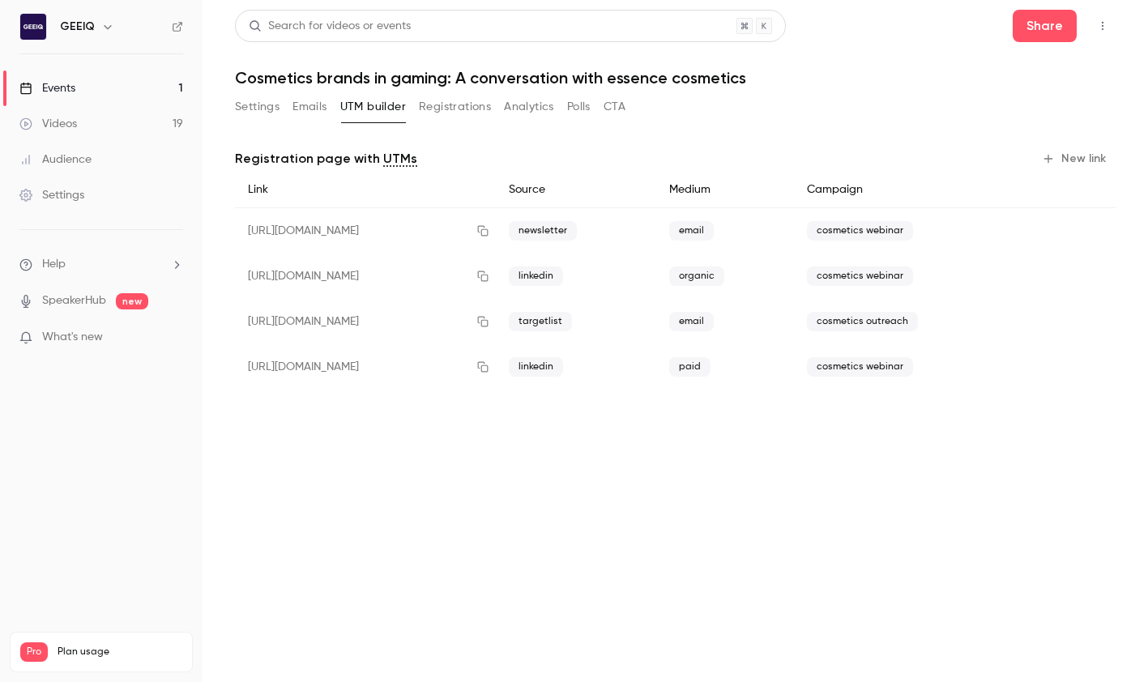
click at [301, 106] on button "Emails" at bounding box center [309, 107] width 34 height 26
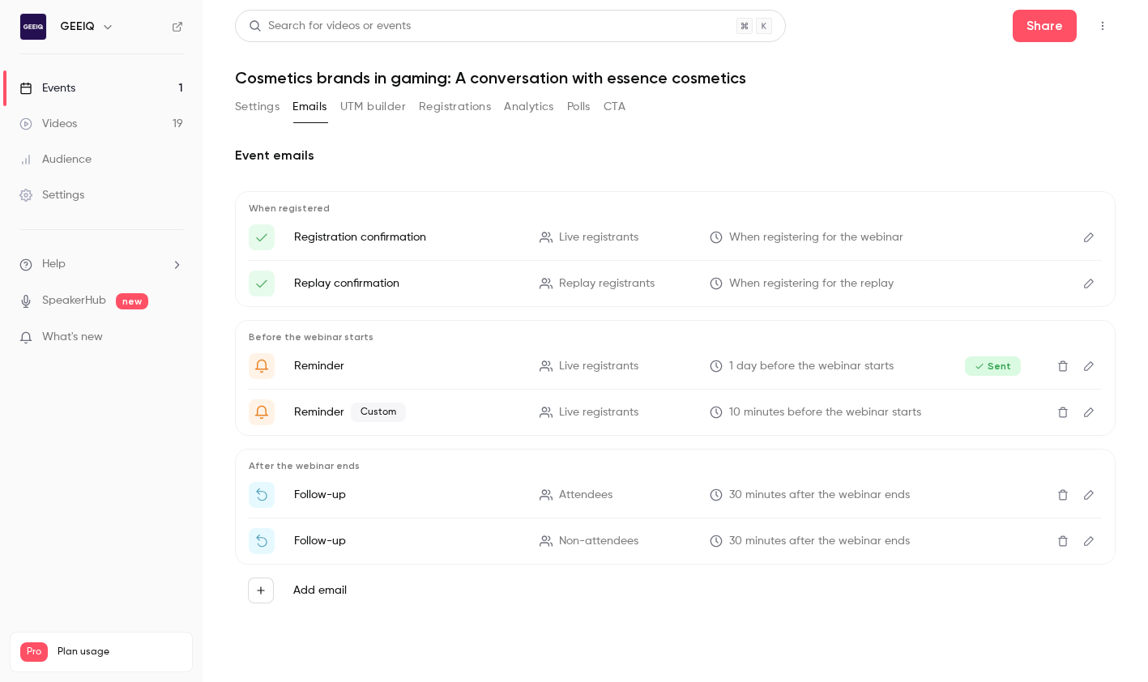
click at [443, 111] on button "Registrations" at bounding box center [455, 107] width 72 height 26
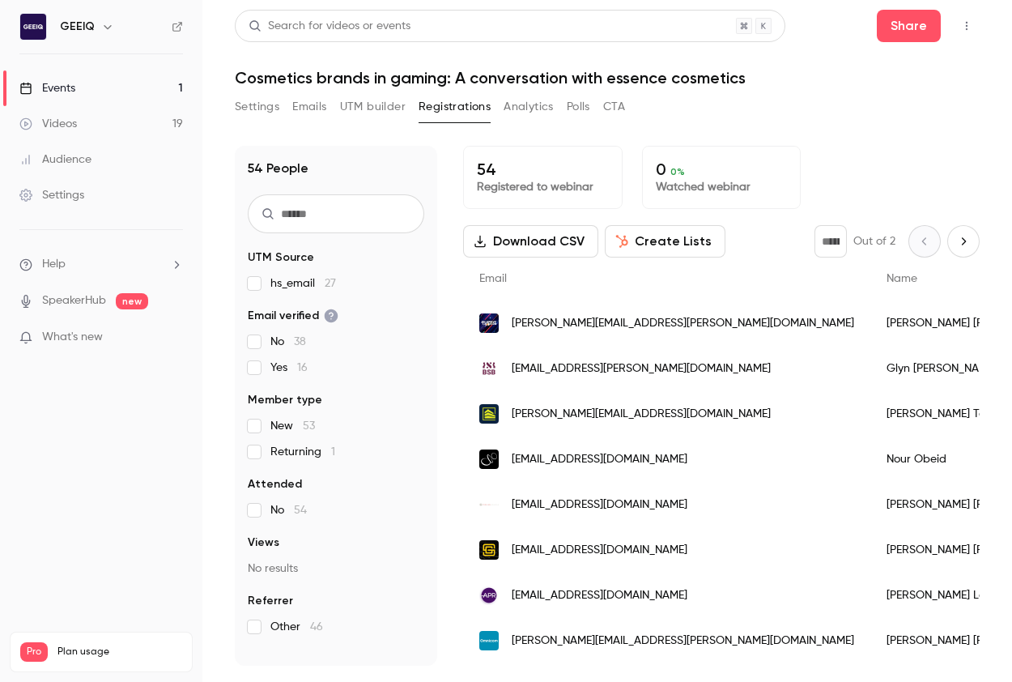
click at [900, 155] on div "54 Registered to webinar 0 0 % Watched webinar" at bounding box center [721, 177] width 517 height 63
click at [920, 181] on div "54 Registered to webinar 0 0 % Watched webinar" at bounding box center [721, 177] width 517 height 63
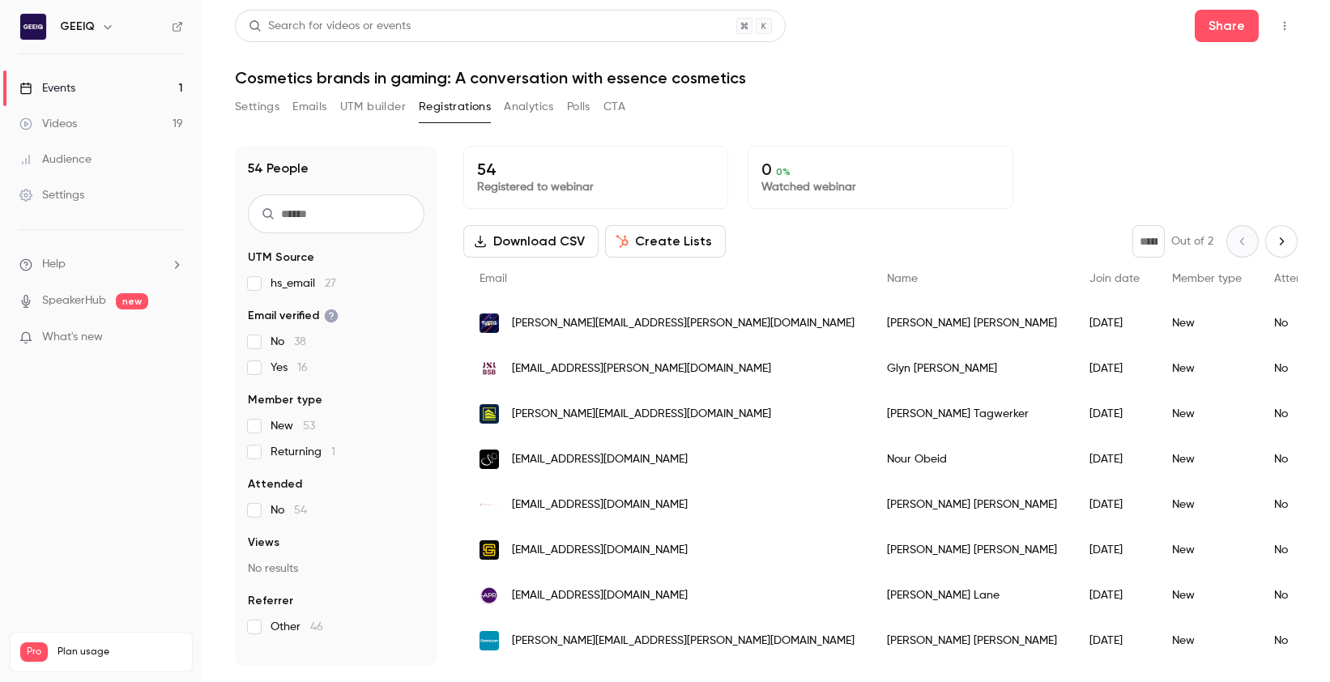
click at [1011, 13] on button "button" at bounding box center [1284, 26] width 26 height 26
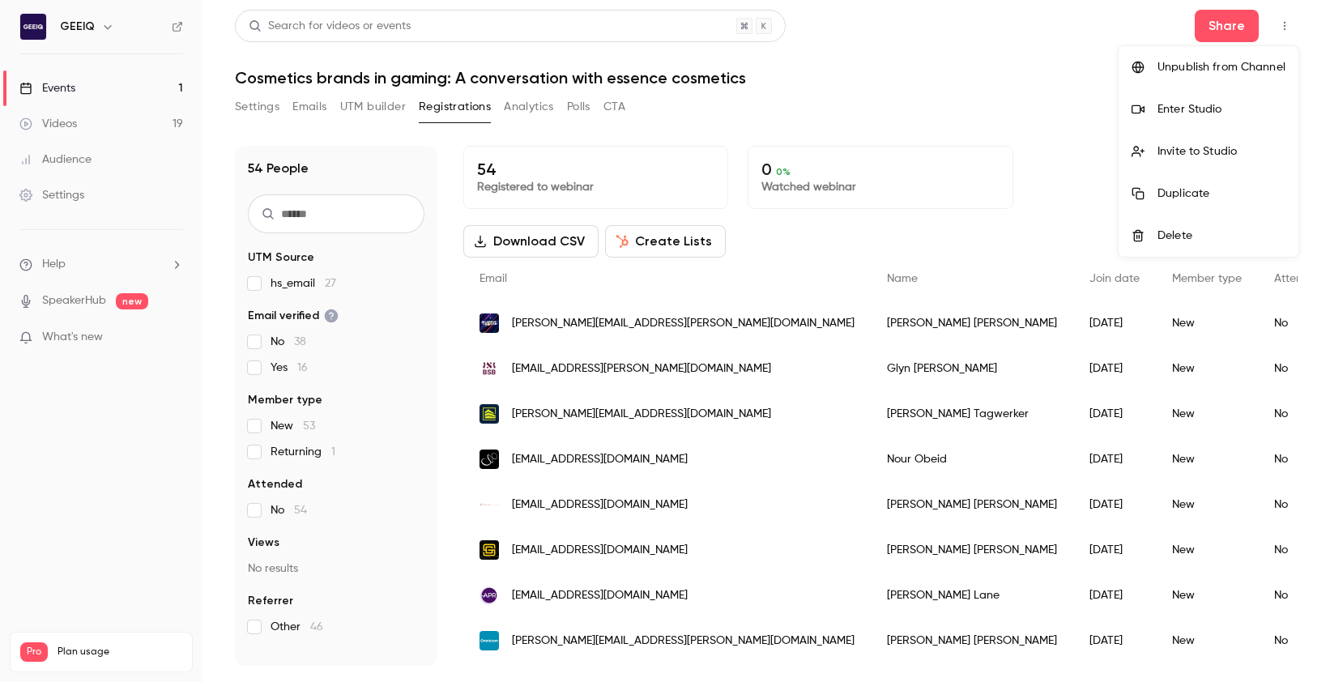
click at [1011, 102] on div "Enter Studio" at bounding box center [1221, 109] width 128 height 16
